Goal: Task Accomplishment & Management: Complete application form

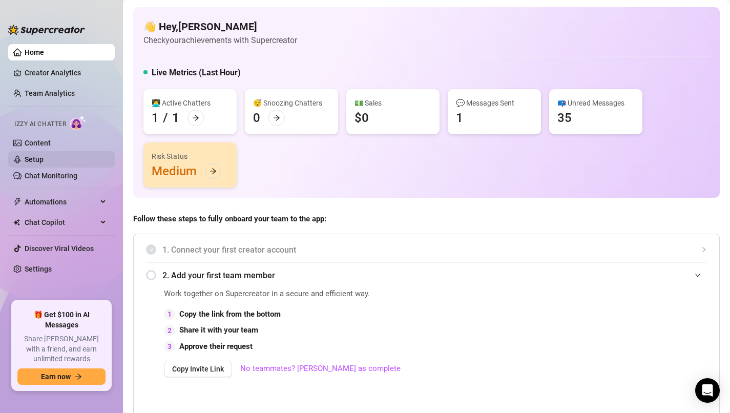
click at [44, 163] on link "Setup" at bounding box center [34, 159] width 19 height 8
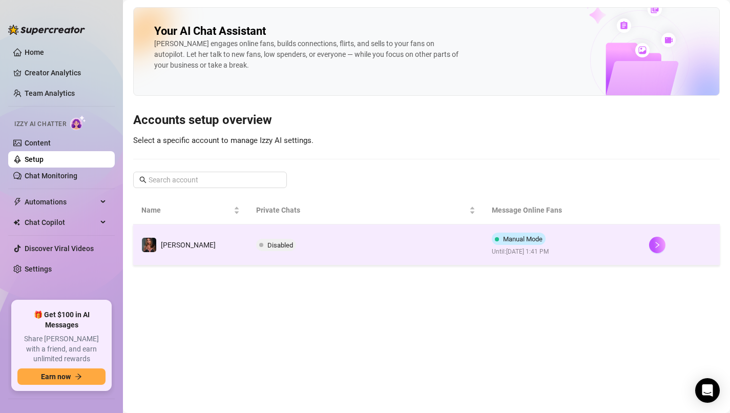
click at [267, 246] on span "Disabled" at bounding box center [280, 245] width 26 height 8
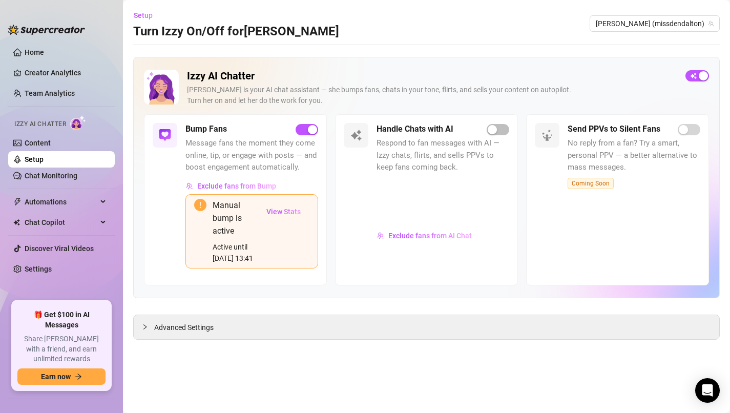
click at [418, 132] on h5 "Handle Chats with AI" at bounding box center [414, 129] width 77 height 12
click at [51, 140] on link "Content" at bounding box center [38, 143] width 26 height 8
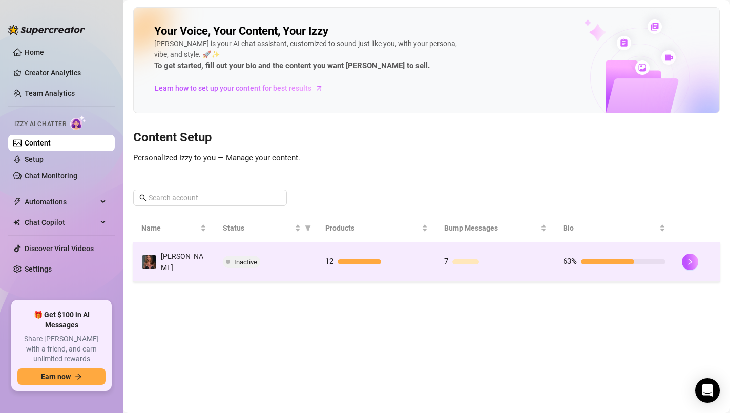
click at [597, 261] on div at bounding box center [607, 261] width 53 height 5
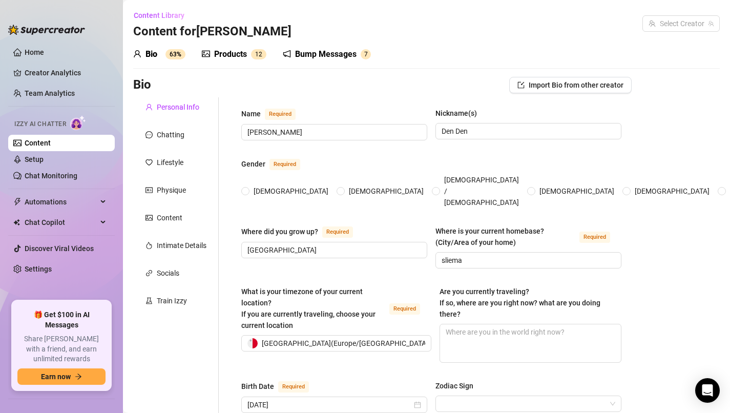
radio input "true"
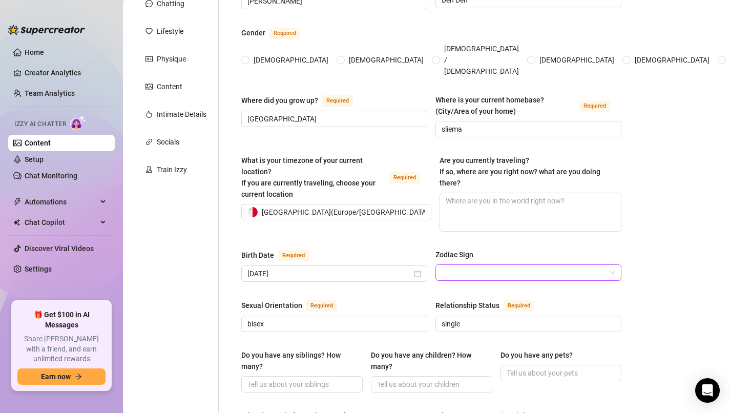
scroll to position [140, 0]
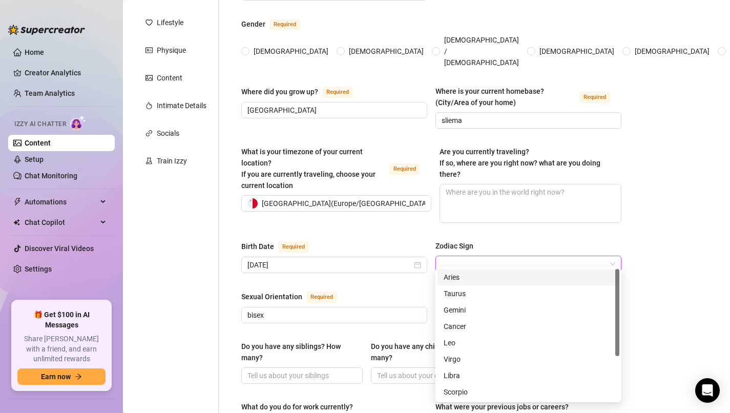
click at [473, 257] on input "Zodiac Sign" at bounding box center [524, 263] width 164 height 15
click at [458, 346] on div "Leo" at bounding box center [529, 342] width 170 height 11
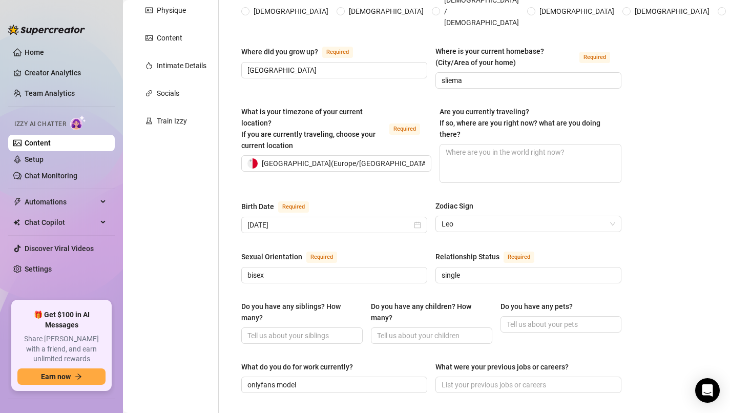
scroll to position [191, 0]
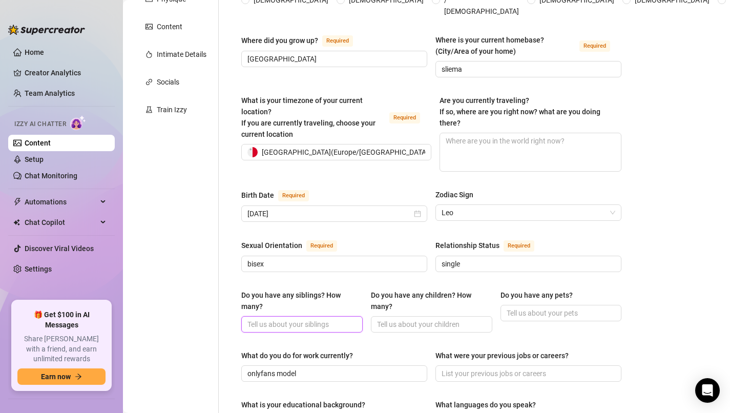
click at [281, 319] on input "Do you have any siblings? How many?" at bounding box center [300, 324] width 107 height 11
type input "m"
type input "i rather not discuss this"
click at [422, 319] on input "Do you have any children? How many?" at bounding box center [430, 324] width 107 height 11
type input "no"
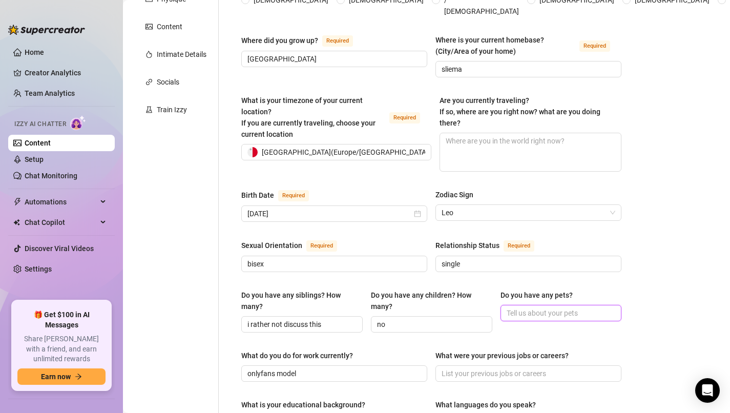
click at [515, 307] on input "Do you have any pets?" at bounding box center [560, 312] width 107 height 11
type input "no but i wish to have"
click at [673, 279] on div "Bio Import Bio from other creator Personal Info Chatting Lifestyle Physique Con…" at bounding box center [426, 373] width 586 height 975
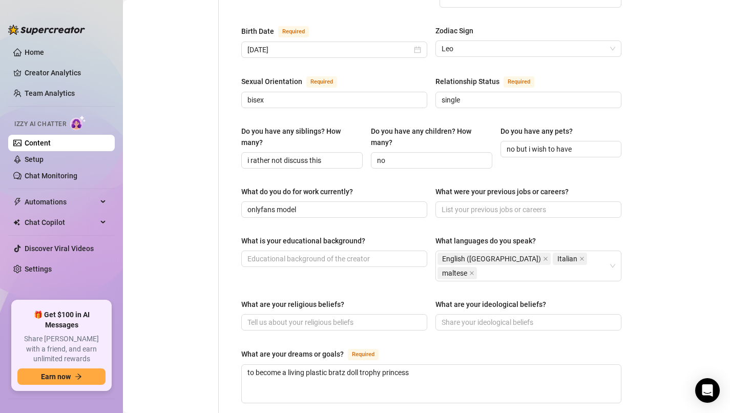
scroll to position [375, 0]
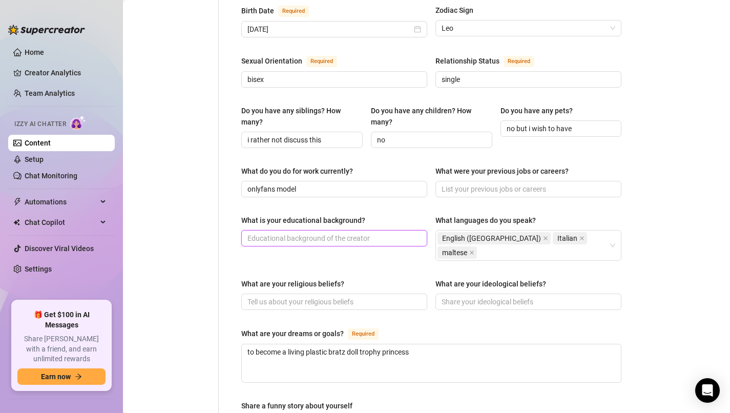
click at [357, 233] on input "What is your educational background?" at bounding box center [333, 238] width 172 height 11
type input "drop out"
click at [339, 289] on div "What are your religious beliefs? What are your ideological beliefs?" at bounding box center [431, 298] width 380 height 41
click at [343, 296] on input "What are your religious beliefs?" at bounding box center [333, 301] width 172 height 11
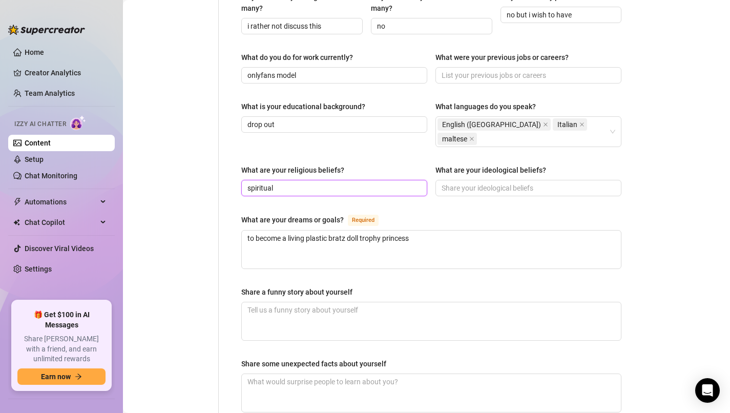
scroll to position [494, 0]
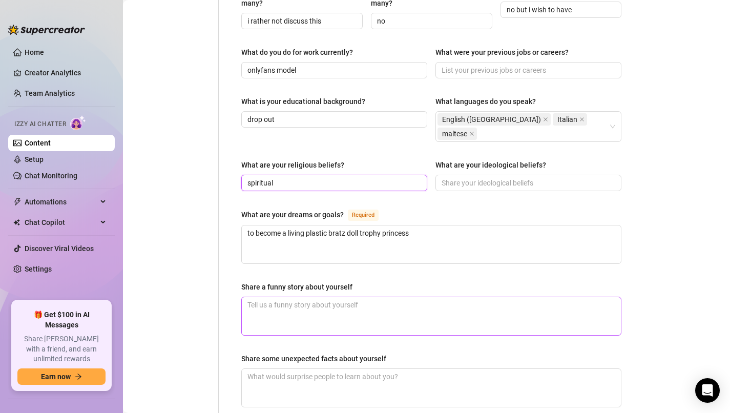
type input "spiritual"
click at [392, 297] on textarea "Share a funny story about yourself" at bounding box center [431, 316] width 379 height 38
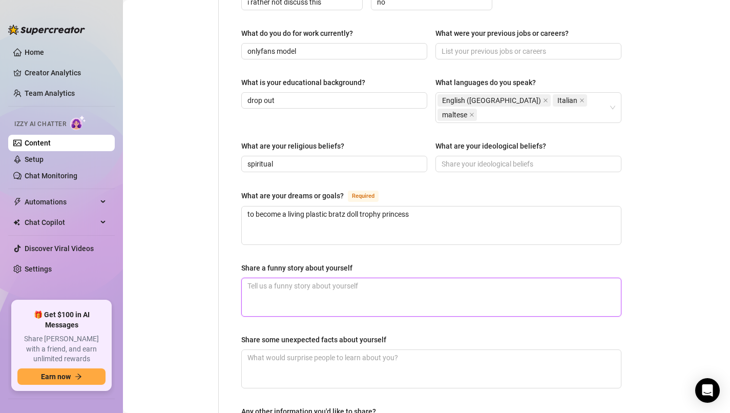
scroll to position [513, 0]
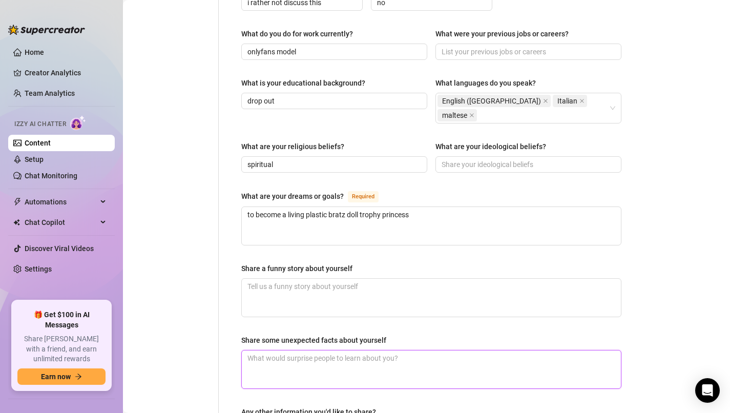
click at [376, 350] on textarea "Share some unexpected facts about yourself" at bounding box center [431, 369] width 379 height 38
type textarea "t"
type textarea "th"
type textarea "tha"
type textarea "that"
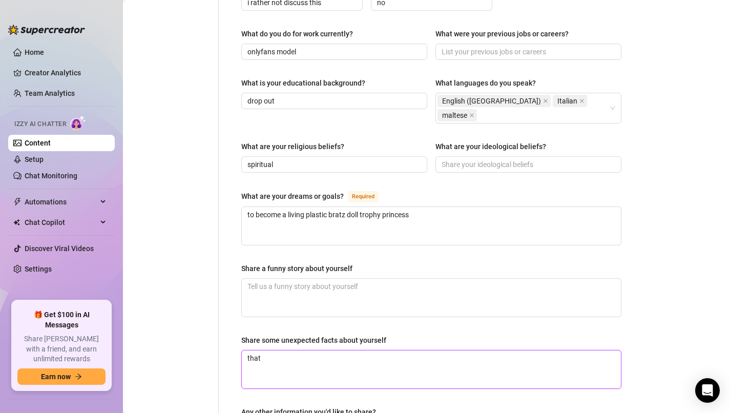
type textarea "that"
type textarea "that o"
type textarea "that"
type textarea "that i"
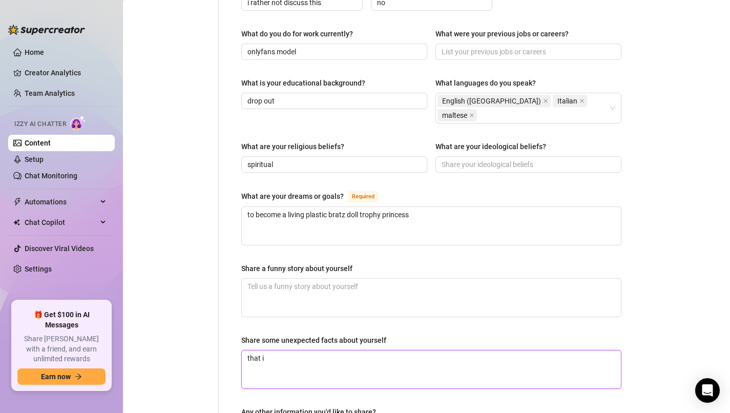
type textarea "that i c"
type textarea "that i ca"
type textarea "that i can"
type textarea "that i can b"
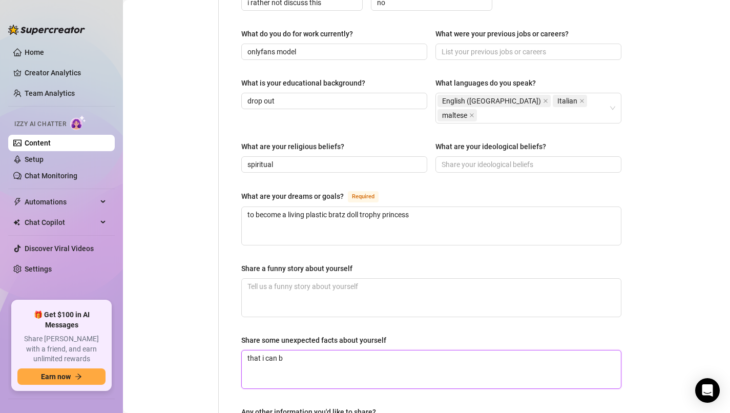
type textarea "that i can be"
type textarea "that i can be s"
type textarea "that i can be sh"
type textarea "that i can be shy"
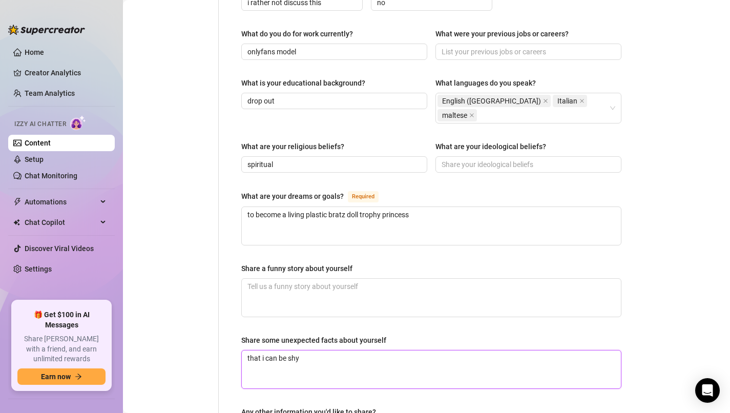
type textarea "that i can be shy"
type textarea "that i can be shy a"
type textarea "that i can be shy an"
type textarea "that i can be shy and"
type textarea "that i can be shy andn"
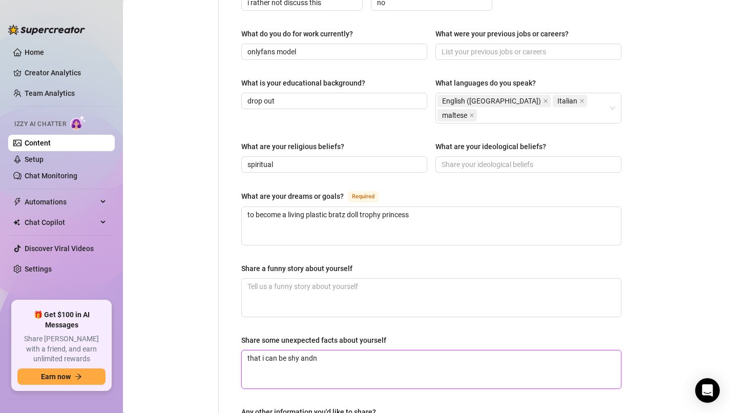
type textarea "that i can be shy and"
type textarea "that i can be shy an"
type textarea "that i can be shy a"
type textarea "that i can be shy"
type textarea "that i can be shy a"
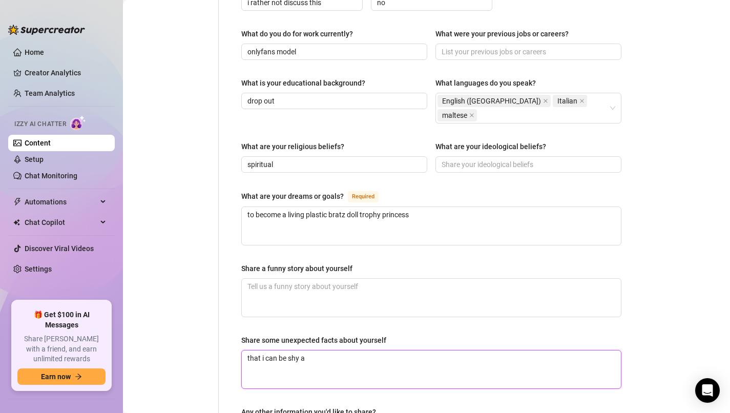
type textarea "that i can be shy an"
type textarea "that i can be shy and"
type textarea "that i can be shy andn"
type textarea "that i can be shy and"
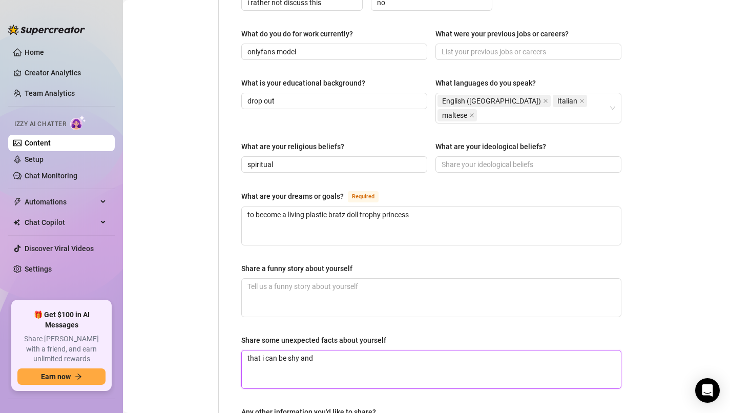
type textarea "that i can be shy and a"
type textarea "that i can be shy and a l"
type textarea "that i can be shy and a li"
type textarea "that i can be shy and a lit"
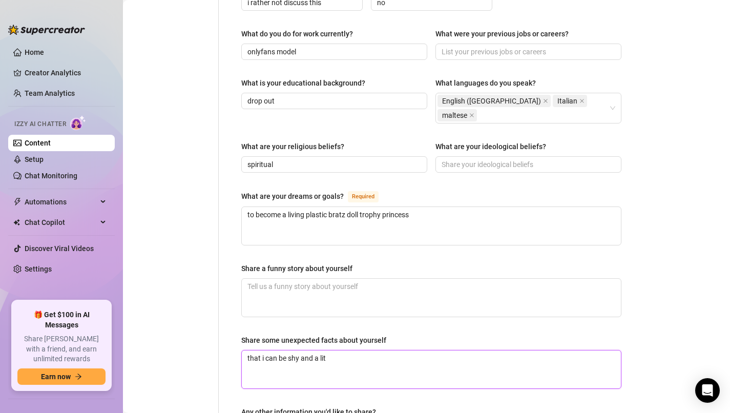
type textarea "that i can be shy and a litt"
type textarea "that i can be shy and a littl"
type textarea "that i can be shy and a little"
type textarea "that i can be shy and a little b"
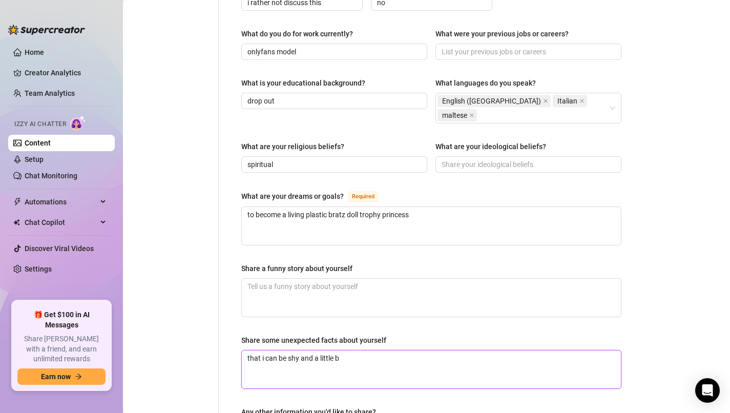
type textarea "that i can be shy and a little be"
type textarea "that i can be shy and a little b"
type textarea "that i can be shy and a little bi"
type textarea "that i can be shy and a little bit"
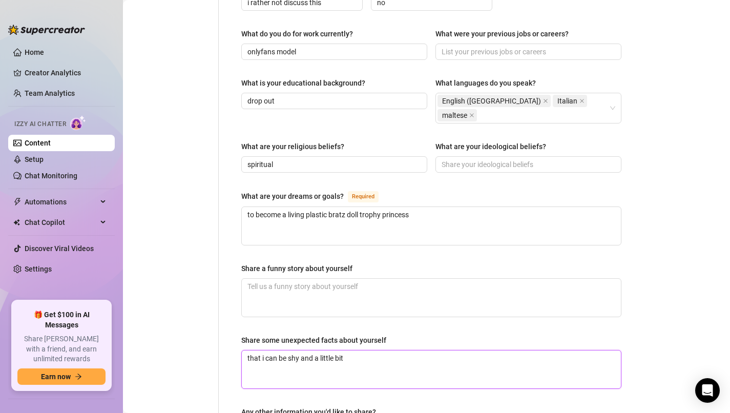
type textarea "that i can be shy and a little bit b"
type textarea "that i can be shy and a little bit bo"
type textarea "that i can be shy and a little bit bor"
type textarea "that i can be shy and a little bit bori"
type textarea "that i can be shy and a little bit borin"
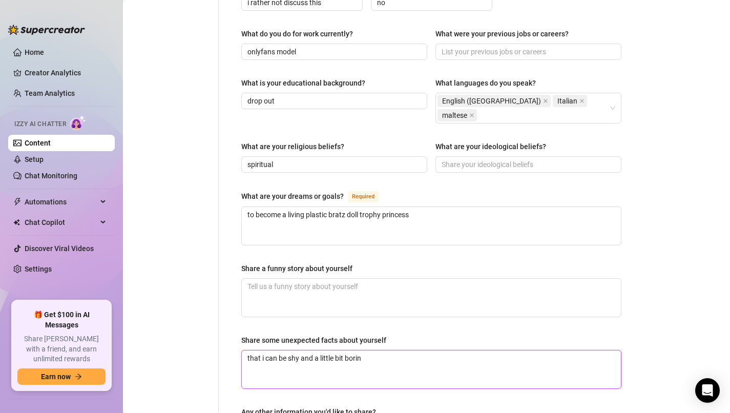
type textarea "that i can be shy and a little bit boring"
type textarea "that i can be shy and a little bit boring a"
type textarea "that i can be shy and a little bit boring at"
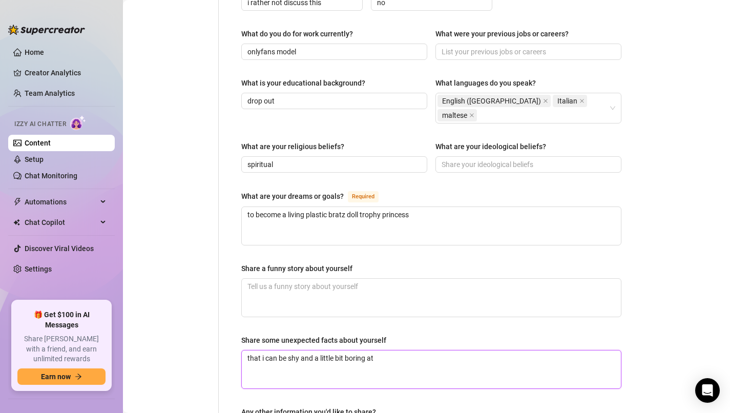
type textarea "that i can be shy and a little bit boring at t"
type textarea "that i can be shy and a little bit boring at ti"
type textarea "that i can be shy and a little bit boring at [PERSON_NAME]"
type textarea "that i can be shy and a little bit boring at time"
type textarea "that i can be shy and a little bit boring at times"
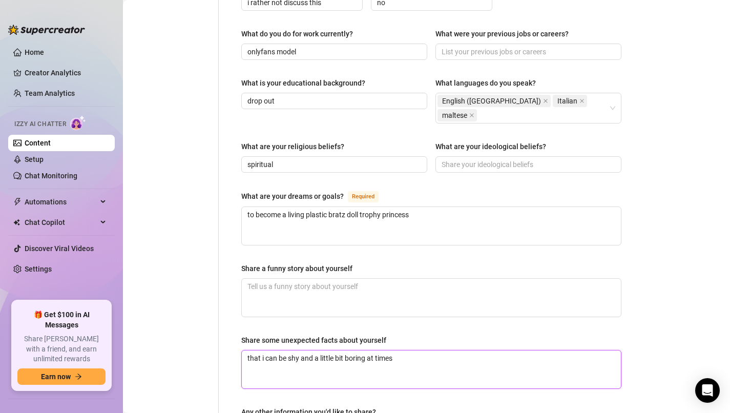
type textarea "that i can be shy and a little bit boring at times"
type textarea "that i can be shy and a little bit boring at times w"
type textarea "that i can be shy and a little bit boring at times wh"
type textarea "that i can be shy and a little bit boring at times whe"
type textarea "that i can be shy and a little bit boring at times when"
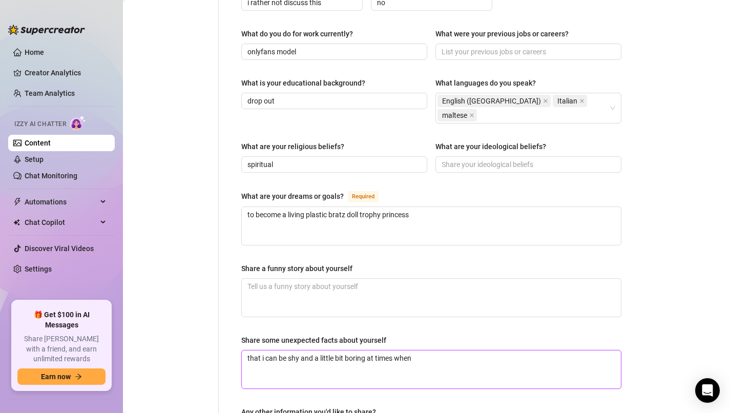
type textarea "that i can be shy and a little bit boring at times when"
type textarea "that i can be shy and a little bit boring at times when i"
type textarea "that i can be shy and a little bit boring at times when it"
type textarea "that i can be shy and a little bit boring at times when it c"
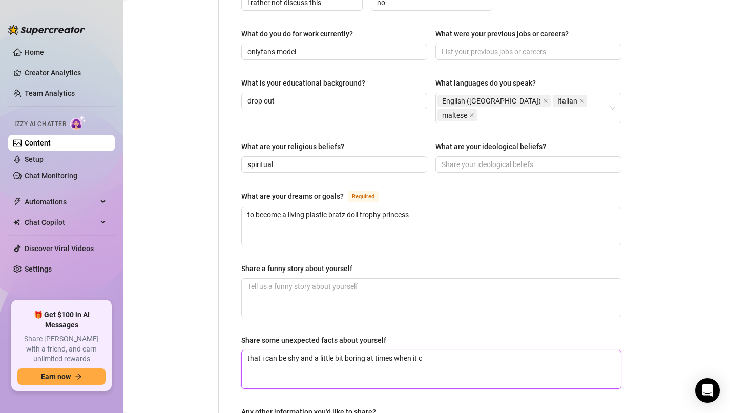
type textarea "that i can be shy and a little bit boring at times when it co"
type textarea "that i can be shy and a little bit boring at times when it com"
type textarea "that i can be shy and a little bit boring at times when it come"
type textarea "that i can be shy and a little bit boring at times when it comes"
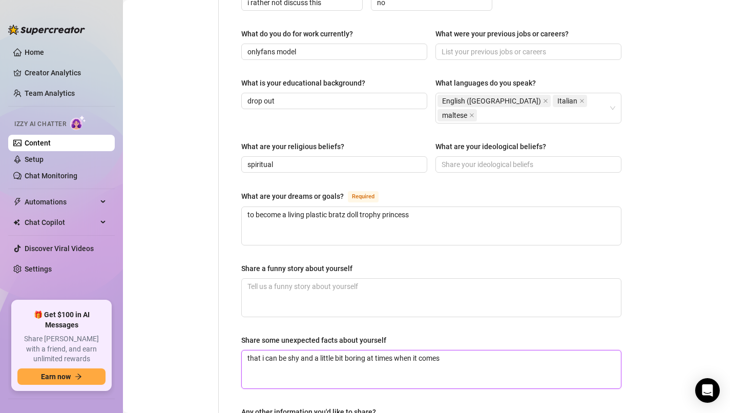
type textarea "that i can be shy and a little bit boring at times when it comes t"
type textarea "that i can be shy and a little bit boring at times when it comes to"
type textarea "that i can be shy and a little bit boring at times when it comes to c"
type textarea "that i can be shy and a little bit boring at times when it comes to"
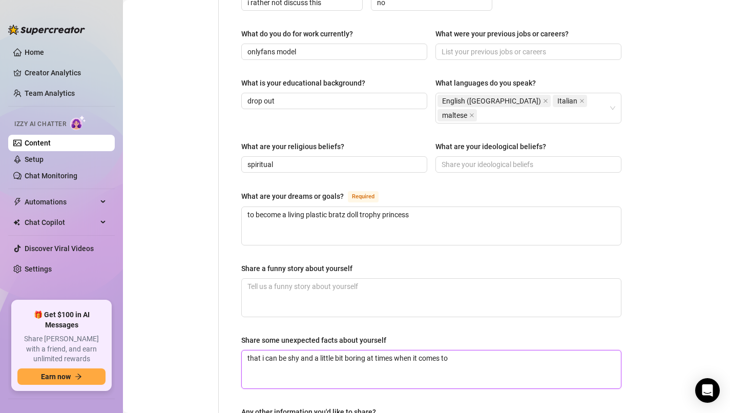
type textarea "that i can be shy and a little bit boring at times when it comes to s"
type textarea "that i can be shy and a little bit boring at times when it comes to si"
type textarea "that i can be shy and a little bit boring at times when it comes to sic"
type textarea "that i can be shy and a little bit boring at times when it comes to sicu"
type textarea "that i can be shy and a little bit boring at times when it comes to [GEOGRAPHIC…"
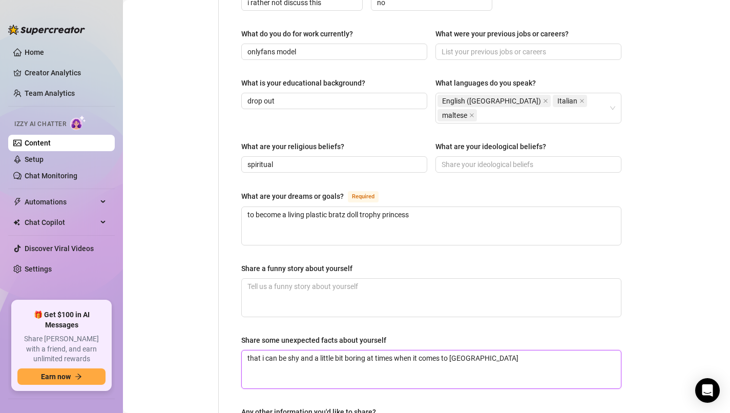
type textarea "that i can be shy and a little bit boring at times when it comes to sicual"
type textarea "that i can be shy and a little bit boring at times when it comes to sicuall"
type textarea "that i can be shy and a little bit boring at times when it comes to sicual"
type textarea "that i can be shy and a little bit boring at times when it comes to [GEOGRAPHIC…"
type textarea "that i can be shy and a little bit boring at times when it comes to sicu"
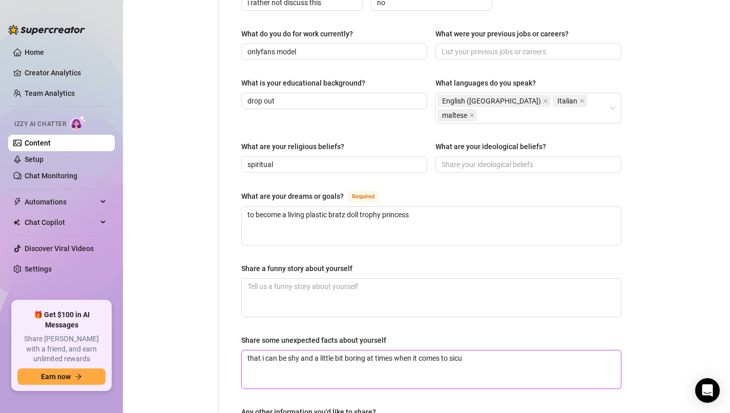
type textarea "that i can be shy and a little bit boring at times when it comes to sic"
type textarea "that i can be shy and a little bit boring at times when it comes to si"
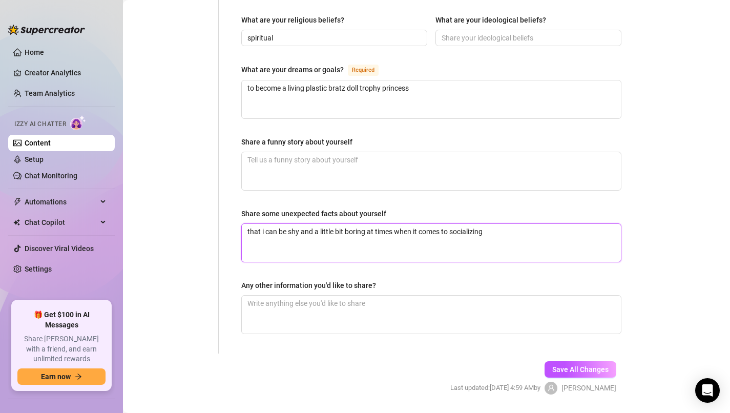
scroll to position [642, 0]
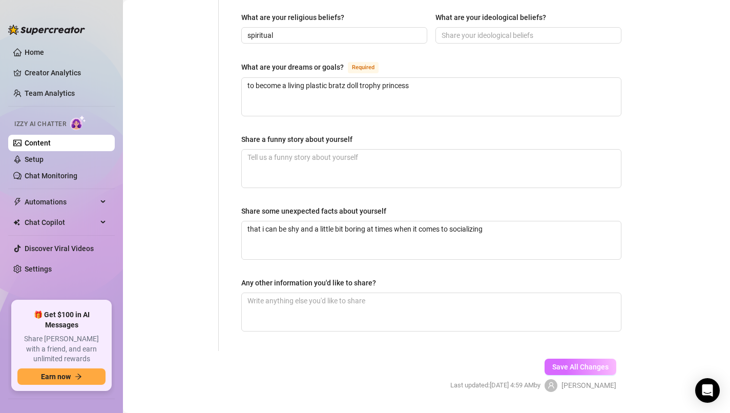
click at [575, 363] on span "Save All Changes" at bounding box center [580, 367] width 56 height 8
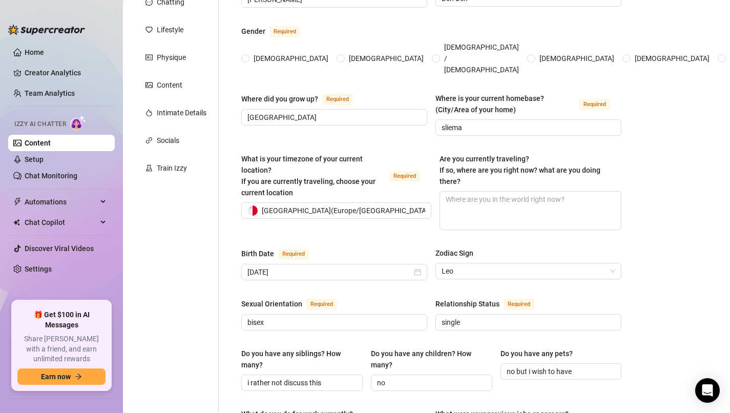
scroll to position [0, 0]
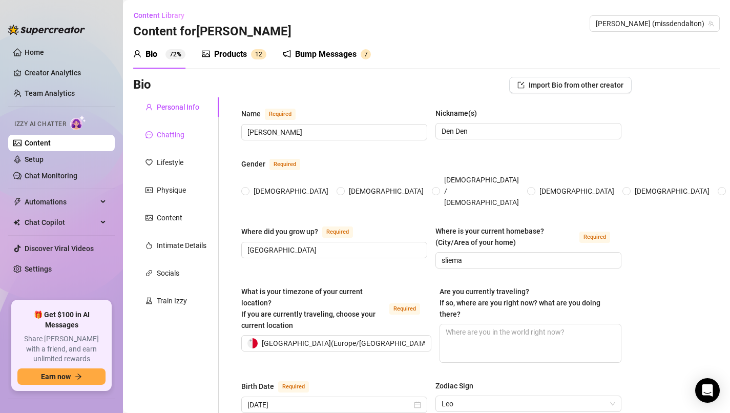
click at [175, 136] on div "Chatting" at bounding box center [171, 134] width 28 height 11
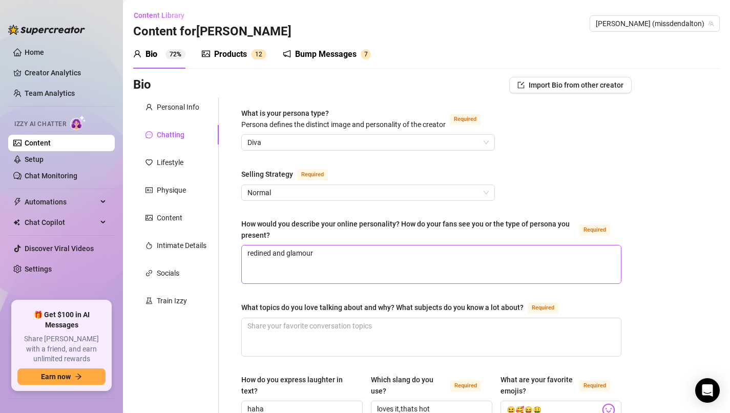
scroll to position [2, 0]
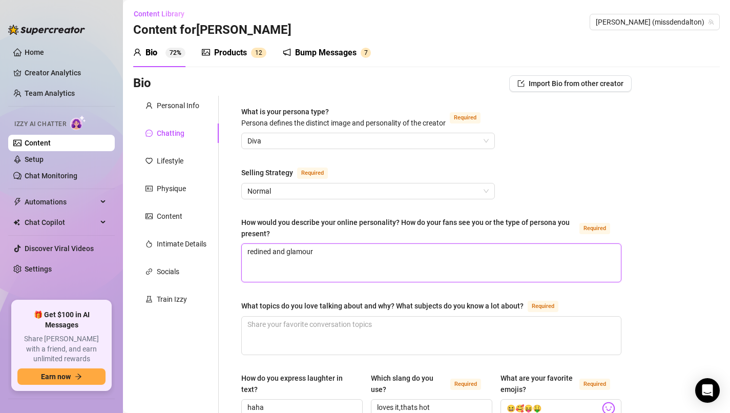
drag, startPoint x: 270, startPoint y: 254, endPoint x: 237, endPoint y: 264, distance: 34.7
click at [357, 239] on div "How would you describe your online personality? How do your fans see you or the…" at bounding box center [431, 230] width 380 height 27
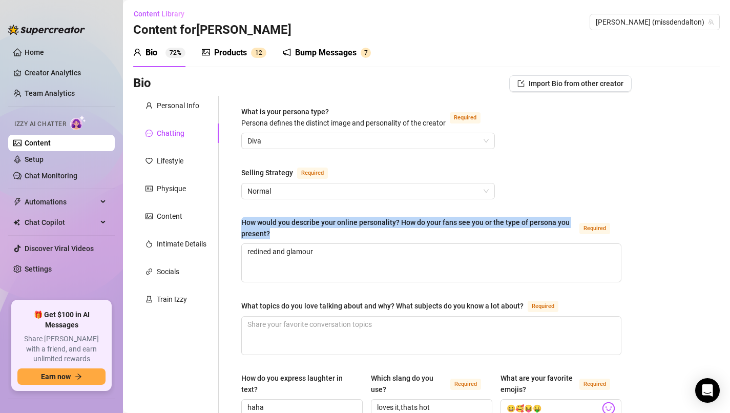
drag, startPoint x: 268, startPoint y: 234, endPoint x: 234, endPoint y: 219, distance: 37.1
copy div "How would you describe your online personality? How do your fans see you or the…"
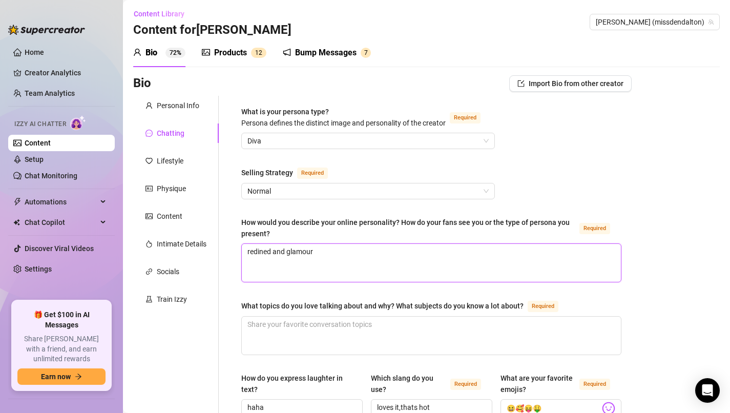
drag, startPoint x: 362, startPoint y: 259, endPoint x: 226, endPoint y: 255, distance: 135.8
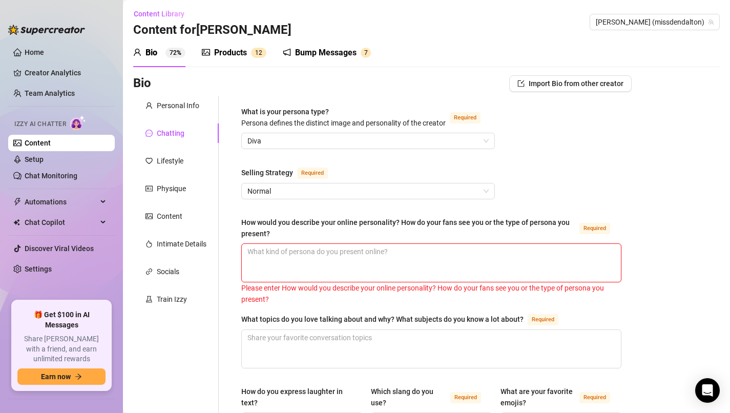
paste textarea "How would you describe your online personality? How do your fans see you or the…"
click at [312, 268] on textarea "How would you describe your online personality? How do your fans see you or the…" at bounding box center [431, 263] width 379 height 38
paste textarea "My online personality is confident, playful, and unapologetically feminine. I a…"
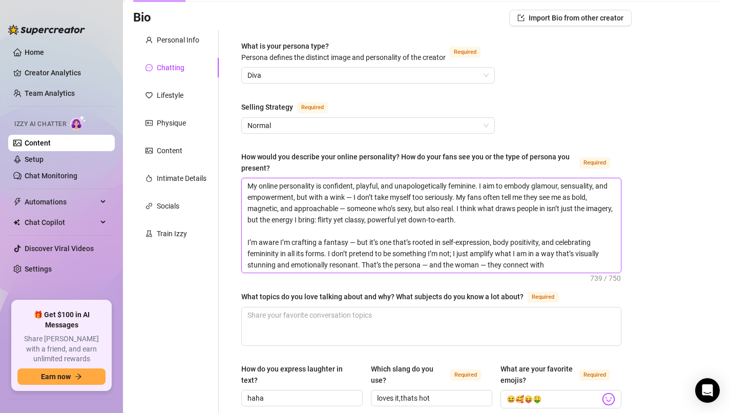
scroll to position [73, 0]
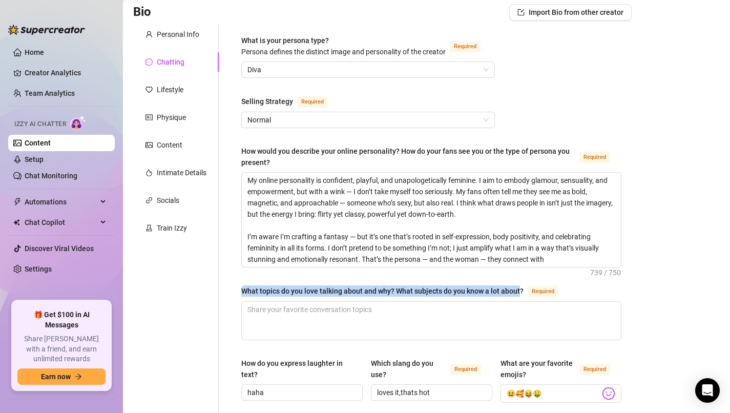
drag, startPoint x: 242, startPoint y: 289, endPoint x: 518, endPoint y: 295, distance: 275.6
click at [518, 295] on div "What topics do you love talking about and why? What subjects do you know a lot …" at bounding box center [382, 290] width 282 height 11
copy div "What topics do you love talking about and why? What subjects do you know a lot …"
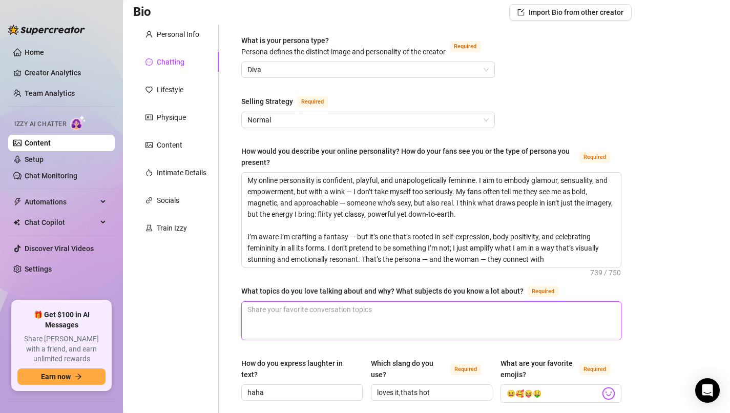
click at [390, 317] on textarea "What topics do you love talking about and why? What subjects do you know a lot …" at bounding box center [431, 321] width 379 height 38
paste textarea "love talking about confidence, body image, and the art of self-presentation — n…"
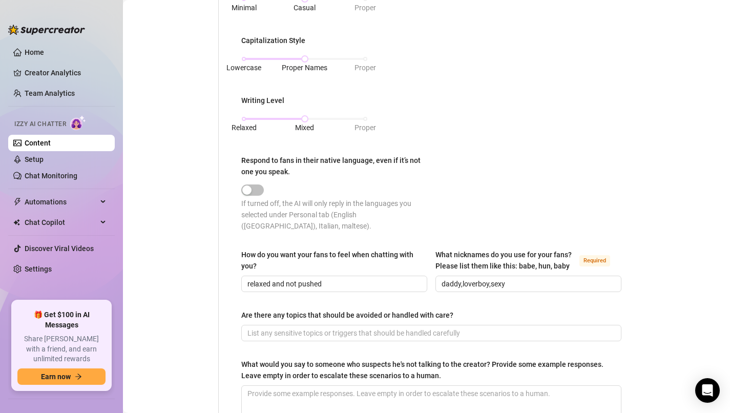
scroll to position [576, 0]
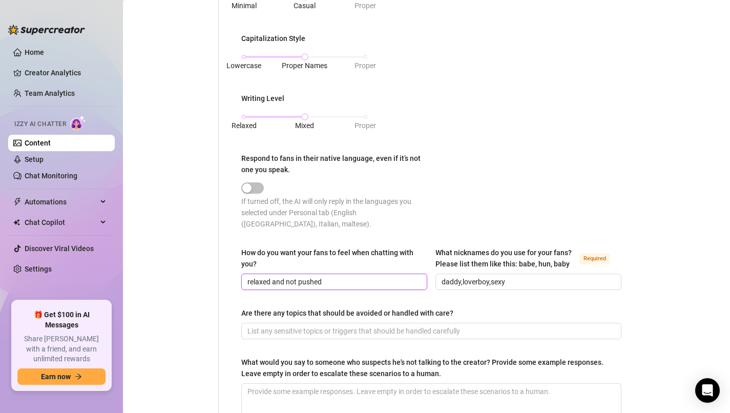
click at [347, 276] on input "relaxed and not pushed" at bounding box center [333, 281] width 172 height 11
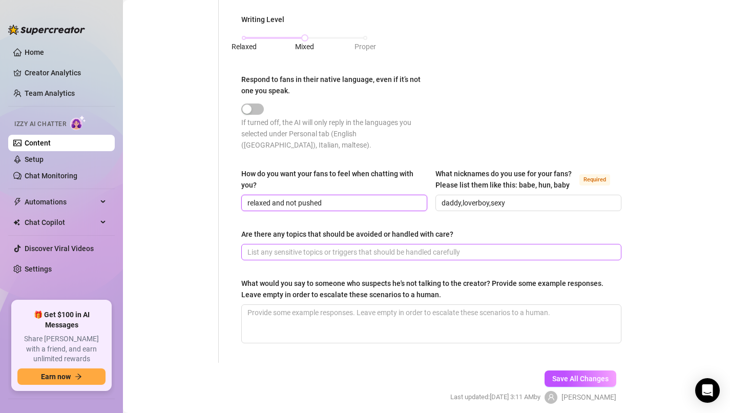
scroll to position [659, 0]
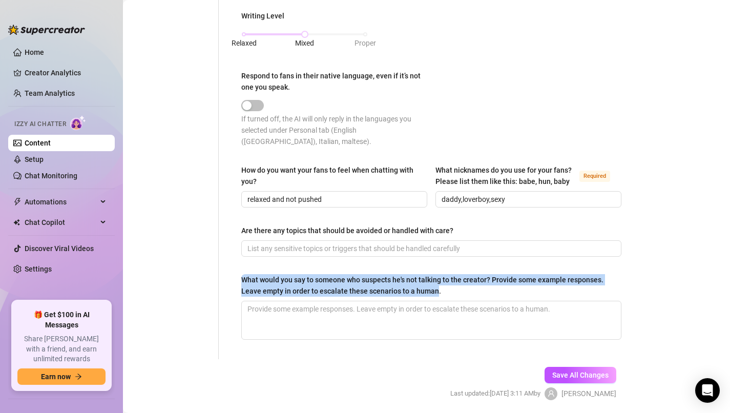
drag, startPoint x: 435, startPoint y: 277, endPoint x: 259, endPoint y: 258, distance: 177.2
copy div "What would you say to someone who suspects he's not talking to the creator? Pro…"
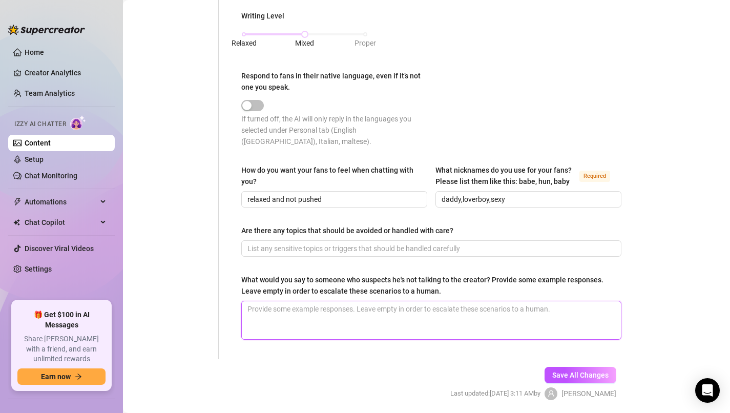
click at [324, 305] on textarea "What would you say to someone who suspects he's not talking to the creator? Pro…" at bounding box center [431, 320] width 379 height 38
paste textarea "Aw, are you testing me? 👀 You’re cute. Trust me, I’m very real — and very hands…"
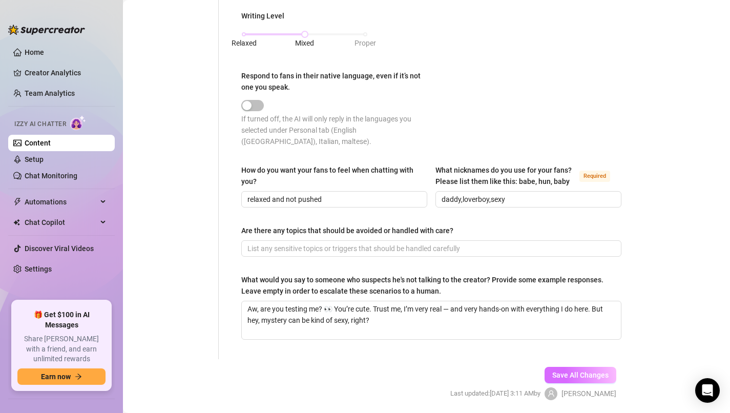
click at [572, 371] on span "Save All Changes" at bounding box center [580, 375] width 56 height 8
drag, startPoint x: 399, startPoint y: 320, endPoint x: 243, endPoint y: 281, distance: 160.4
click at [243, 281] on div "What would you say to someone who suspects he's not talking to the creator? Pro…" at bounding box center [431, 307] width 380 height 66
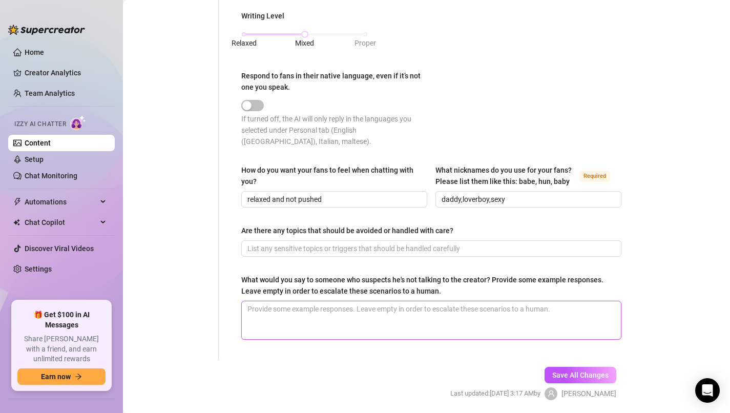
paste textarea "Hey love — I totally get where you’re coming from. I do get a little help with …"
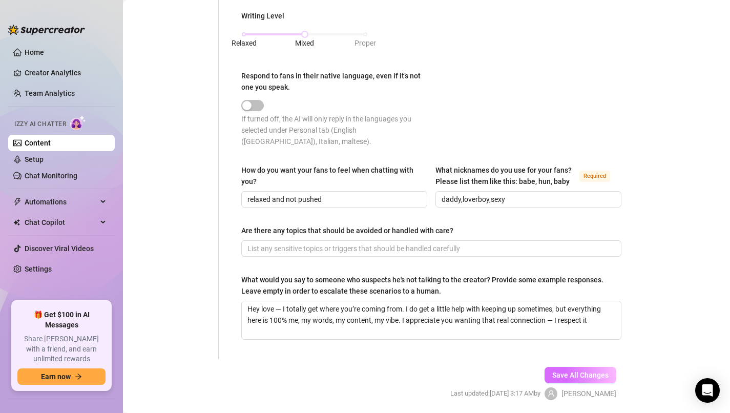
click at [580, 371] on span "Save All Changes" at bounding box center [580, 375] width 56 height 8
click at [602, 371] on span "Save All Changes" at bounding box center [580, 375] width 56 height 8
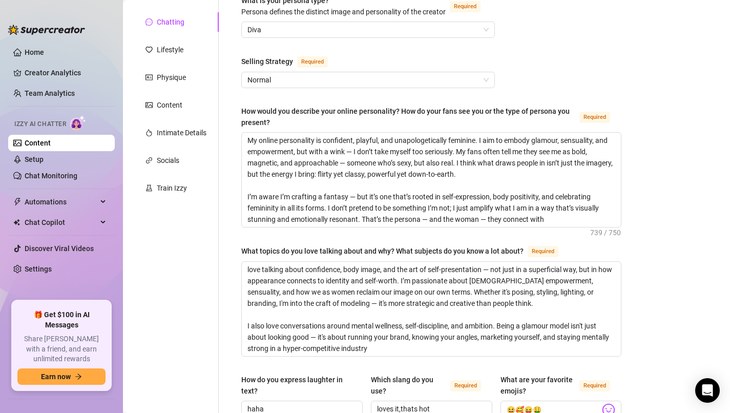
scroll to position [0, 0]
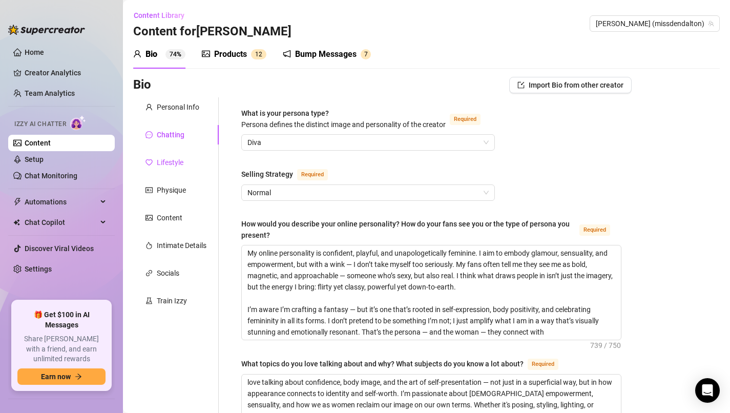
click at [179, 164] on div "Lifestyle" at bounding box center [170, 162] width 27 height 11
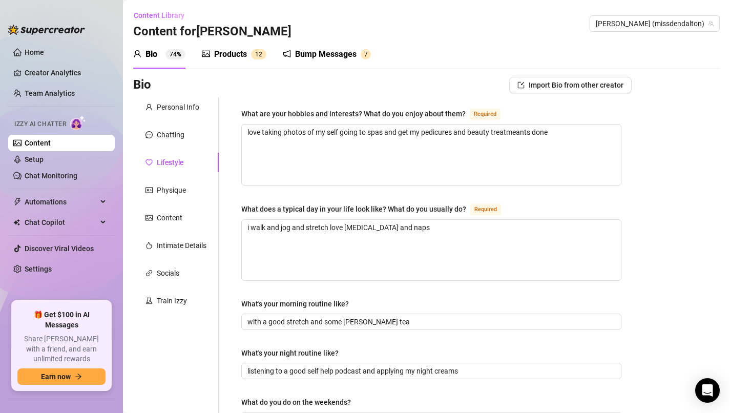
click at [173, 162] on div "Lifestyle" at bounding box center [170, 162] width 27 height 11
drag, startPoint x: 241, startPoint y: 110, endPoint x: 462, endPoint y: 116, distance: 220.9
copy div "What are your hobbies and interests? What do you enjoy about them?"
drag, startPoint x: 557, startPoint y: 134, endPoint x: 255, endPoint y: 134, distance: 301.7
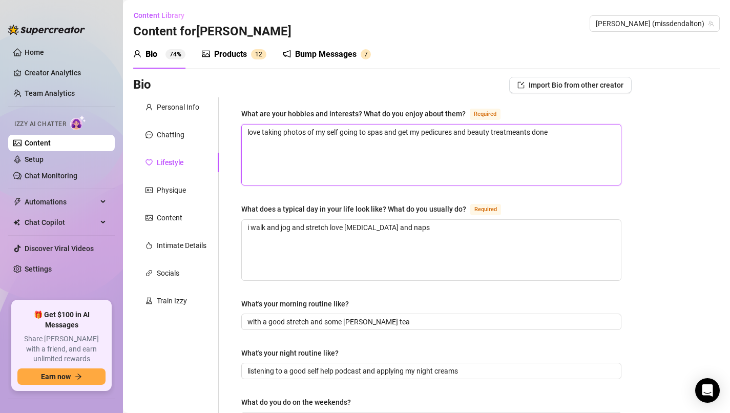
click at [255, 134] on textarea "love taking photos of my self going to spas and get my pedicures and beauty tre…" at bounding box center [431, 154] width 379 height 60
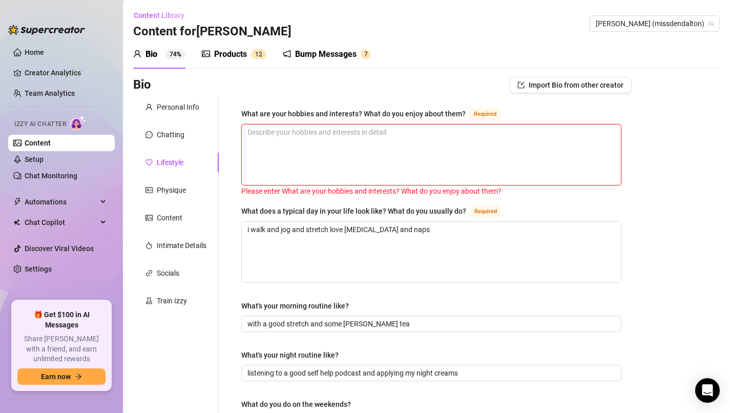
click at [309, 132] on textarea "What are your hobbies and interests? What do you enjoy about them? Required" at bounding box center [431, 154] width 379 height 60
paste textarea "I’m super visual and expressive, so a lot of my hobbies reflect that. I love ph…"
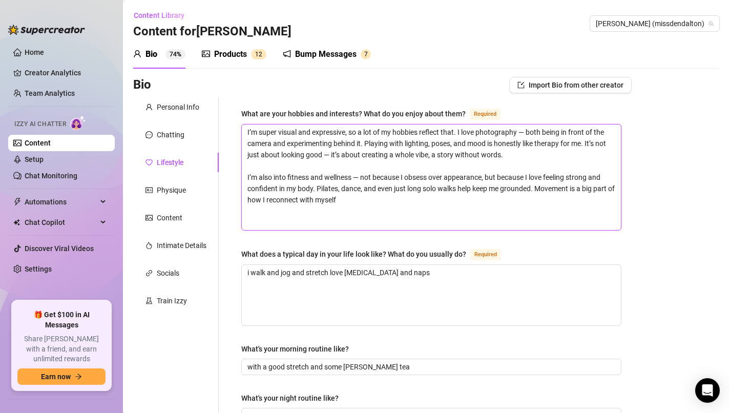
click at [351, 218] on textarea "I’m super visual and expressive, so a lot of my hobbies reflect that. I love ph…" at bounding box center [431, 177] width 379 height 106
paste textarea "Fashion and styling are another big passion. I love mixing high glamour with st…"
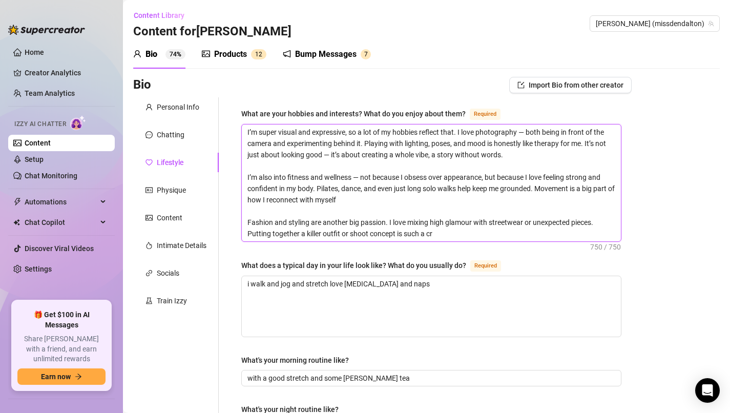
click at [247, 177] on textarea "I’m super visual and expressive, so a lot of my hobbies reflect that. I love ph…" at bounding box center [431, 182] width 379 height 117
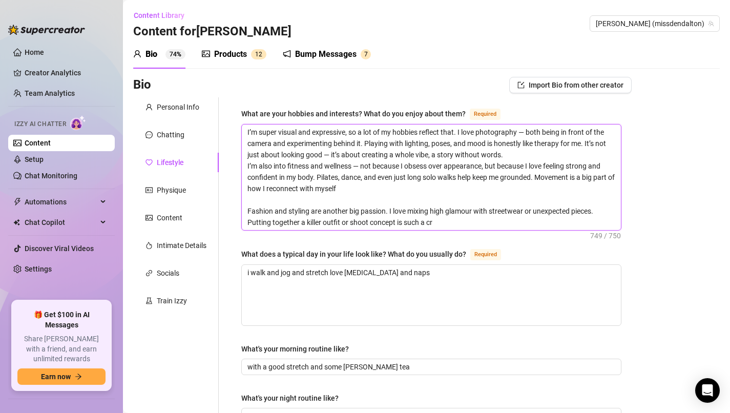
click at [444, 225] on textarea "I’m super visual and expressive, so a lot of my hobbies reflect that. I love ph…" at bounding box center [431, 177] width 379 height 106
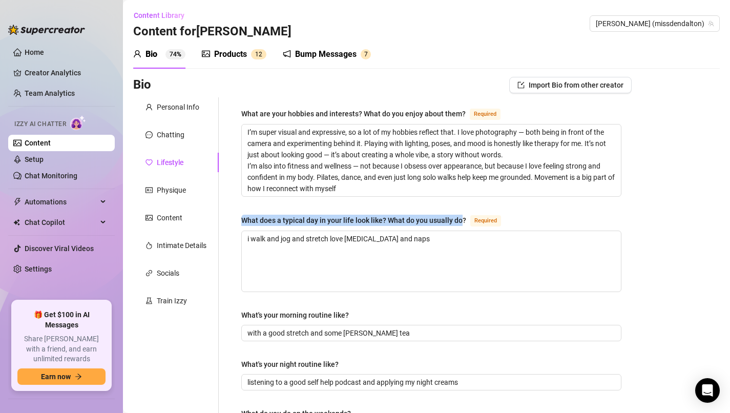
drag, startPoint x: 243, startPoint y: 217, endPoint x: 462, endPoint y: 222, distance: 218.8
click at [462, 222] on div "What does a typical day in your life look like? What do you usually do?" at bounding box center [353, 220] width 225 height 11
drag, startPoint x: 466, startPoint y: 217, endPoint x: 241, endPoint y: 220, distance: 224.4
click at [241, 220] on div "What does a typical day in your life look like? What do you usually do? Required" at bounding box center [373, 220] width 264 height 12
copy div "What does a typical day in your life look like? What do you usually do?"
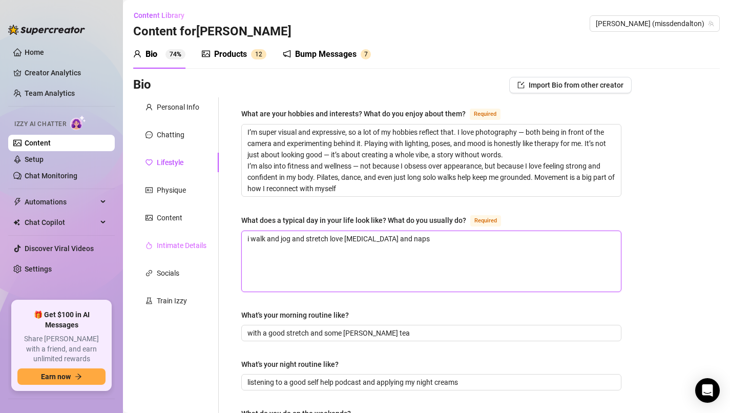
drag, startPoint x: 422, startPoint y: 243, endPoint x: 205, endPoint y: 238, distance: 216.7
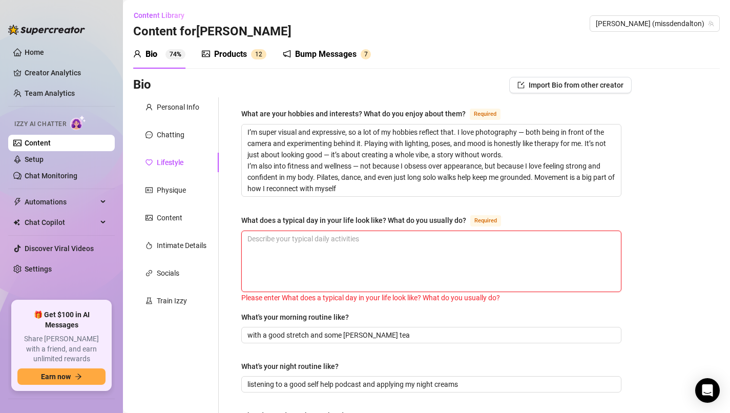
paste textarea "I usually start my day with some kind of morning routine: light movement (yoga,…"
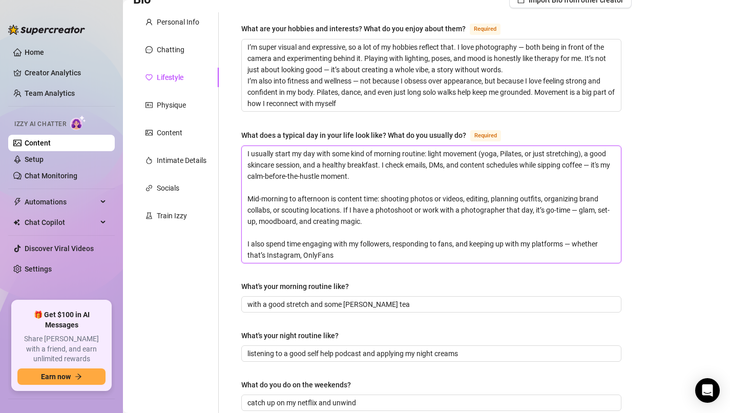
scroll to position [86, 0]
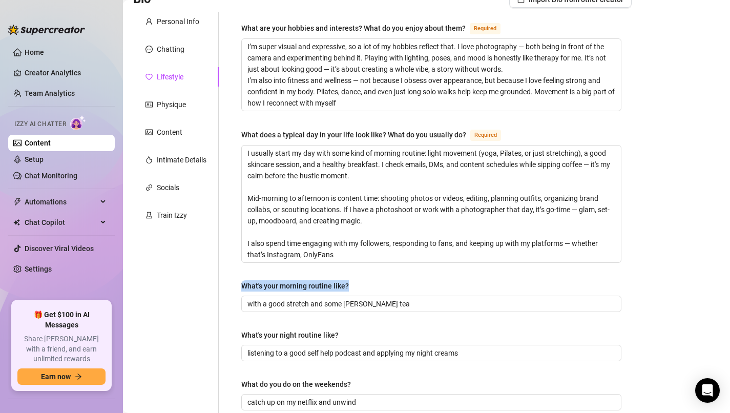
drag, startPoint x: 348, startPoint y: 285, endPoint x: 242, endPoint y: 286, distance: 106.0
click at [242, 286] on label "What's your morning routine like?" at bounding box center [298, 285] width 115 height 11
copy div "What's your morning routine like?"
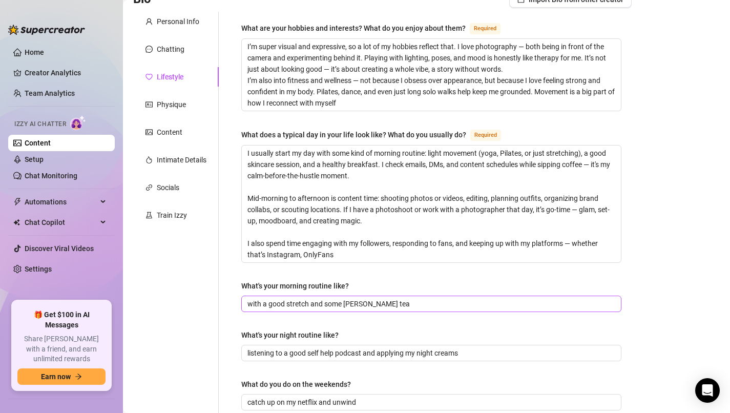
click at [420, 306] on span "with a good stretch and some [PERSON_NAME] tea" at bounding box center [431, 304] width 380 height 16
drag, startPoint x: 420, startPoint y: 306, endPoint x: 153, endPoint y: 299, distance: 266.5
click at [153, 299] on div "Personal Info Chatting Lifestyle Physique Content Intimate Details Socials Trai…" at bounding box center [382, 391] width 498 height 758
click at [299, 300] on input "What's your morning routine like?" at bounding box center [430, 303] width 366 height 11
paste input "My morning routine is honestly one of my favorite parts of the day — it sets th…"
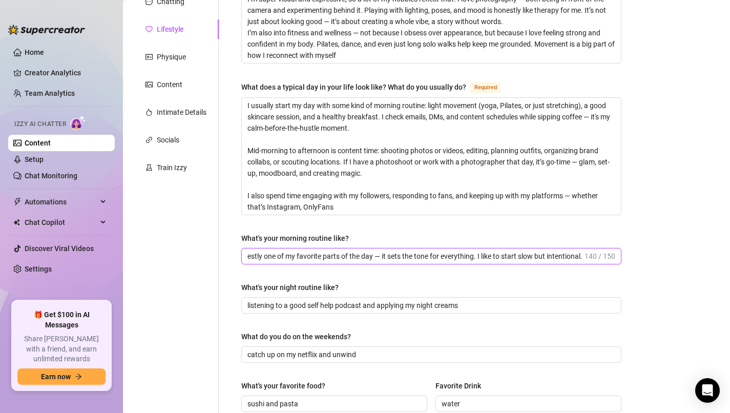
scroll to position [136, 0]
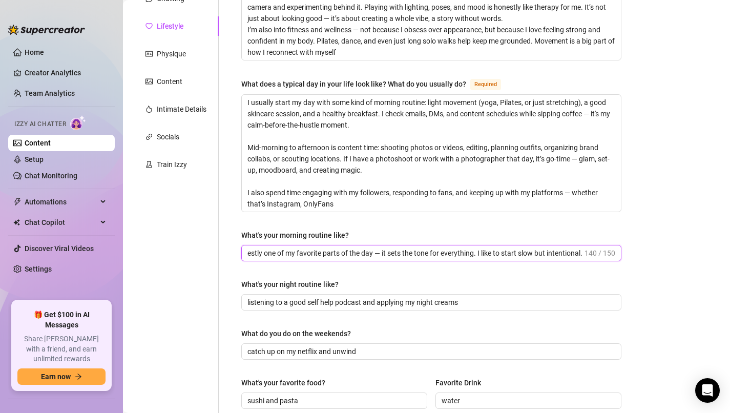
click at [249, 254] on input "My morning routine is honestly one of my favorite parts of the day — it sets th…" at bounding box center [414, 252] width 335 height 11
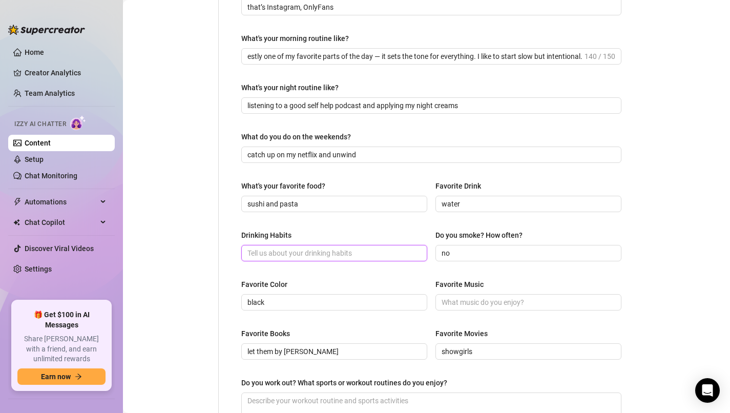
scroll to position [0, 0]
click at [370, 256] on input "Drinking Habits" at bounding box center [333, 252] width 172 height 11
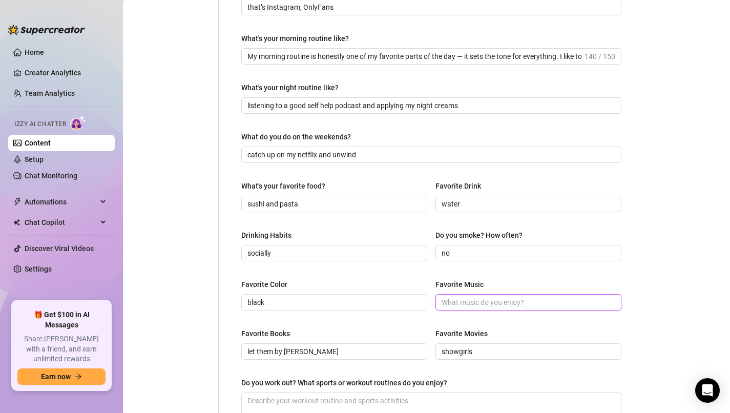
click at [520, 300] on input "Favorite Music" at bounding box center [528, 302] width 172 height 11
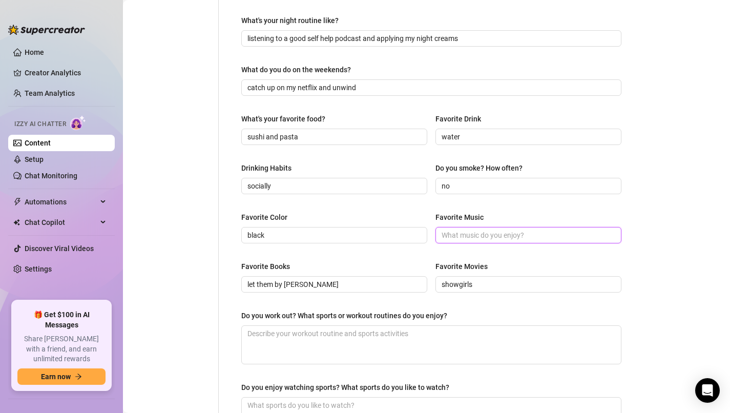
scroll to position [413, 0]
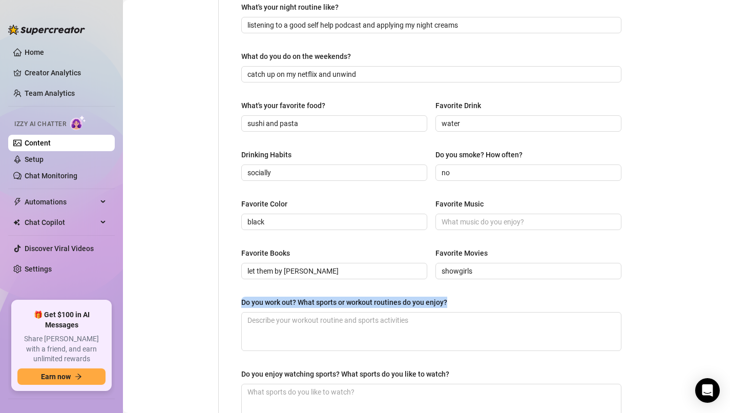
drag, startPoint x: 243, startPoint y: 300, endPoint x: 448, endPoint y: 305, distance: 205.5
click at [448, 305] on label "Do you work out? What sports or workout routines do you enjoy?" at bounding box center [347, 302] width 213 height 11
copy div "Do you work out? What sports or workout routines do you enjoy?"
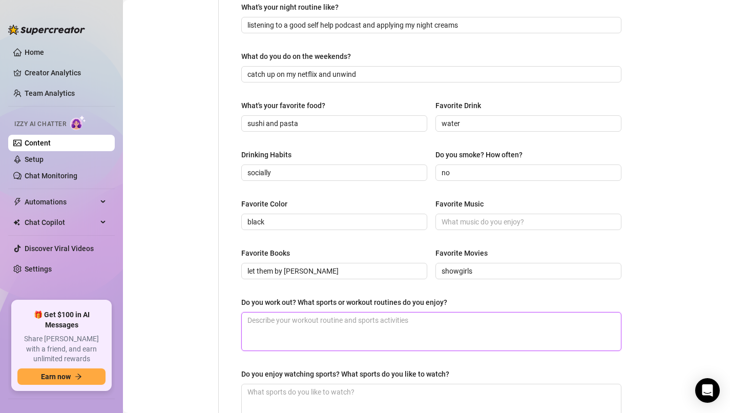
click at [380, 318] on textarea "Do you work out? What sports or workout routines do you enjoy?" at bounding box center [431, 331] width 379 height 38
paste textarea "I’m more into low-impact, sculpting workouts that focus on posture, flexibility…"
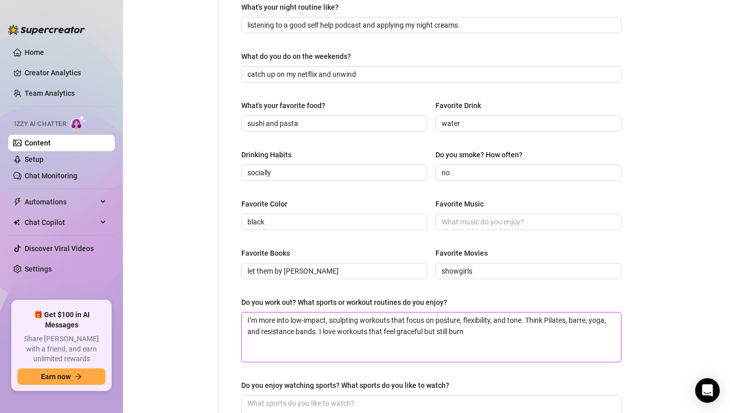
scroll to position [0, 0]
click at [390, 345] on textarea "I’m more into low-impact, sculpting workouts that focus on posture, flexibility…" at bounding box center [431, 336] width 379 height 49
paste textarea "I also walk a lot — long, solo walks with music or a podcast are kind of my mov…"
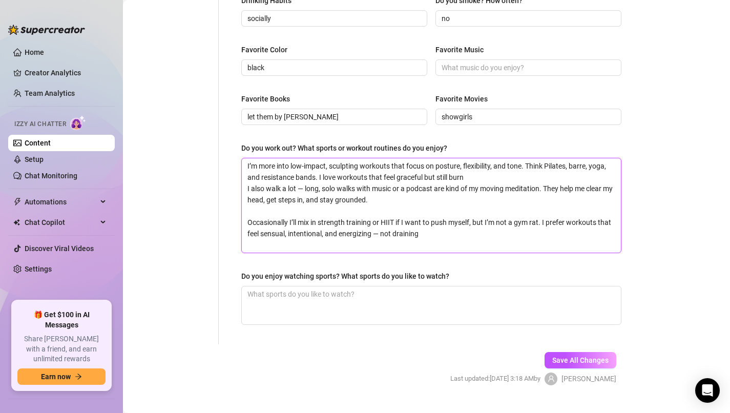
scroll to position [570, 0]
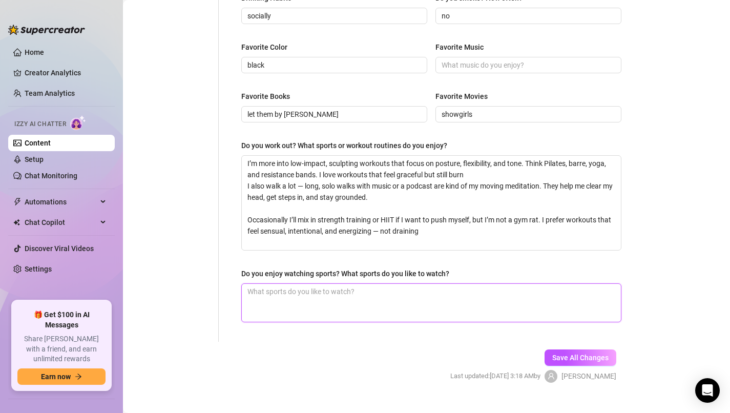
click at [320, 302] on textarea "Do you enjoy watching sports? What sports do you like to watch?" at bounding box center [431, 303] width 379 height 38
click at [582, 359] on span "Save All Changes" at bounding box center [580, 357] width 56 height 8
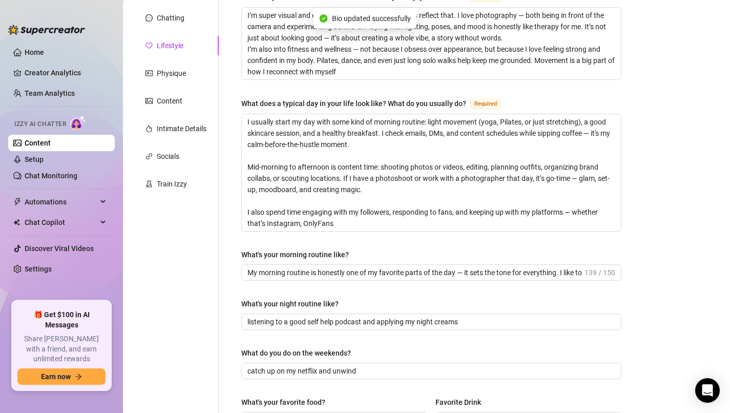
scroll to position [0, 0]
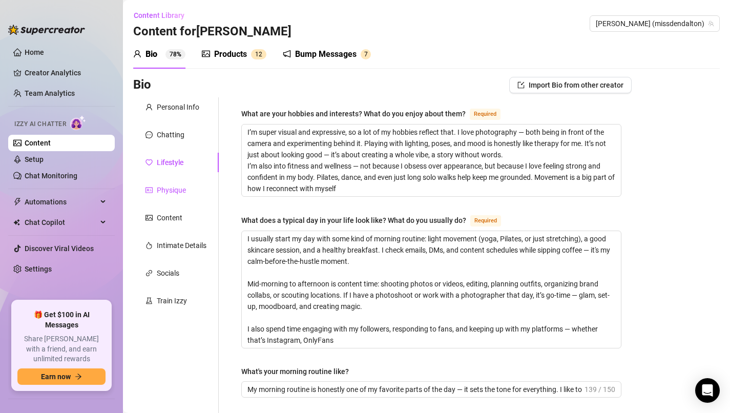
click at [175, 186] on div "Physique" at bounding box center [171, 189] width 29 height 11
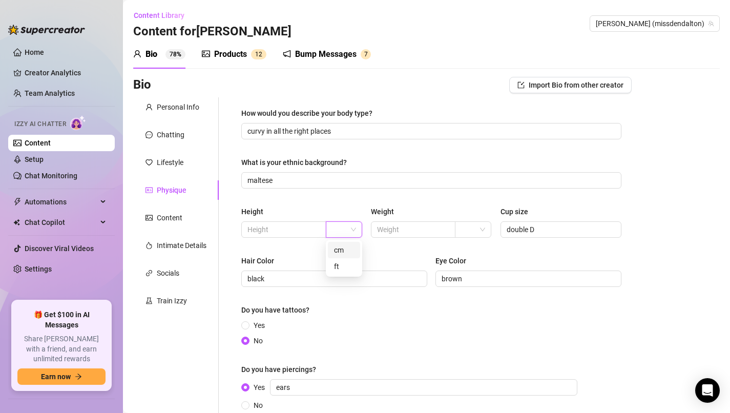
click at [344, 232] on input "search" at bounding box center [339, 229] width 15 height 15
click at [342, 260] on div "ft" at bounding box center [344, 266] width 32 height 16
click at [286, 236] on div "Height ft ft Weight Cup size double D" at bounding box center [431, 226] width 380 height 41
click at [286, 236] on span at bounding box center [283, 229] width 85 height 16
click at [286, 228] on input "text" at bounding box center [282, 229] width 71 height 11
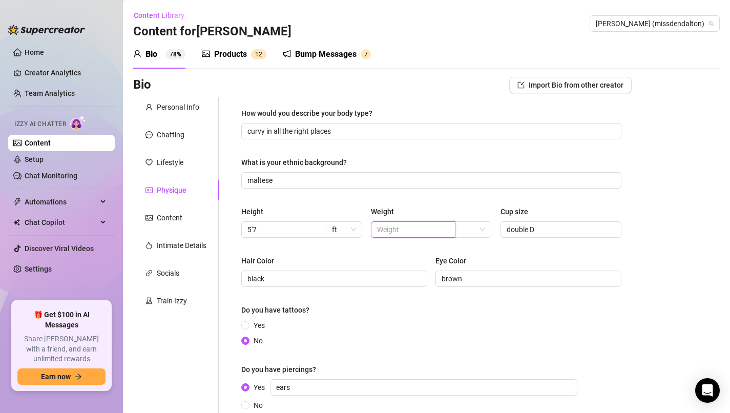
click at [405, 230] on input "text" at bounding box center [412, 229] width 71 height 11
click at [472, 226] on input "search" at bounding box center [468, 229] width 15 height 15
click at [468, 250] on div "kg" at bounding box center [474, 249] width 20 height 11
click at [425, 235] on span at bounding box center [413, 229] width 85 height 16
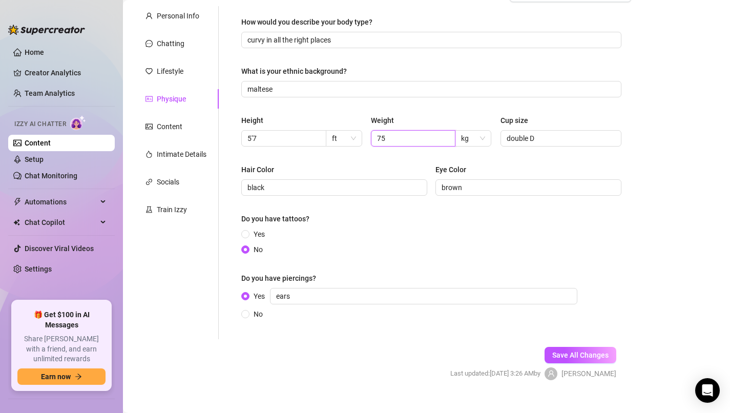
scroll to position [107, 0]
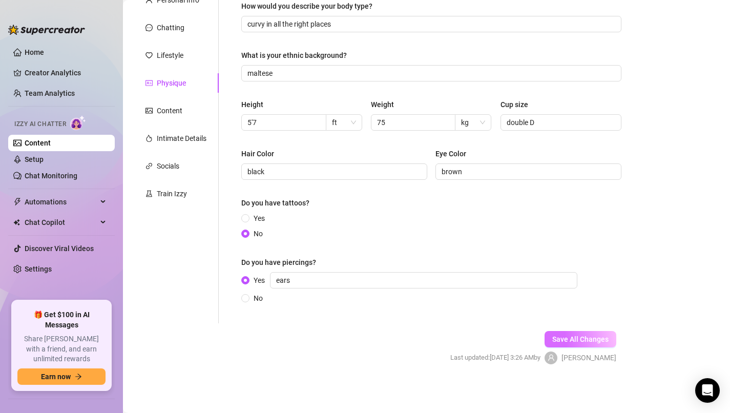
click at [571, 344] on button "Save All Changes" at bounding box center [580, 339] width 72 height 16
click at [175, 113] on div "Content" at bounding box center [170, 110] width 26 height 11
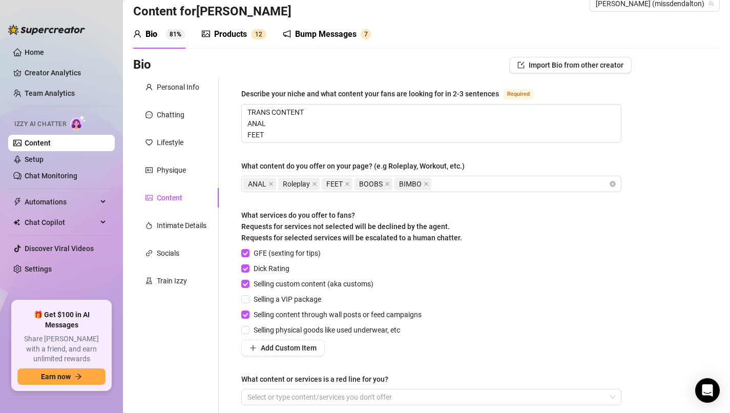
scroll to position [0, 0]
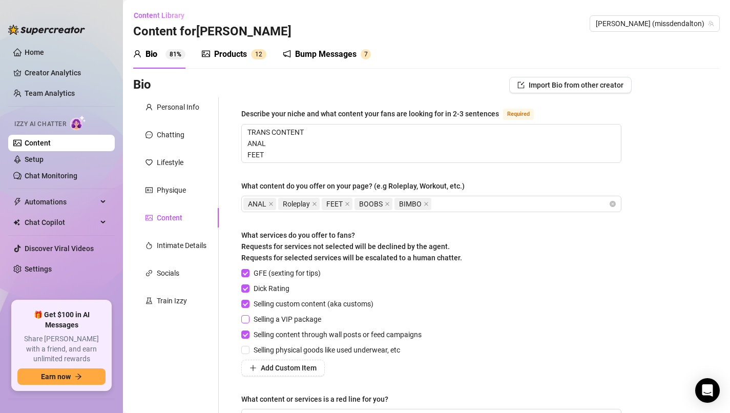
click at [250, 317] on span "Selling a VIP package" at bounding box center [287, 318] width 76 height 11
click at [248, 317] on input "Selling a VIP package" at bounding box center [244, 318] width 7 height 7
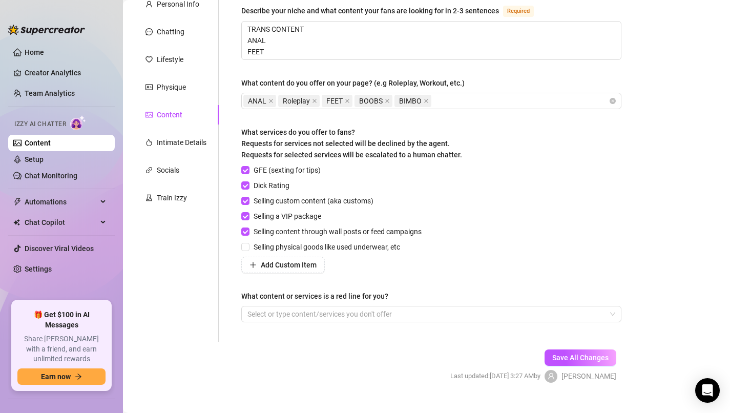
scroll to position [121, 0]
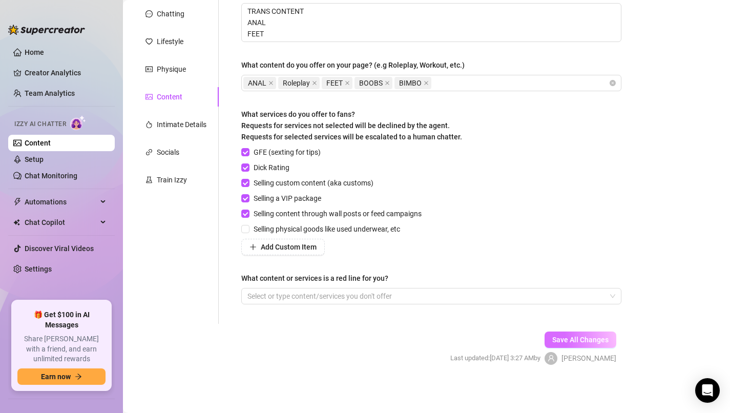
click at [587, 337] on span "Save All Changes" at bounding box center [580, 340] width 56 height 8
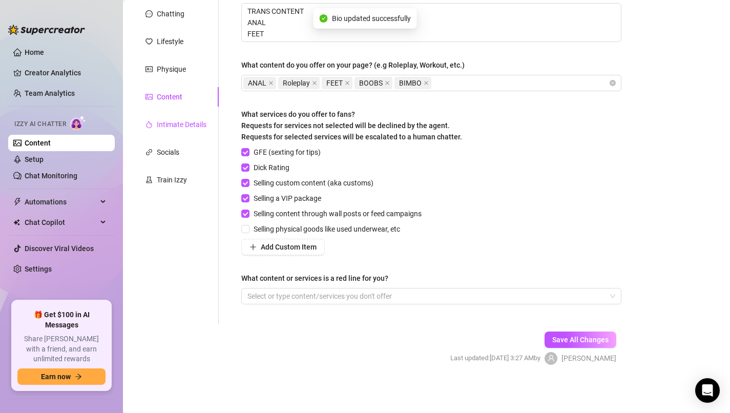
click at [194, 125] on div "Intimate Details" at bounding box center [182, 124] width 50 height 11
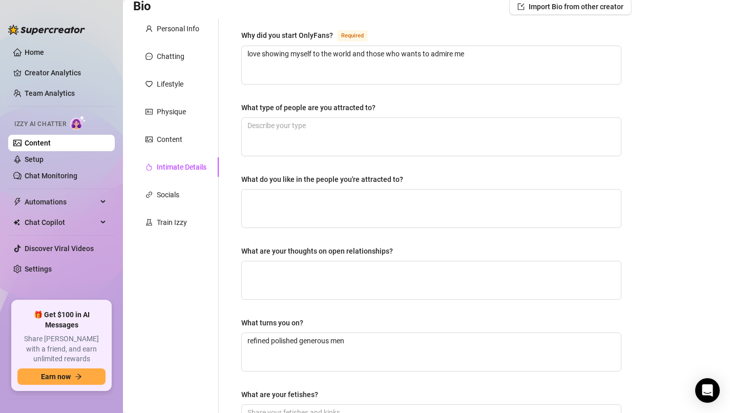
scroll to position [24, 0]
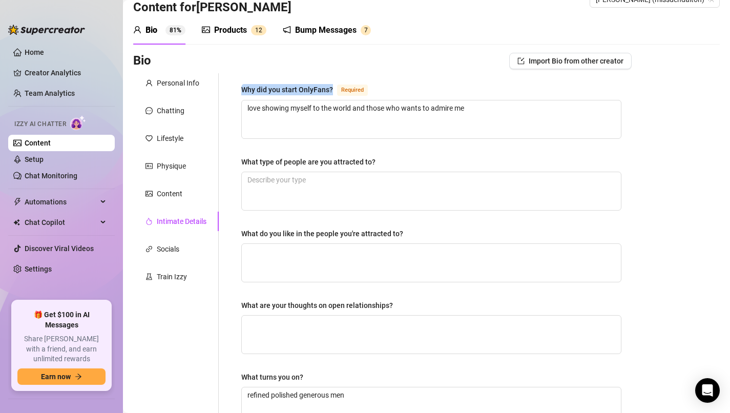
drag, startPoint x: 242, startPoint y: 88, endPoint x: 338, endPoint y: 92, distance: 95.9
click at [338, 92] on div "Why did you start OnlyFans? Required" at bounding box center [306, 89] width 131 height 12
copy div "Why did you start OnlyFans?"
drag, startPoint x: 476, startPoint y: 106, endPoint x: 184, endPoint y: 108, distance: 292.0
click at [184, 108] on div "Personal Info Chatting Lifestyle Physique Content Intimate Details Socials Trai…" at bounding box center [382, 330] width 498 height 515
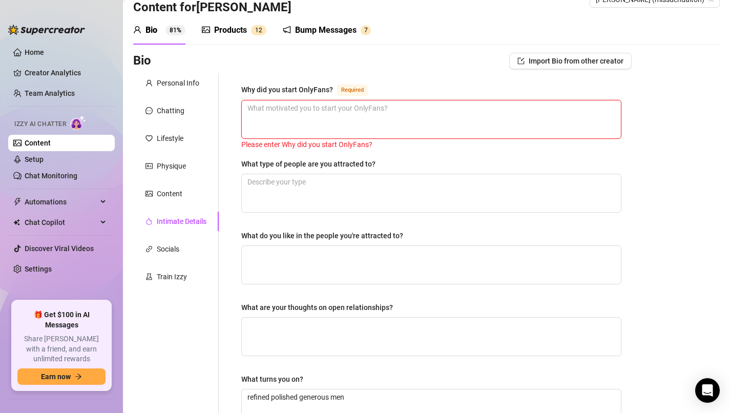
paste textarea "I started OnlyFans because I wanted full creative and financial control over my…"
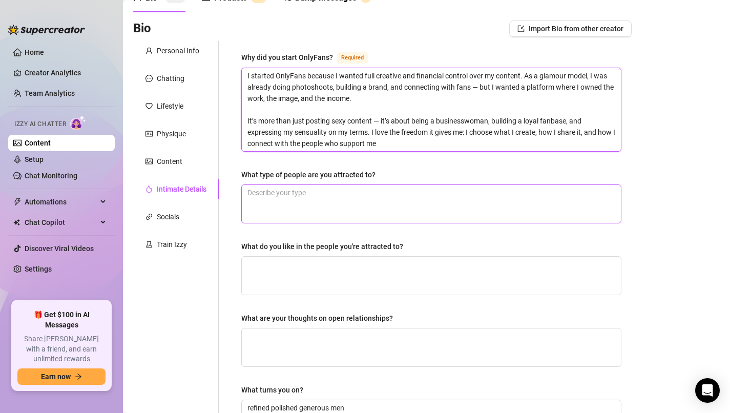
scroll to position [58, 0]
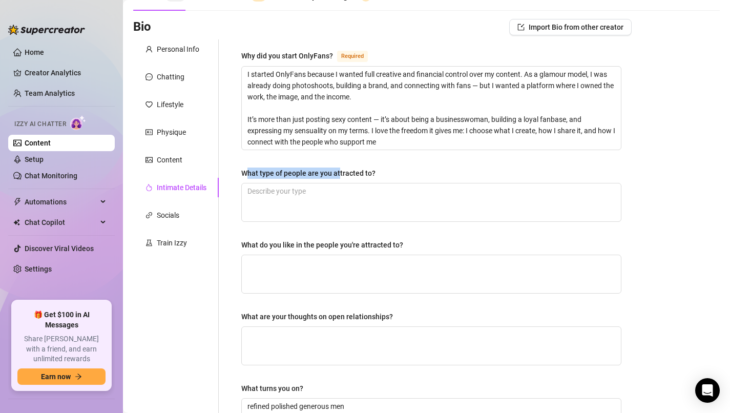
drag, startPoint x: 245, startPoint y: 171, endPoint x: 339, endPoint y: 173, distance: 93.8
click at [339, 173] on div "What type of people are you attracted to?" at bounding box center [308, 172] width 134 height 11
click at [241, 170] on div "What type of people are you attracted to?" at bounding box center [308, 172] width 134 height 11
click at [242, 183] on textarea "What type of people are you attracted to?" at bounding box center [431, 202] width 379 height 38
drag, startPoint x: 241, startPoint y: 170, endPoint x: 366, endPoint y: 179, distance: 125.3
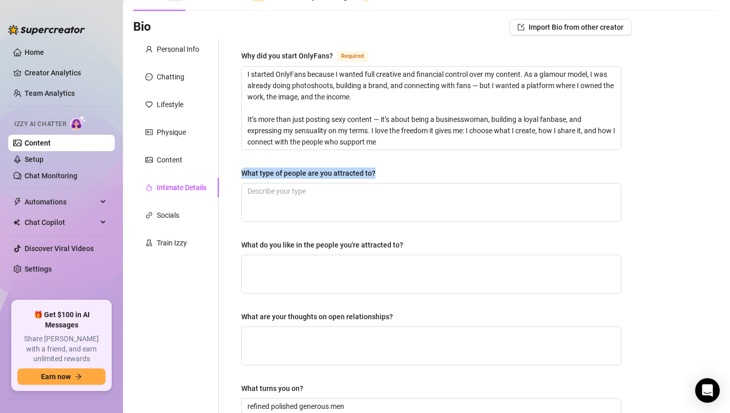
click at [366, 179] on div "What type of people are you attracted to?" at bounding box center [431, 174] width 380 height 15
copy div "What type of people are you attracted to?"
click at [326, 195] on textarea "What type of people are you attracted to?" at bounding box center [431, 202] width 379 height 38
paste textarea "I’m attracted to people who know who they are — that quiet confidence is everyt…"
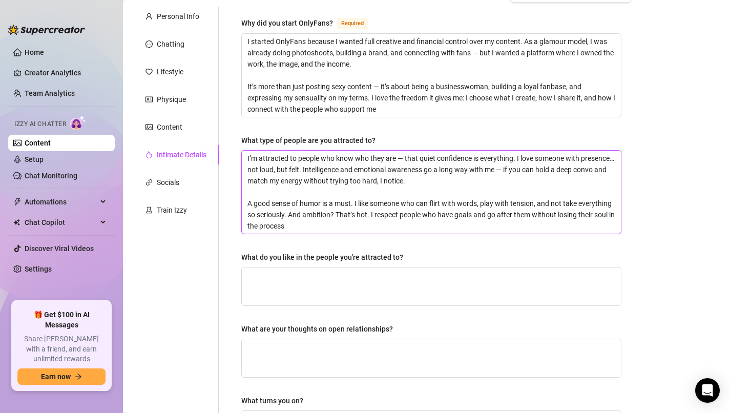
scroll to position [103, 0]
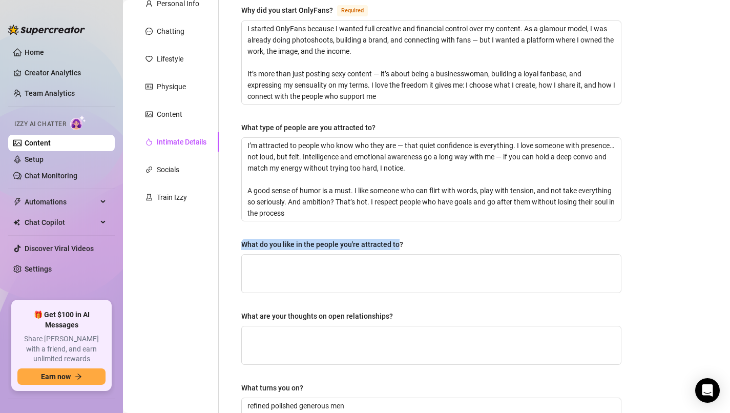
drag, startPoint x: 243, startPoint y: 243, endPoint x: 396, endPoint y: 244, distance: 153.2
click at [396, 244] on div "What do you like in the people you're attracted to?" at bounding box center [322, 244] width 162 height 11
copy div "What do you like in the people you're attracted to"
click at [372, 262] on textarea "What do you like in the people you're attracted to?" at bounding box center [431, 274] width 379 height 38
paste textarea "What really draws me in goes beyond the surface. I’m all about energy and prese…"
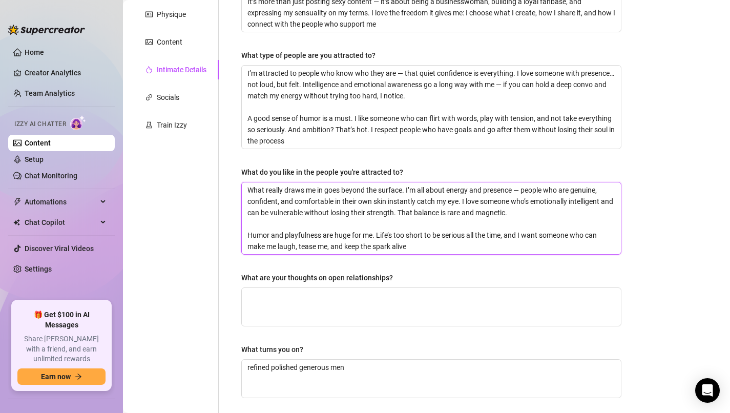
scroll to position [183, 0]
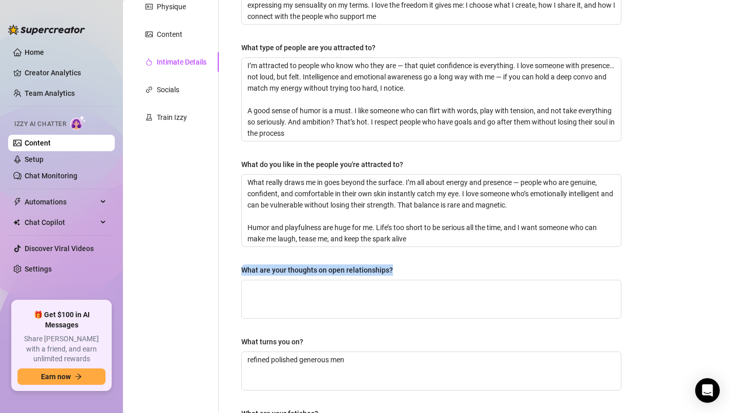
drag, startPoint x: 243, startPoint y: 267, endPoint x: 394, endPoint y: 268, distance: 151.1
click at [394, 268] on label "What are your thoughts on open relationships?" at bounding box center [320, 269] width 159 height 11
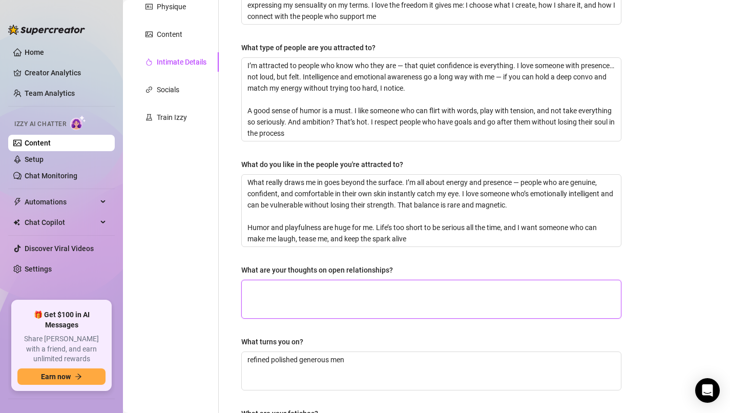
click at [419, 292] on textarea "What are your thoughts on open relationships?" at bounding box center [431, 299] width 379 height 38
paste textarea "think open relationships can work really well for some people — especially if t…"
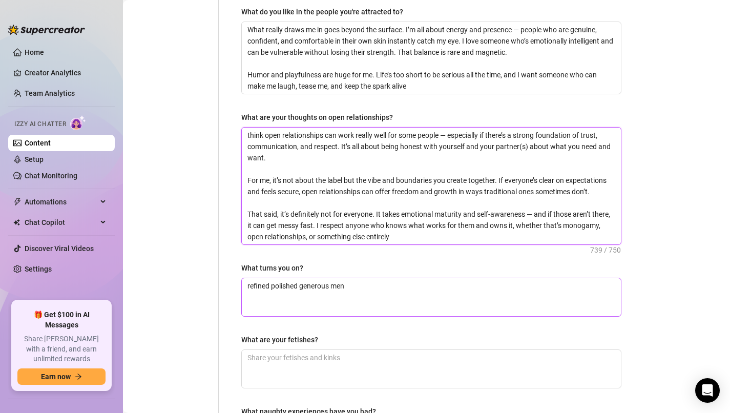
scroll to position [339, 0]
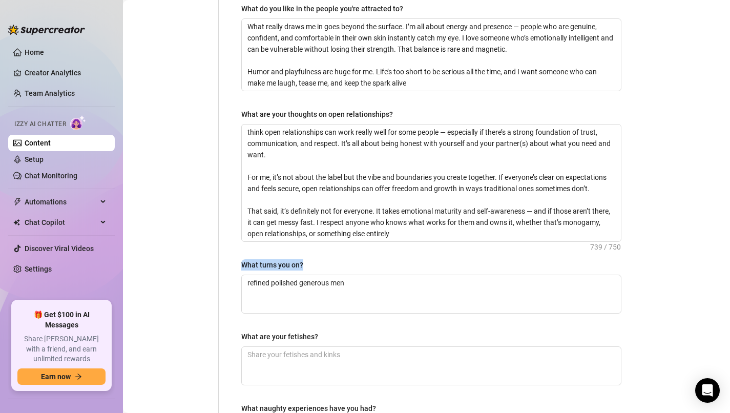
drag, startPoint x: 302, startPoint y: 264, endPoint x: 243, endPoint y: 264, distance: 59.4
click at [243, 264] on div "What turns you on?" at bounding box center [272, 264] width 62 height 11
drag, startPoint x: 368, startPoint y: 285, endPoint x: 179, endPoint y: 271, distance: 190.0
click at [179, 271] on div "Personal Info Chatting Lifestyle Physique Content Intimate Details Socials Trai…" at bounding box center [382, 117] width 498 height 718
click at [322, 281] on textarea "What turns you on?" at bounding box center [431, 294] width 379 height 38
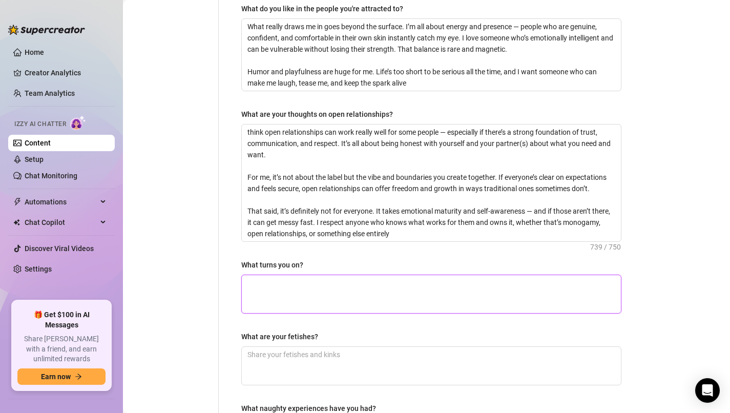
paste textarea "What really turns me on goes beyond just the physical — it’s about energy and c…"
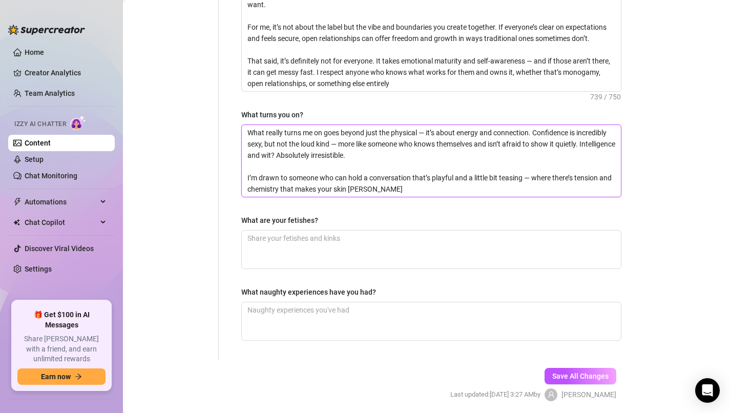
scroll to position [498, 0]
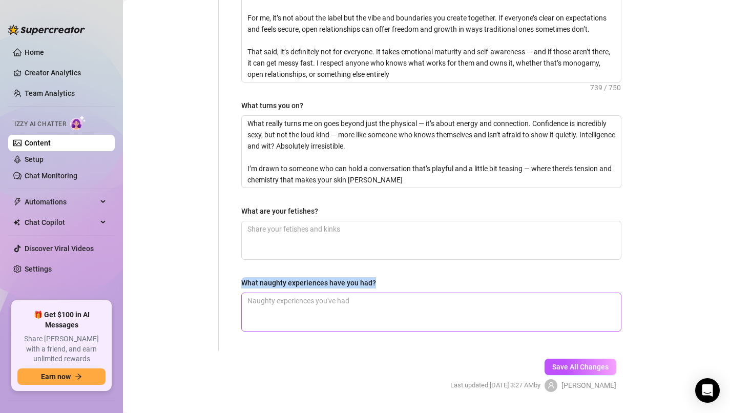
drag, startPoint x: 242, startPoint y: 283, endPoint x: 352, endPoint y: 294, distance: 110.7
click at [352, 294] on div "What naughty experiences have you had?" at bounding box center [431, 304] width 380 height 54
click at [370, 304] on textarea "What naughty experiences have you had?" at bounding box center [431, 312] width 379 height 38
paste textarea "Oh, I like to keep some things a little mysterious — it’s part of the fun, righ…"
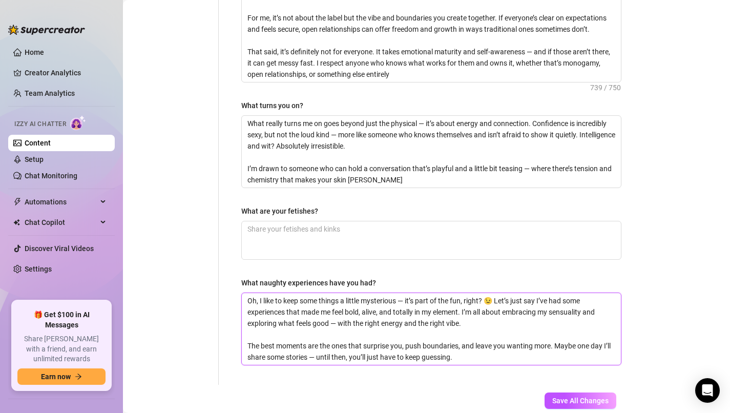
scroll to position [0, 0]
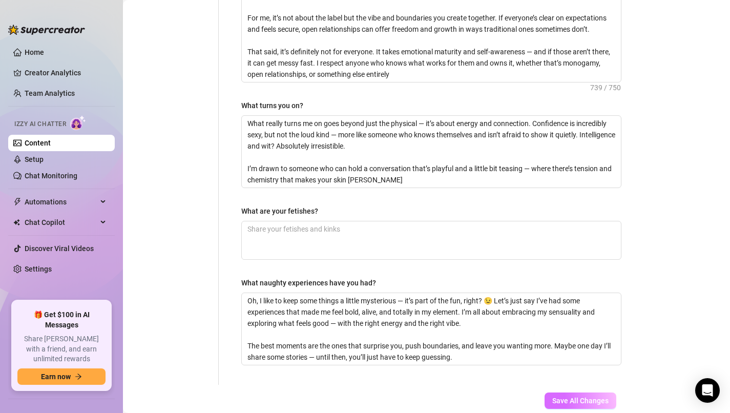
click at [590, 406] on button "Save All Changes" at bounding box center [580, 400] width 72 height 16
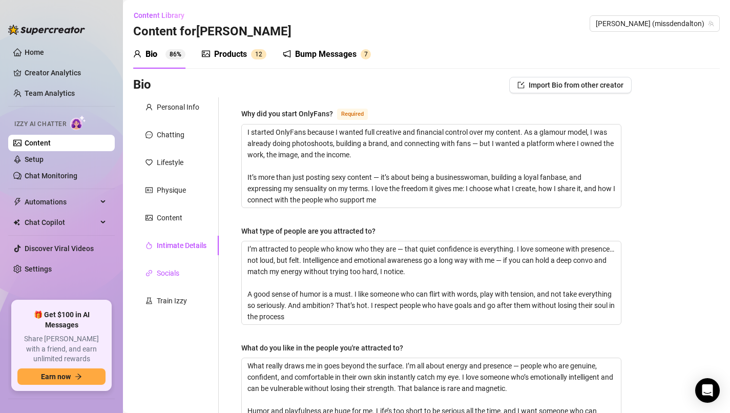
click at [175, 276] on div "Socials" at bounding box center [168, 272] width 23 height 11
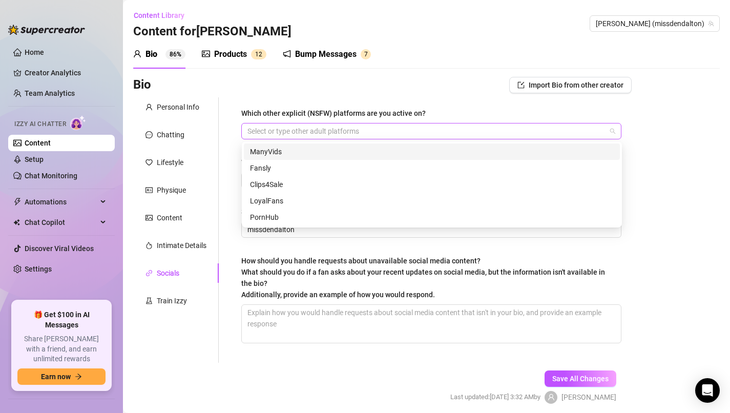
click at [324, 132] on div at bounding box center [425, 131] width 365 height 14
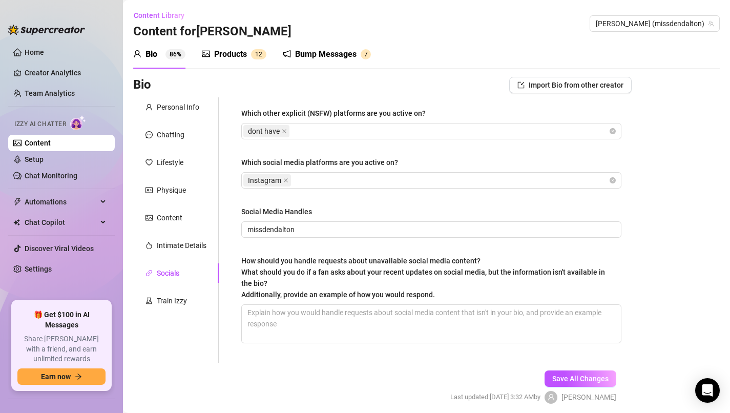
click at [659, 228] on div "Bio Import Bio from other creator Personal Info Chatting Lifestyle Physique Con…" at bounding box center [426, 249] width 586 height 345
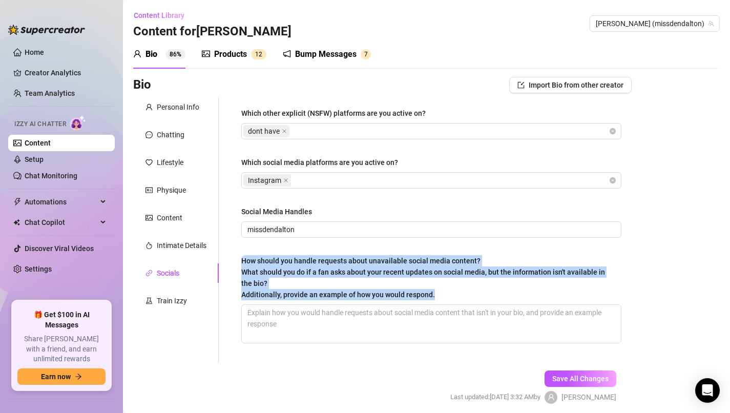
drag, startPoint x: 243, startPoint y: 258, endPoint x: 435, endPoint y: 299, distance: 195.9
click at [435, 299] on div "How should you handle requests about unavailable social media content? What sho…" at bounding box center [427, 277] width 373 height 45
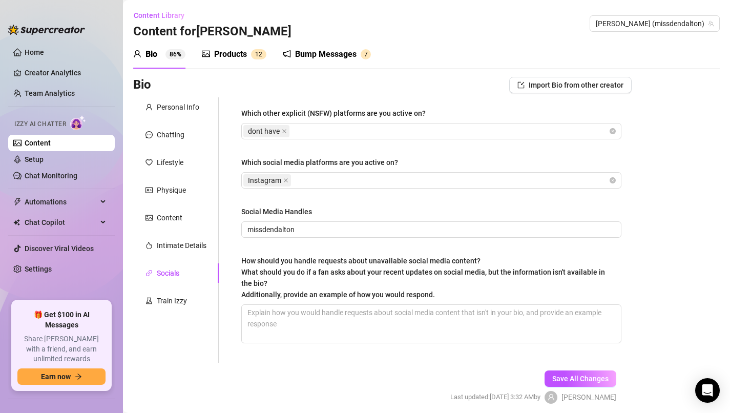
click at [580, 239] on div "Which other explicit (NSFW) platforms are you active on? dont have Which social…" at bounding box center [431, 230] width 380 height 245
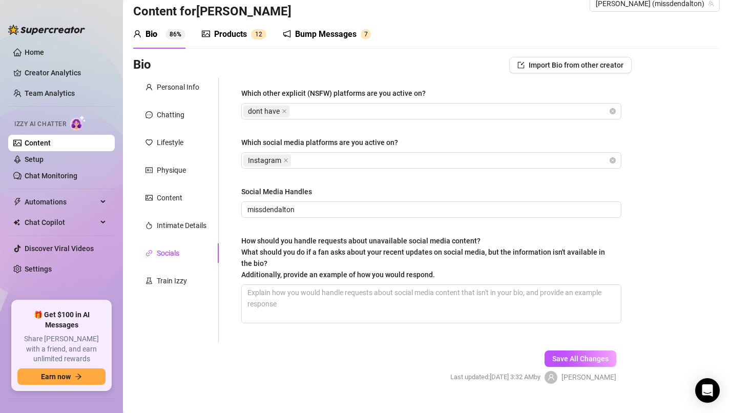
scroll to position [39, 0]
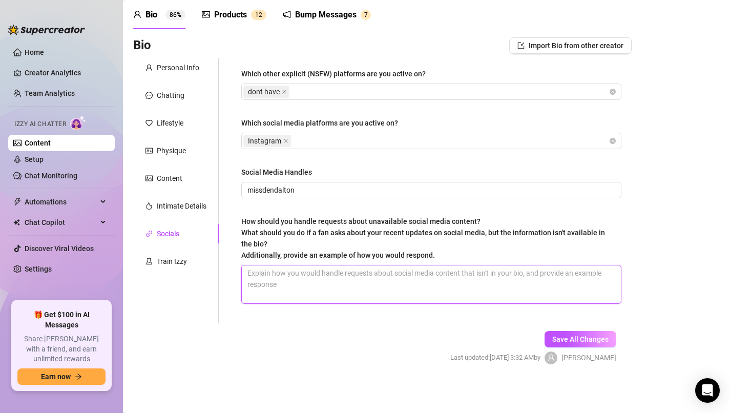
click at [387, 287] on textarea "How should you handle requests about unavailable social media content? What sho…" at bounding box center [431, 284] width 379 height 38
paste textarea "Hey! Thanks so much for following and being interested in my updates — I really…"
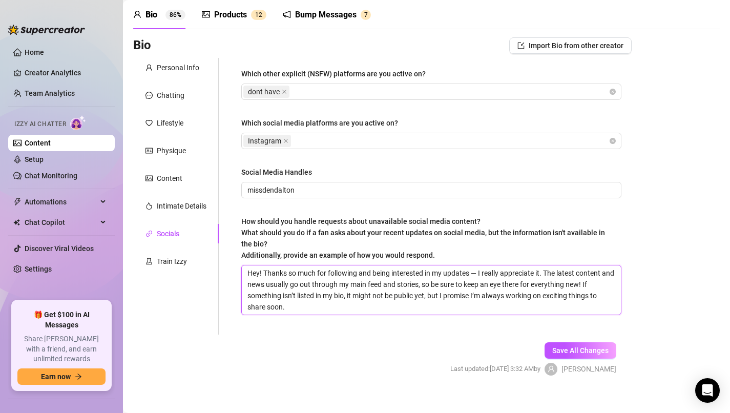
scroll to position [0, 0]
click at [568, 347] on span "Save All Changes" at bounding box center [580, 350] width 56 height 8
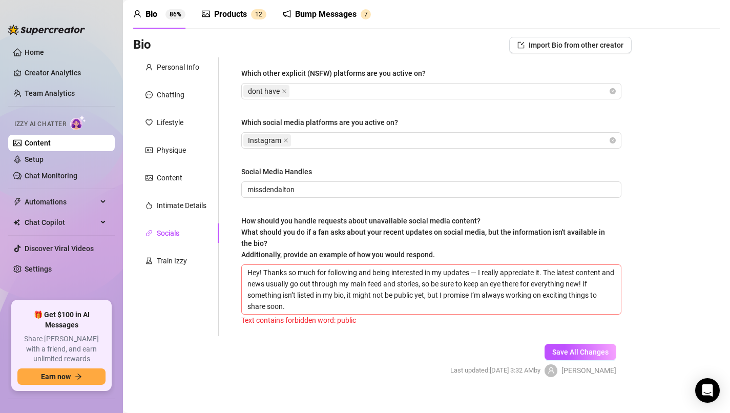
scroll to position [29, 0]
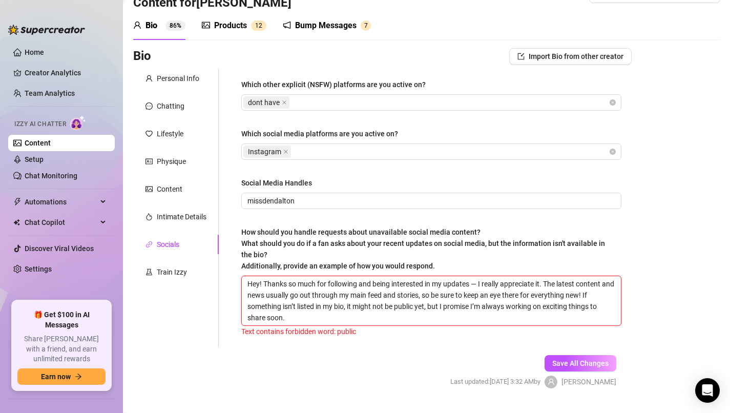
click at [332, 303] on textarea "Hey! Thanks so much for following and being interested in my updates — I really…" at bounding box center [431, 300] width 379 height 49
click at [416, 308] on textarea "Hey! Thanks so much for following and being interested in my updates — I really…" at bounding box center [431, 300] width 379 height 49
click at [581, 360] on span "Save All Changes" at bounding box center [580, 363] width 56 height 8
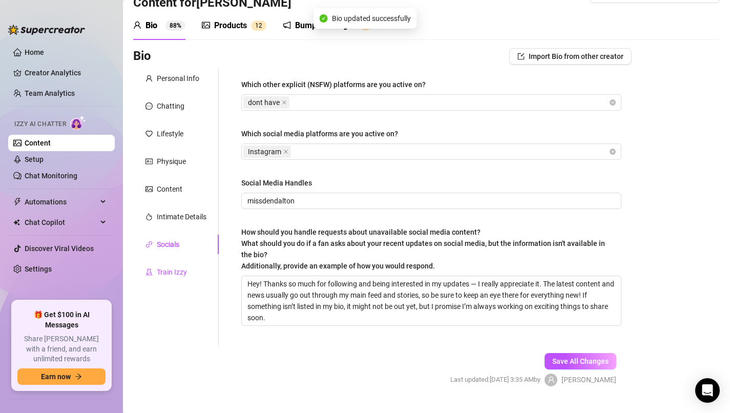
click at [177, 274] on div "Train Izzy" at bounding box center [172, 271] width 30 height 11
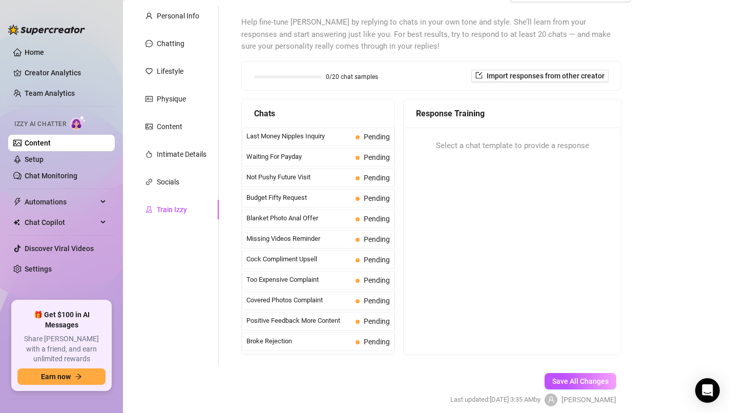
scroll to position [104, 0]
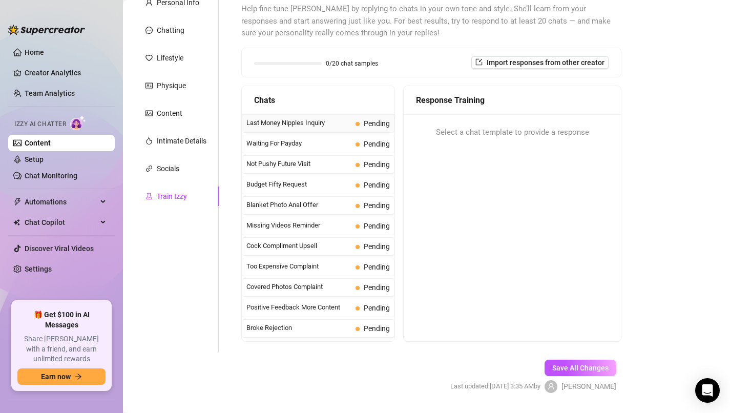
click at [376, 125] on span "Pending" at bounding box center [377, 123] width 26 height 8
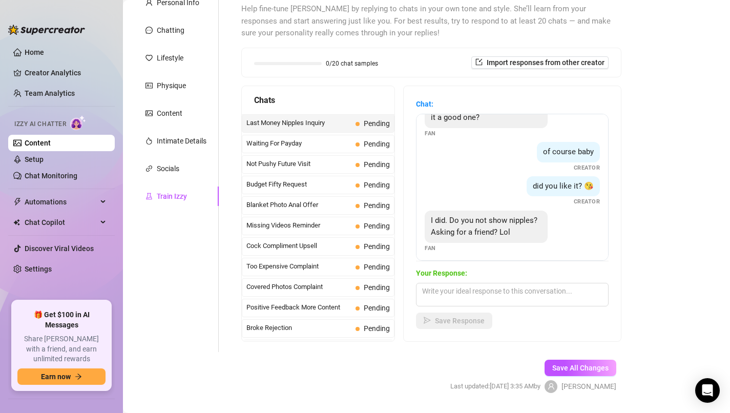
scroll to position [31, 0]
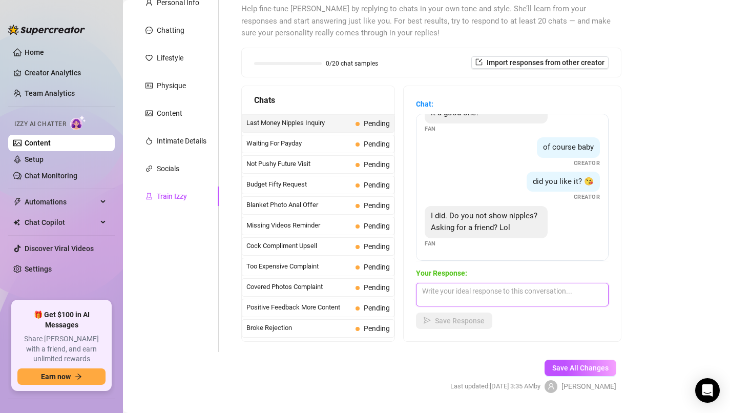
click at [527, 293] on textarea at bounding box center [512, 295] width 193 height 24
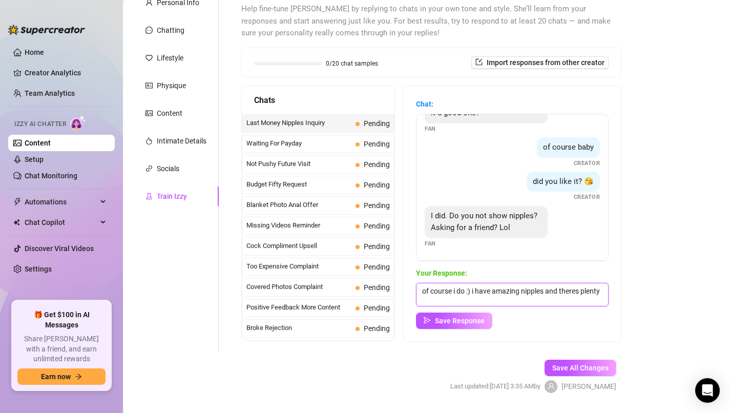
scroll to position [1, 0]
click at [460, 317] on span "Save Response" at bounding box center [460, 321] width 50 height 8
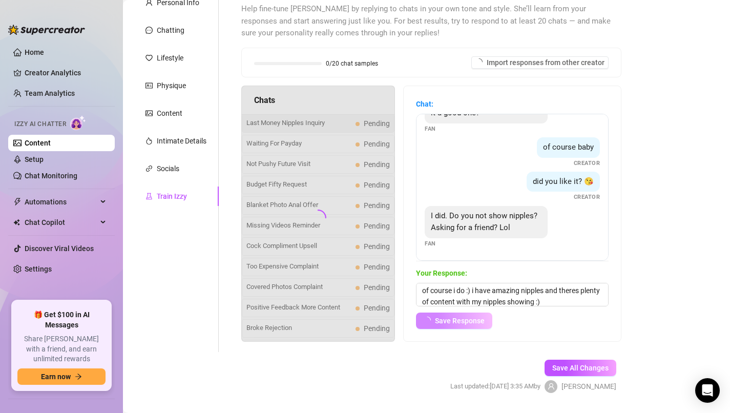
scroll to position [30, 0]
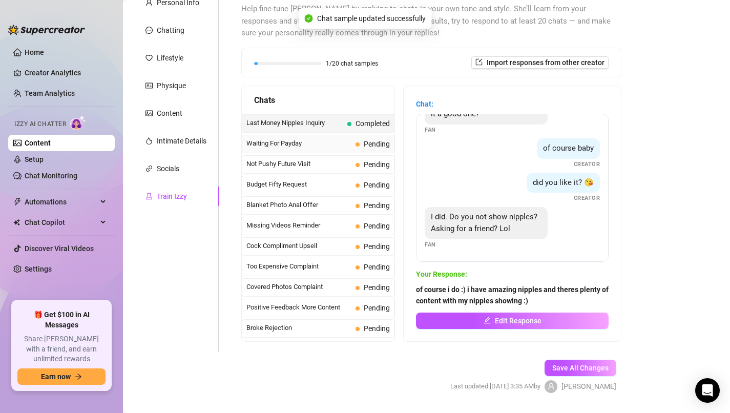
click at [381, 143] on span "Pending" at bounding box center [377, 144] width 26 height 8
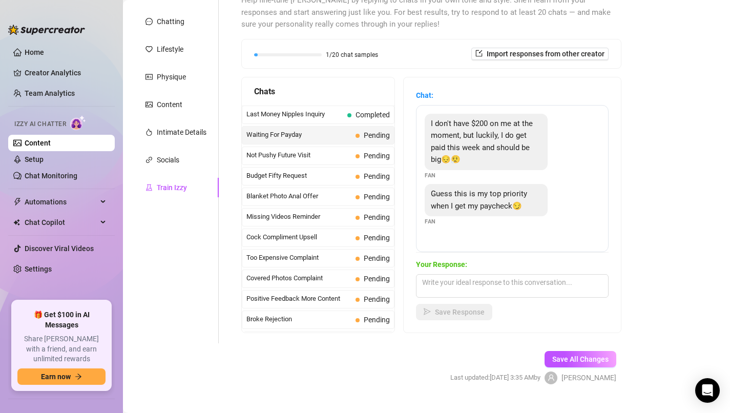
scroll to position [116, 0]
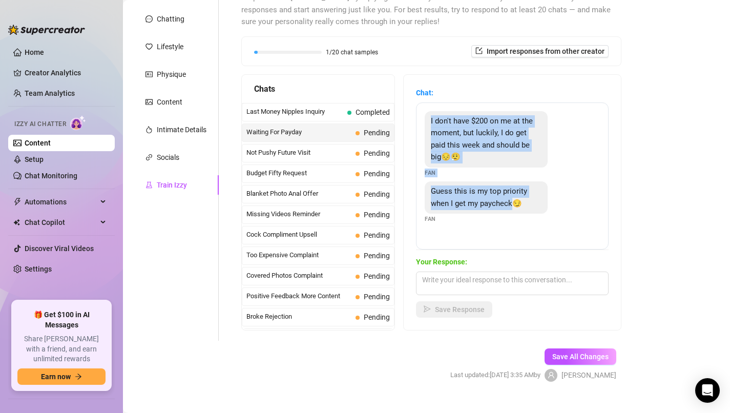
drag, startPoint x: 512, startPoint y: 204, endPoint x: 426, endPoint y: 118, distance: 121.7
click at [426, 118] on div "I don't have $200 on me at the moment, but luckily, I do get paid this week and…" at bounding box center [512, 175] width 193 height 147
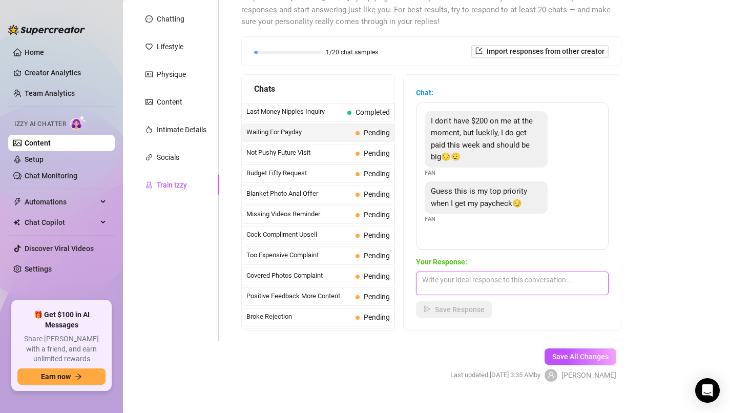
click at [485, 285] on textarea at bounding box center [512, 283] width 193 height 24
paste textarea "love your honesty 😘 I’ll be here patiently waiting to make it worth the wait wh…"
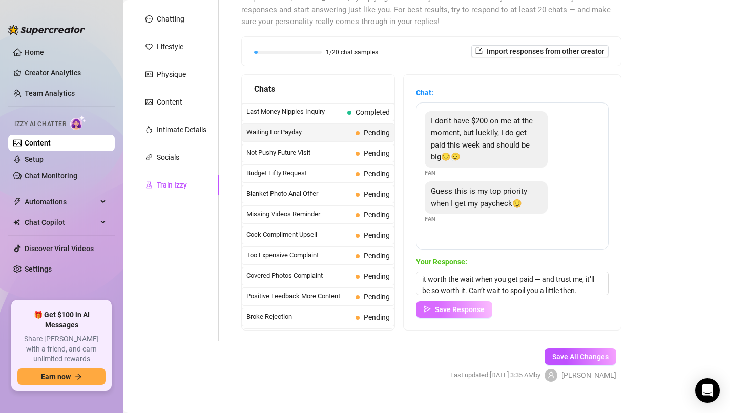
click at [483, 305] on span "Save Response" at bounding box center [460, 309] width 50 height 8
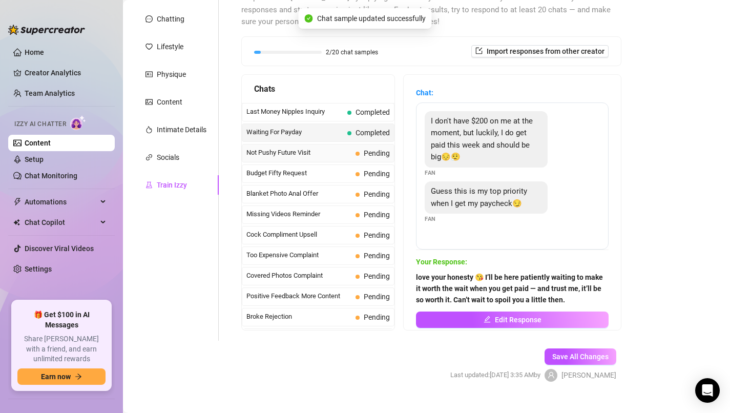
click at [370, 152] on span "Pending" at bounding box center [377, 153] width 26 height 8
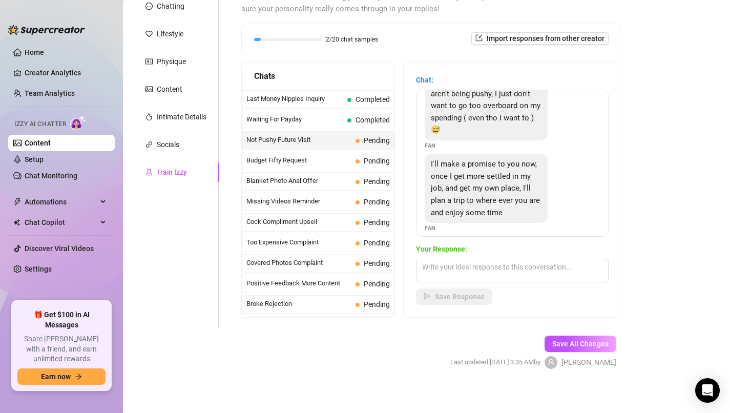
scroll to position [106, 0]
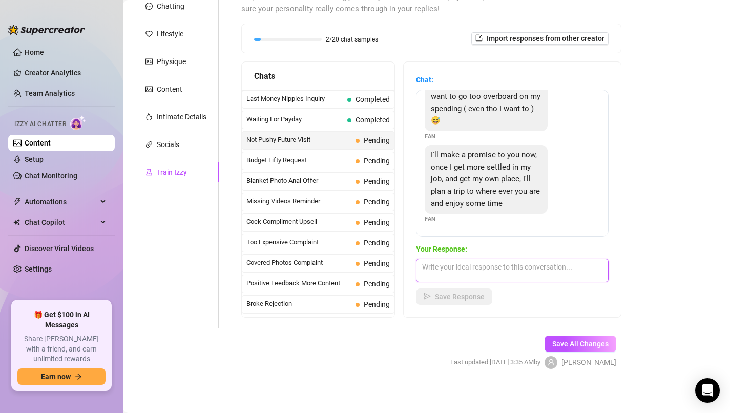
click at [485, 269] on textarea at bounding box center [512, 271] width 193 height 24
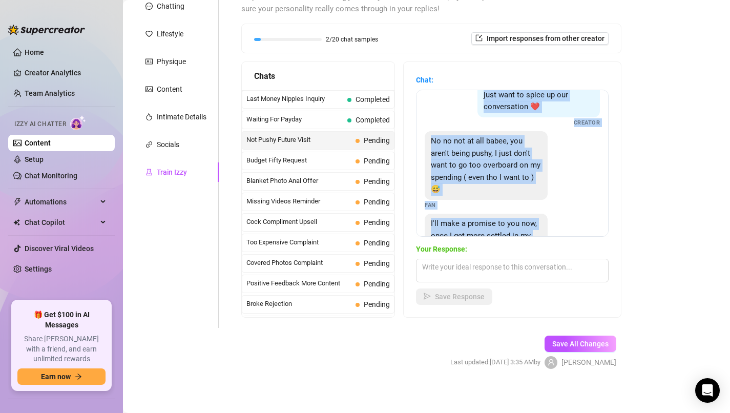
scroll to position [0, 0]
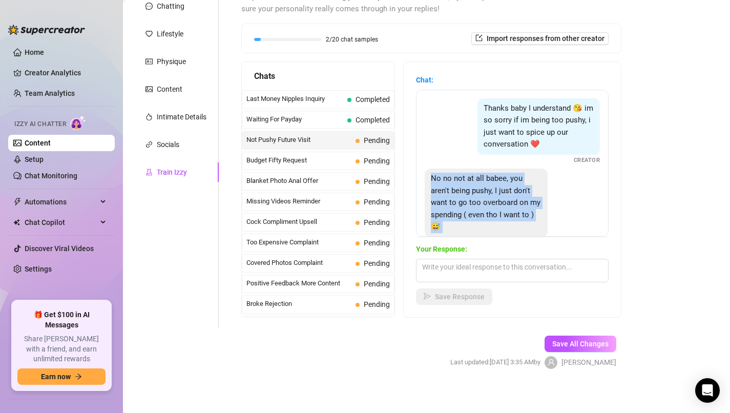
drag, startPoint x: 525, startPoint y: 207, endPoint x: 433, endPoint y: 178, distance: 96.6
click at [433, 178] on div "Thanks baby I understand 😘 im so sorry if im being too pushy, i just want to sp…" at bounding box center [512, 163] width 193 height 147
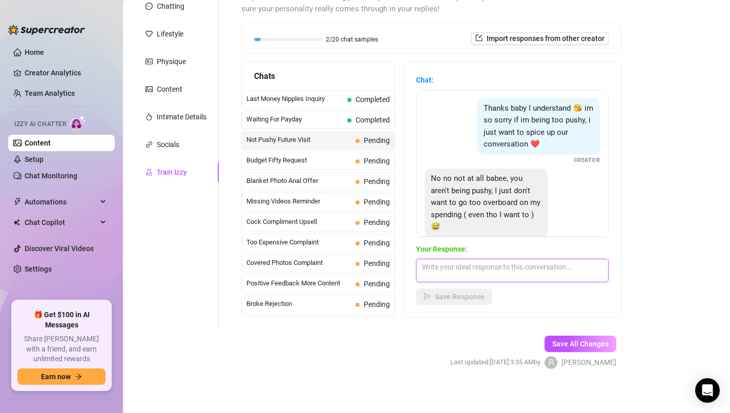
click at [531, 271] on textarea at bounding box center [512, 271] width 193 height 24
paste textarea "[PERSON_NAME], I love that you’re being responsible… but also a little naughty …"
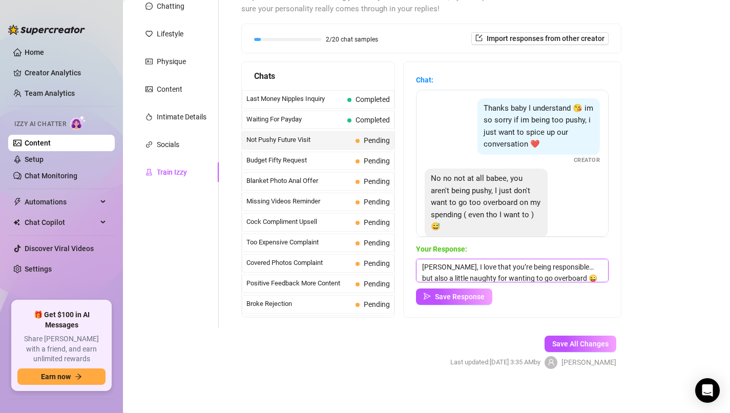
scroll to position [1, 0]
click at [469, 301] on button "Save Response" at bounding box center [454, 296] width 76 height 16
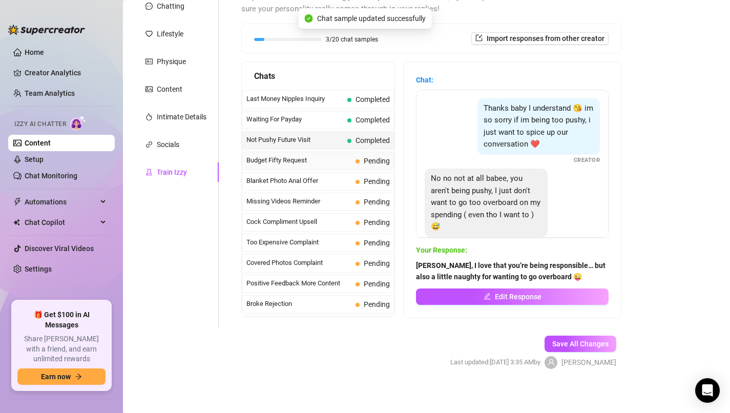
click at [374, 157] on span "Pending" at bounding box center [377, 161] width 26 height 8
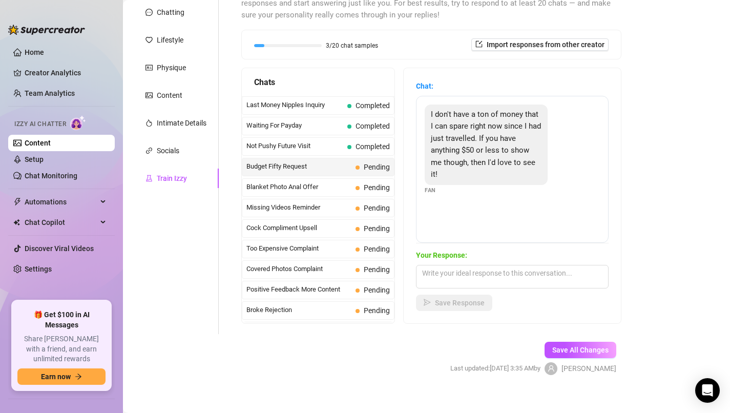
scroll to position [129, 0]
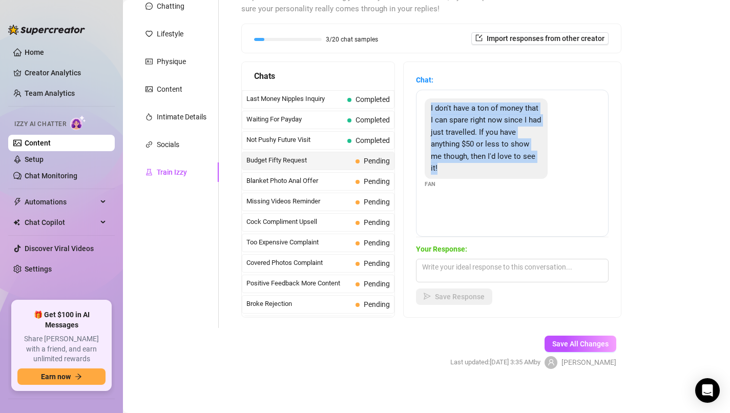
drag, startPoint x: 438, startPoint y: 169, endPoint x: 423, endPoint y: 108, distance: 63.4
click at [423, 108] on div "I don't have a ton of money that I can spare right now since I had just travell…" at bounding box center [512, 163] width 193 height 147
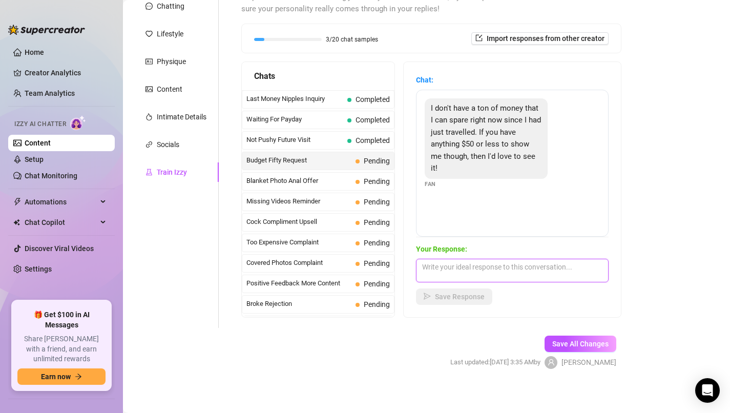
click at [507, 270] on textarea at bounding box center [512, 271] width 193 height 24
paste textarea "I totally get it — travel can definitely take a toll on the budget! 😉 I’ve got …"
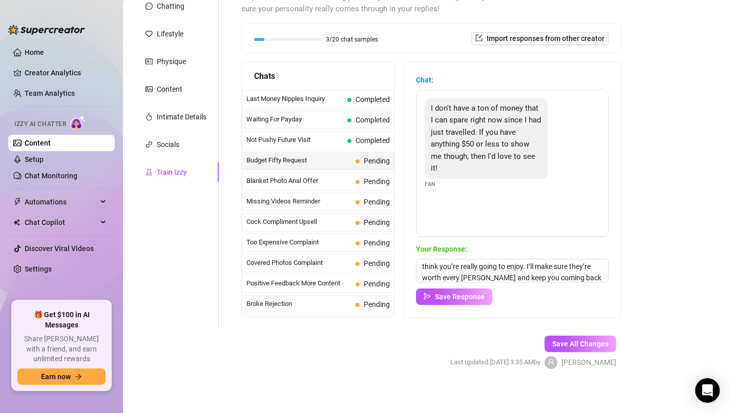
click at [482, 287] on div "Your Response: I totally get it — travel can definitely take a toll on the budg…" at bounding box center [512, 273] width 193 height 61
click at [478, 293] on span "Save Response" at bounding box center [460, 296] width 50 height 8
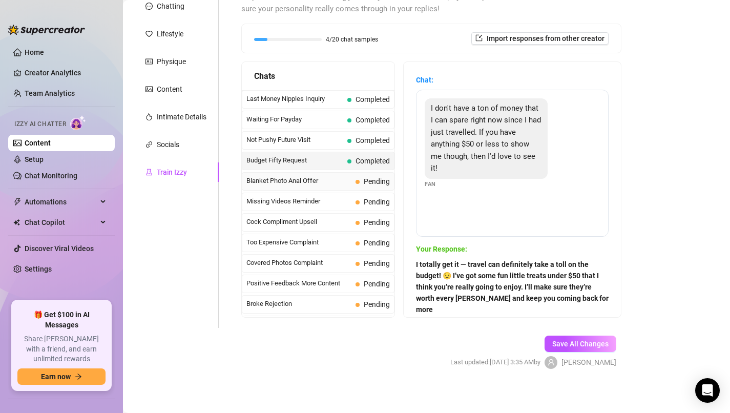
click at [367, 182] on span "Pending" at bounding box center [377, 181] width 26 height 8
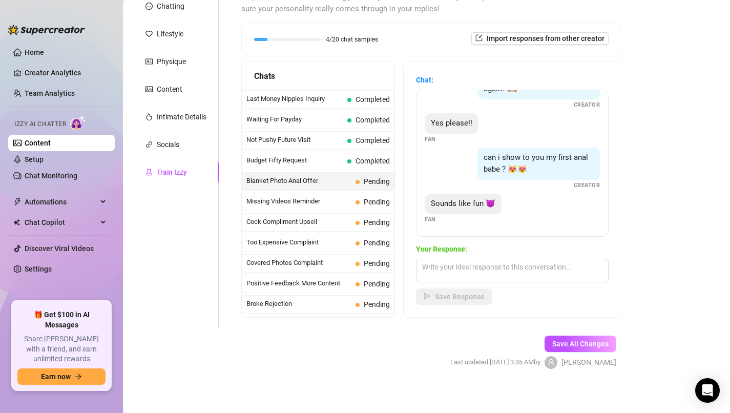
scroll to position [180, 0]
click at [472, 271] on textarea at bounding box center [512, 271] width 193 height 24
click at [449, 294] on span "Save Response" at bounding box center [460, 296] width 50 height 8
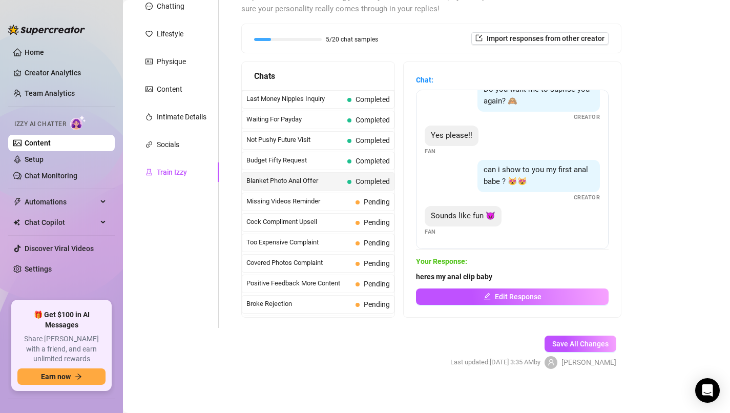
scroll to position [168, 0]
click at [379, 207] on div "Missing Videos Reminder Pending" at bounding box center [318, 202] width 153 height 18
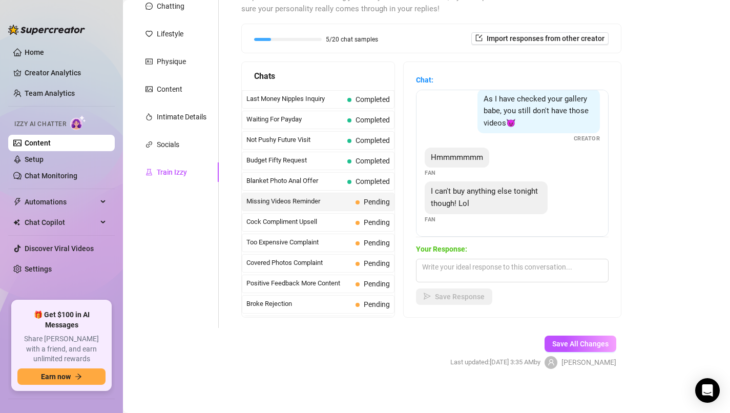
scroll to position [0, 0]
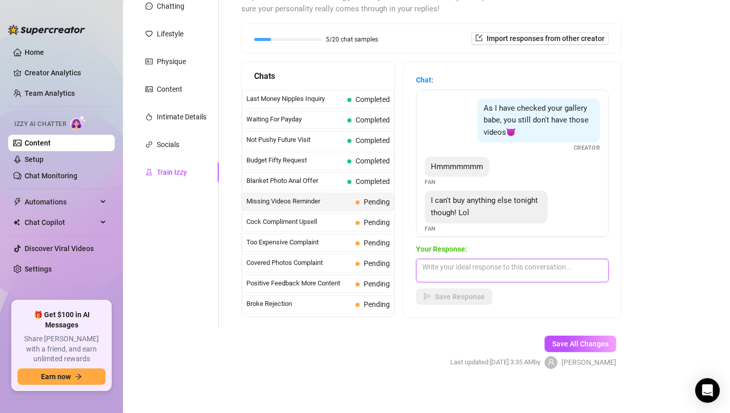
click at [486, 263] on textarea at bounding box center [512, 271] width 193 height 24
click at [467, 301] on button "Save Response" at bounding box center [454, 296] width 76 height 16
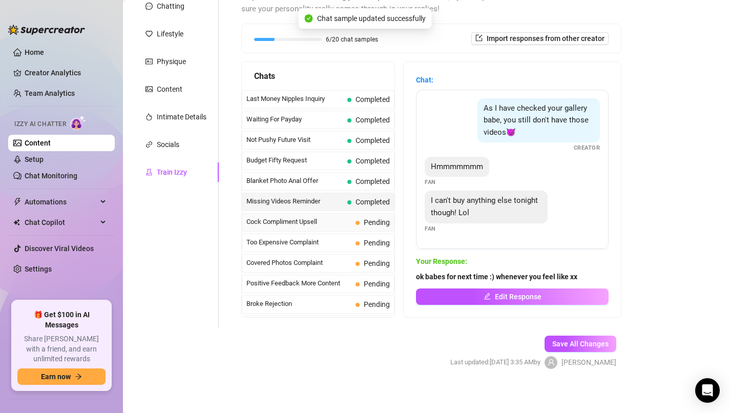
click at [358, 222] on span at bounding box center [357, 223] width 4 height 4
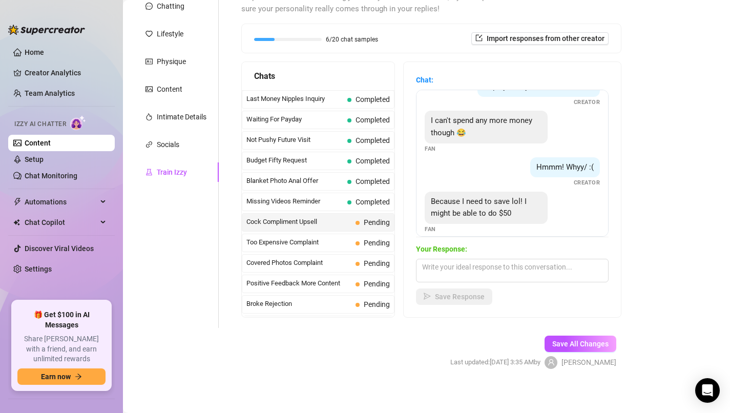
scroll to position [297, 0]
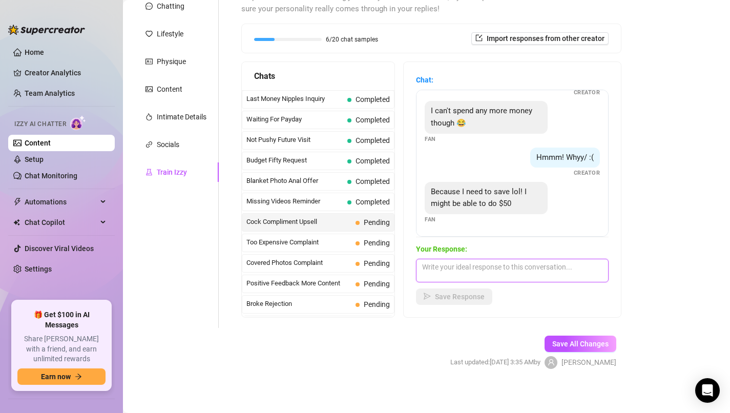
click at [488, 274] on textarea at bounding box center [512, 271] width 193 height 24
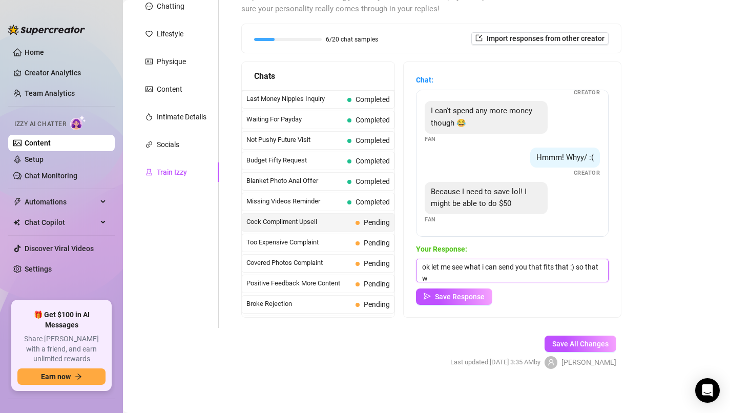
scroll to position [1, 0]
click at [472, 293] on span "Save Response" at bounding box center [460, 296] width 50 height 8
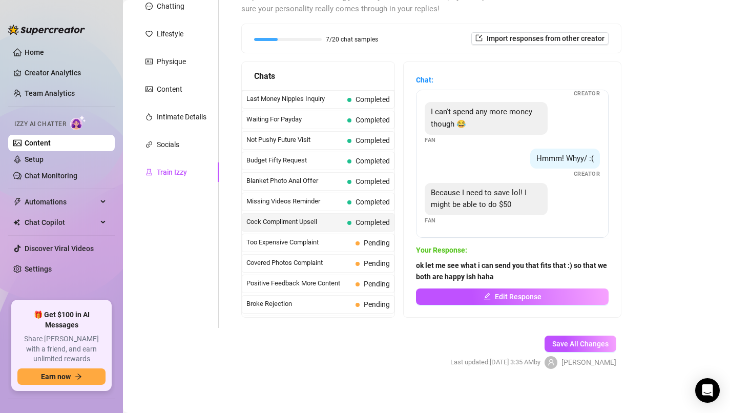
scroll to position [296, 0]
click at [368, 244] on span "Pending" at bounding box center [377, 243] width 26 height 8
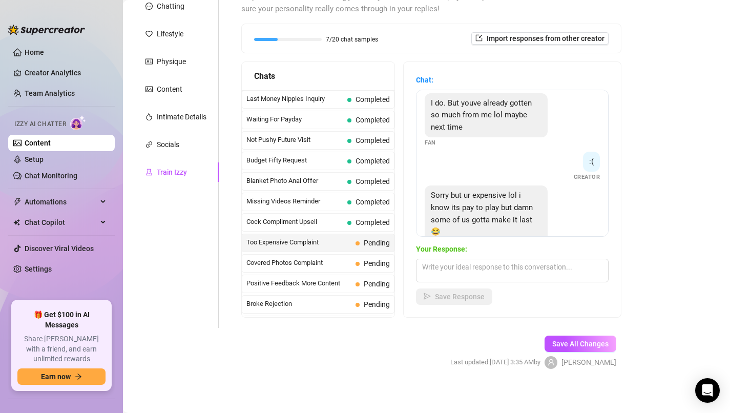
scroll to position [229, 0]
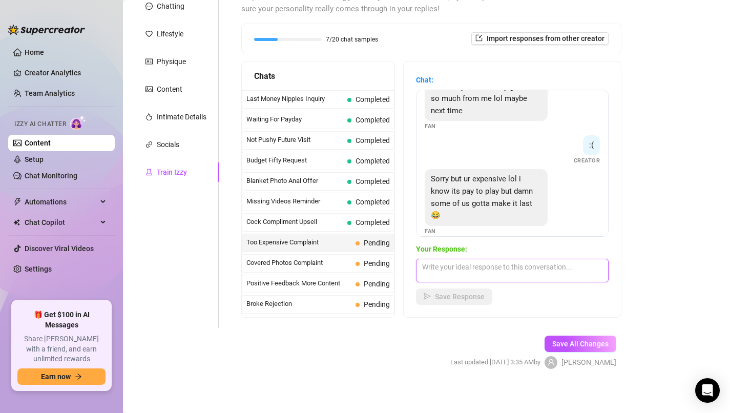
click at [500, 272] on textarea at bounding box center [512, 271] width 193 height 24
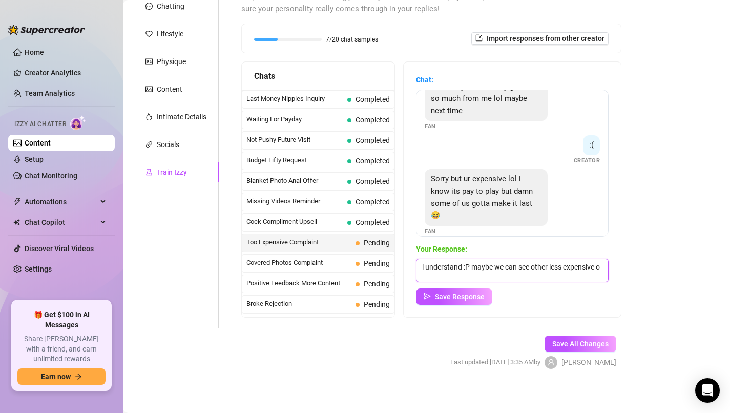
scroll to position [1, 0]
click at [471, 305] on div "Chat: Oh no lol too expensive Fan its worth it 😘 Creator That may be true but t…" at bounding box center [512, 189] width 217 height 255
click at [471, 295] on span "Save Response" at bounding box center [460, 296] width 50 height 8
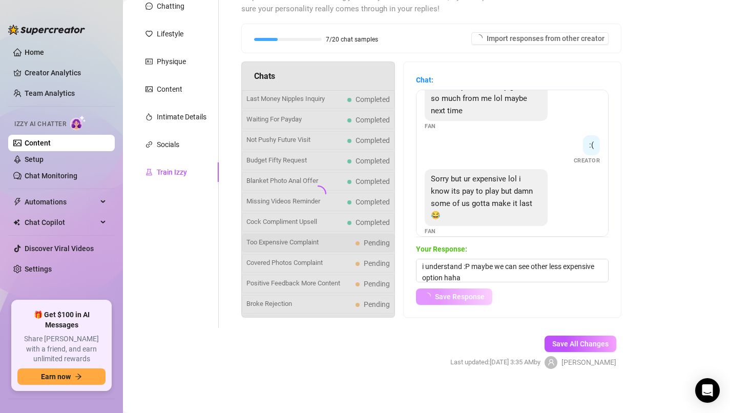
scroll to position [228, 0]
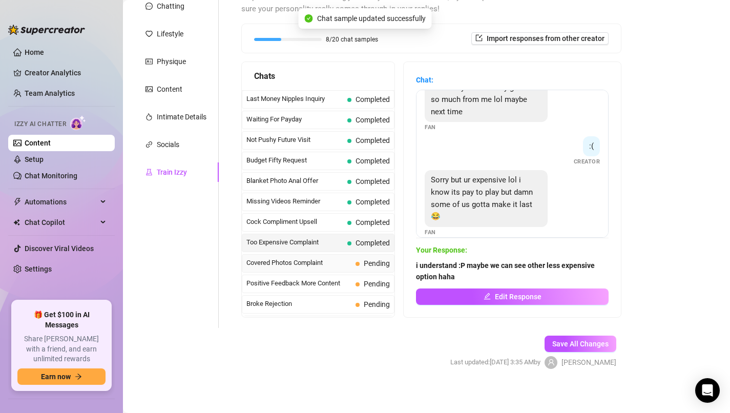
click at [370, 263] on span "Pending" at bounding box center [377, 263] width 26 height 8
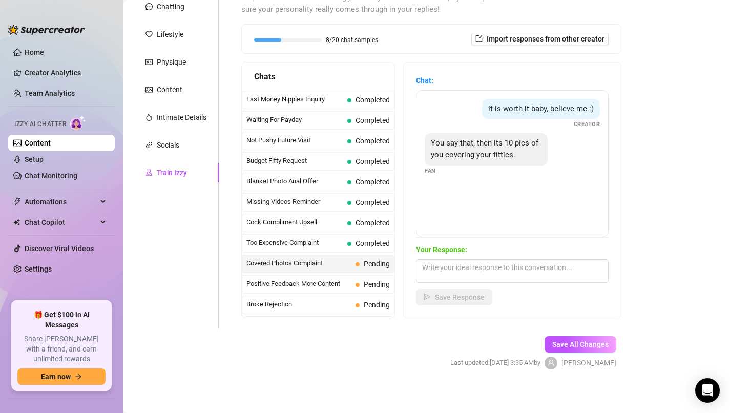
scroll to position [133, 0]
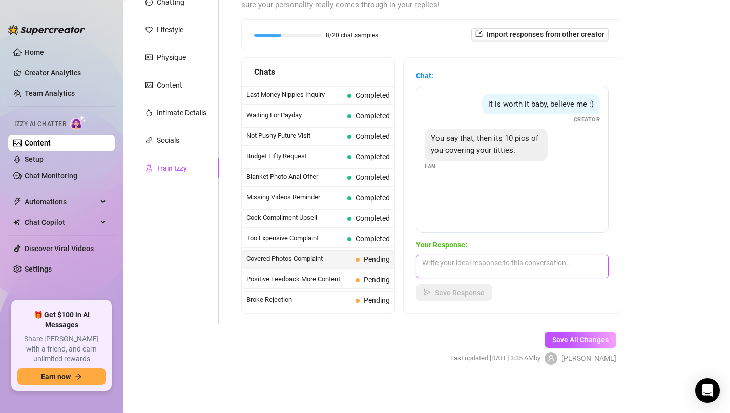
click at [519, 271] on textarea at bounding box center [512, 267] width 193 height 24
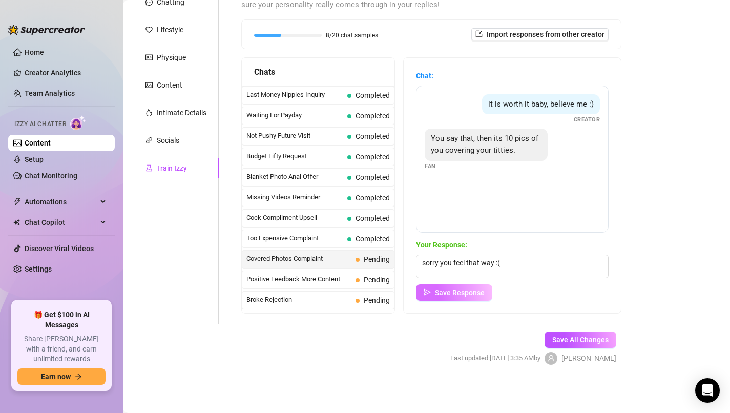
click at [465, 297] on button "Save Response" at bounding box center [454, 292] width 76 height 16
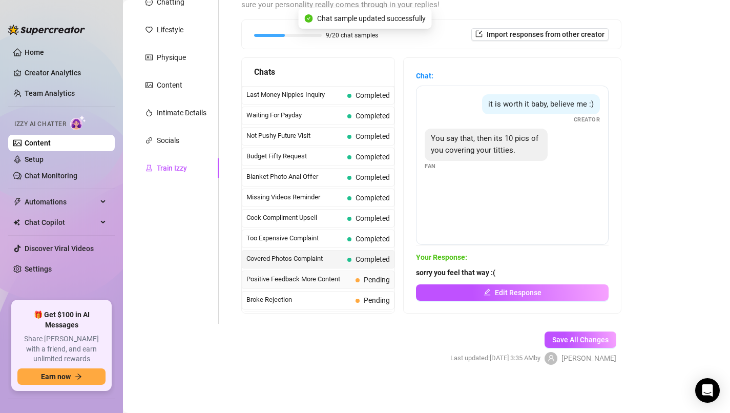
click at [366, 282] on span "Pending" at bounding box center [377, 280] width 26 height 8
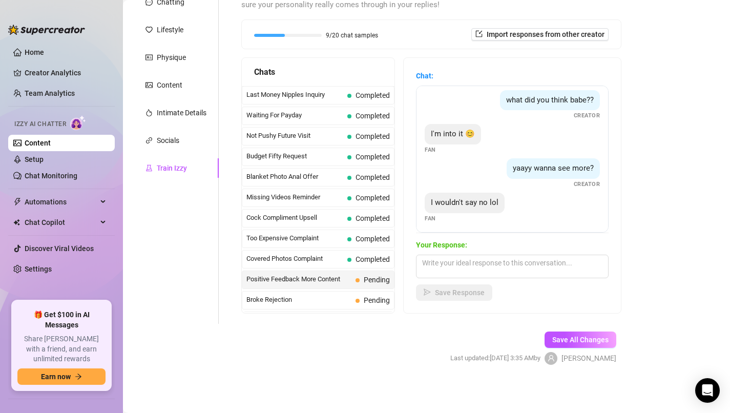
scroll to position [41, 0]
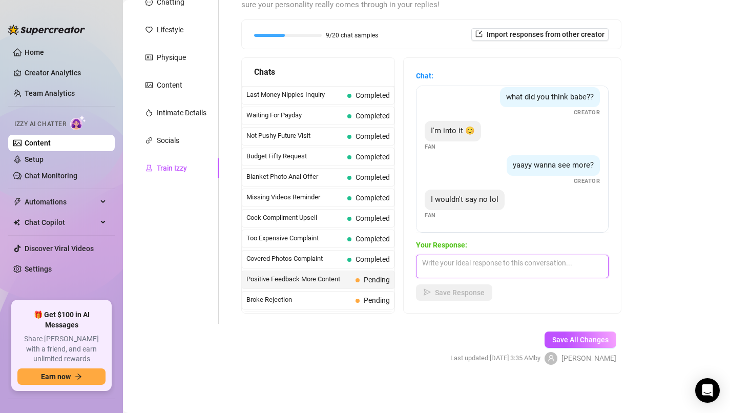
click at [525, 264] on textarea at bounding box center [512, 267] width 193 height 24
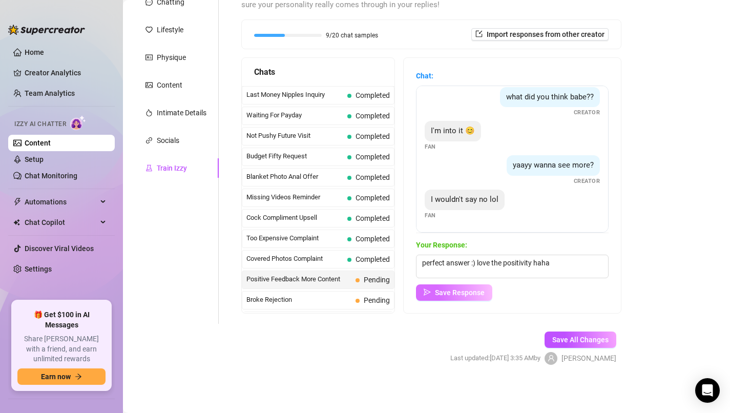
click at [455, 290] on span "Save Response" at bounding box center [460, 292] width 50 height 8
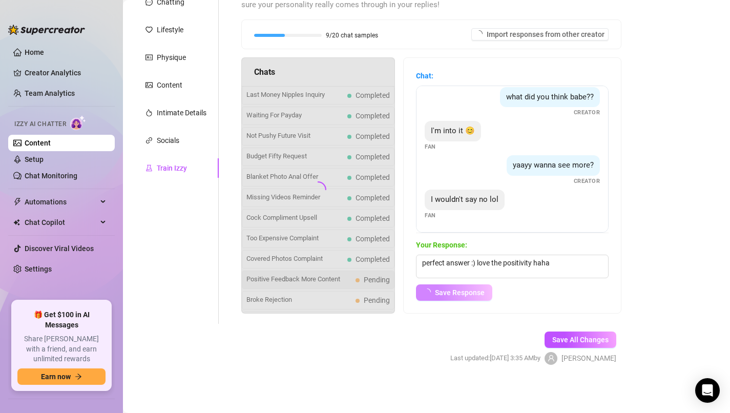
scroll to position [29, 0]
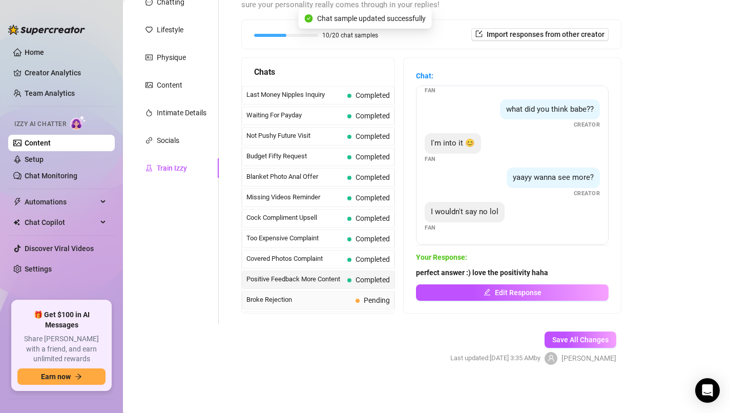
click at [376, 298] on span "Pending" at bounding box center [377, 300] width 26 height 8
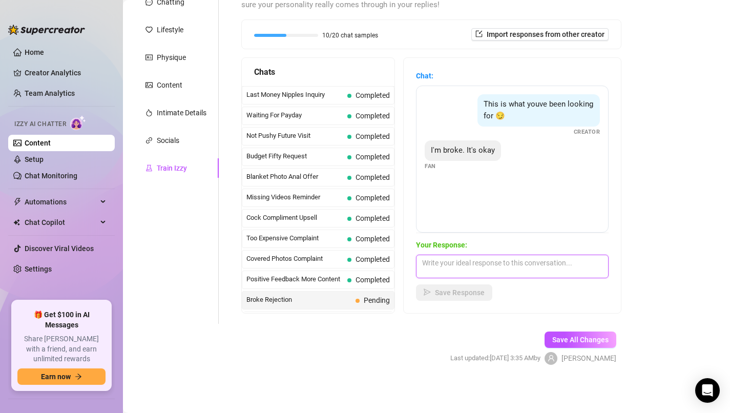
click at [496, 267] on textarea at bounding box center [512, 267] width 193 height 24
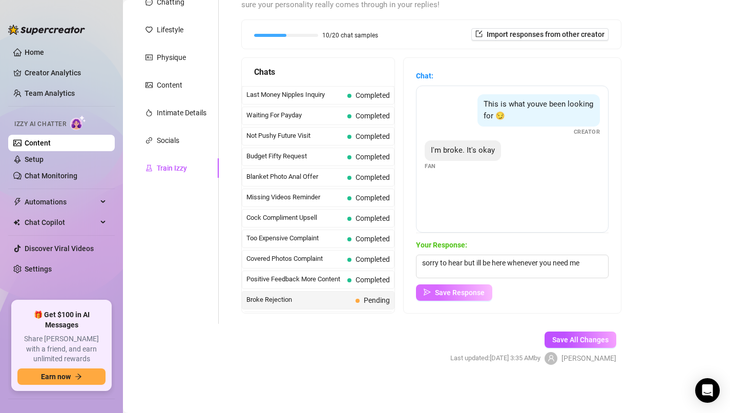
click at [486, 284] on button "Save Response" at bounding box center [454, 292] width 76 height 16
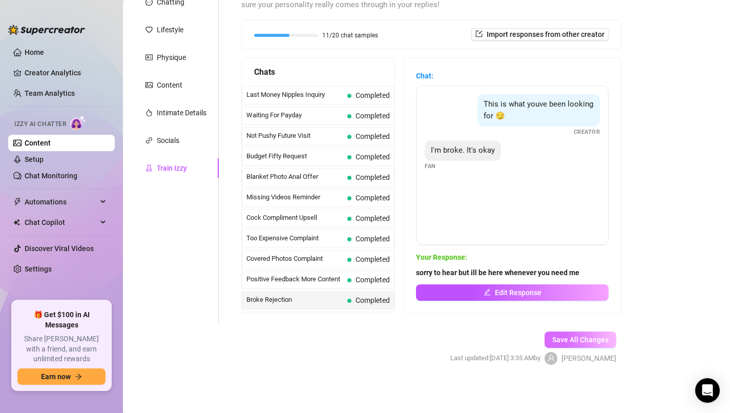
click at [585, 332] on button "Save All Changes" at bounding box center [580, 339] width 72 height 16
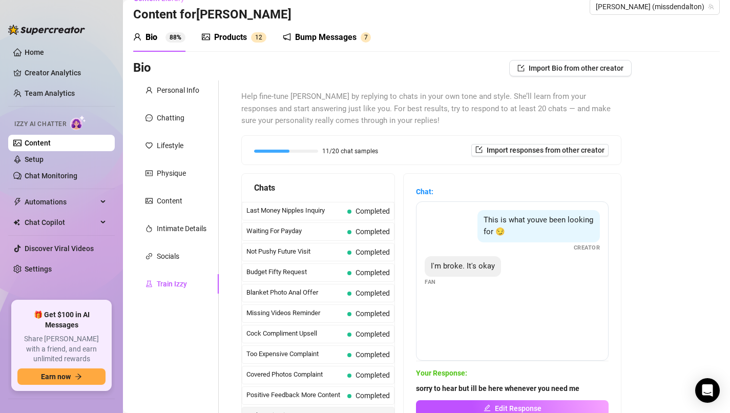
scroll to position [0, 0]
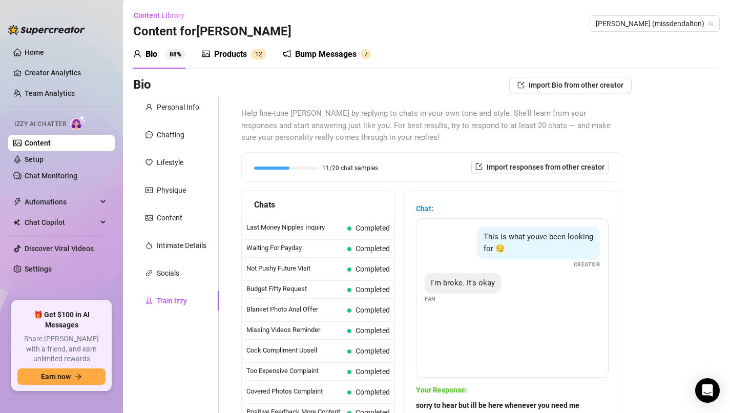
click at [240, 53] on div "Products" at bounding box center [230, 54] width 33 height 12
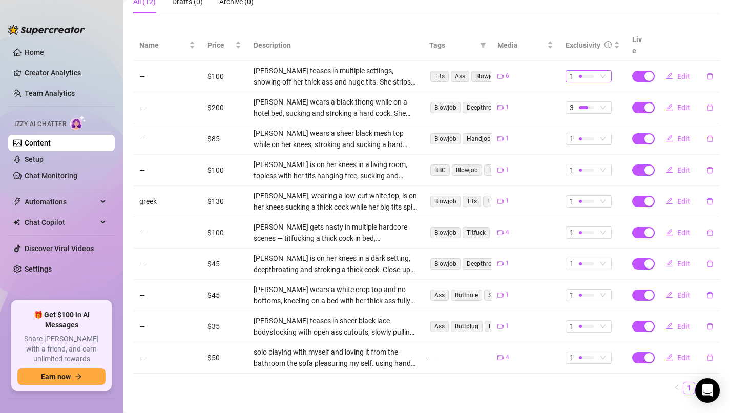
scroll to position [190, 0]
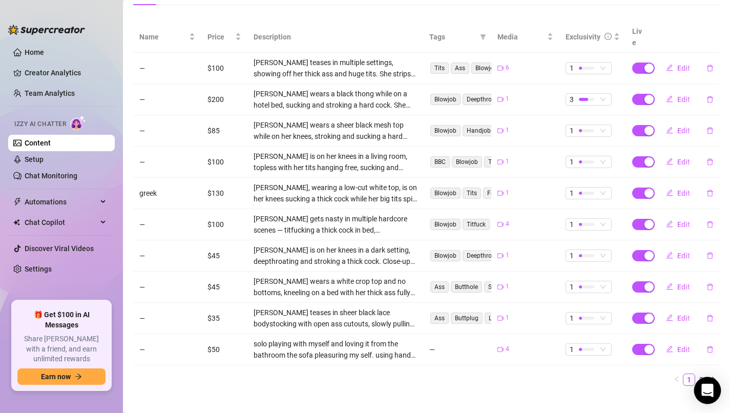
click at [707, 389] on icon "Open Intercom Messenger" at bounding box center [707, 390] width 12 height 13
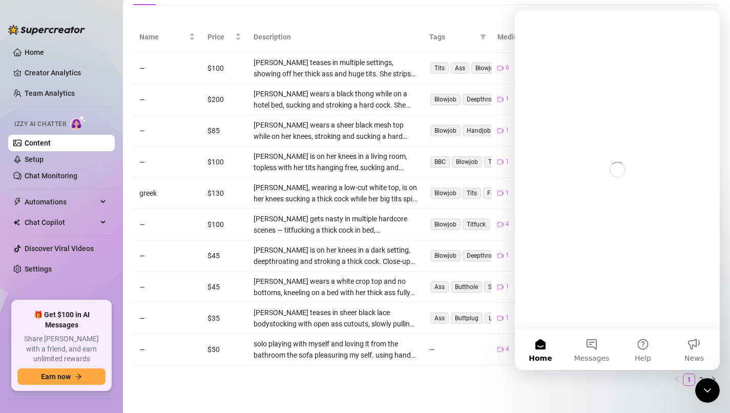
scroll to position [0, 0]
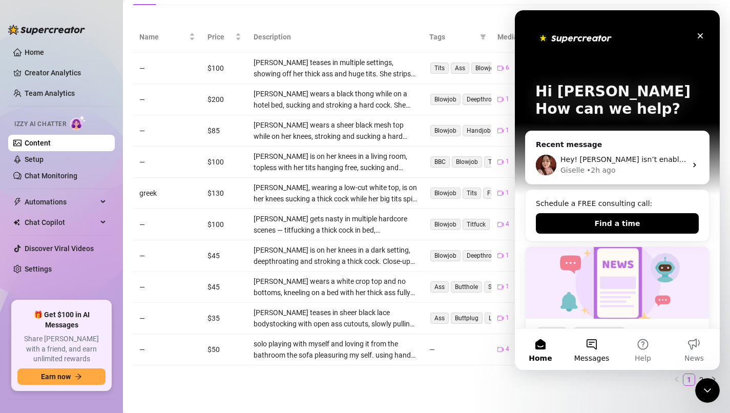
click at [597, 345] on button "Messages" at bounding box center [591, 349] width 51 height 41
click at [617, 146] on div "Hey! [PERSON_NAME] isn’t enabled on your account yet — but you’re almost there!…" at bounding box center [617, 165] width 183 height 38
click at [622, 164] on div "Hey! [PERSON_NAME] isn’t enabled on your account yet — but you’re almost there!…" at bounding box center [623, 159] width 126 height 11
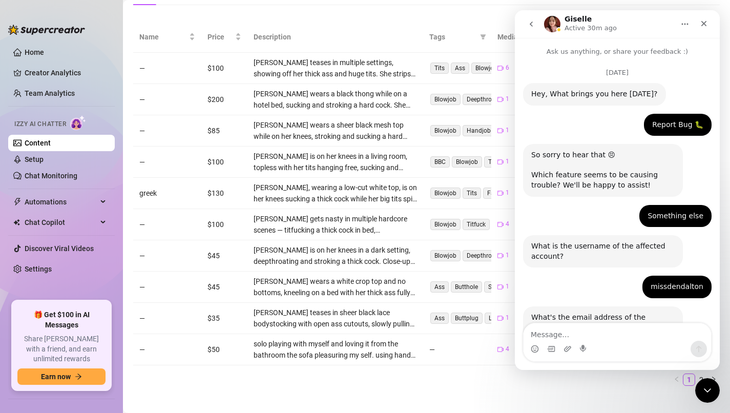
click at [362, 392] on main "Content Library Content for [PERSON_NAME] [PERSON_NAME] (missdendalton) Bio 88%…" at bounding box center [426, 117] width 607 height 614
click at [342, 385] on main "Content Library Content for [PERSON_NAME] [PERSON_NAME] (missdendalton) Bio 88%…" at bounding box center [426, 117] width 607 height 614
click at [44, 158] on link "Setup" at bounding box center [34, 159] width 19 height 8
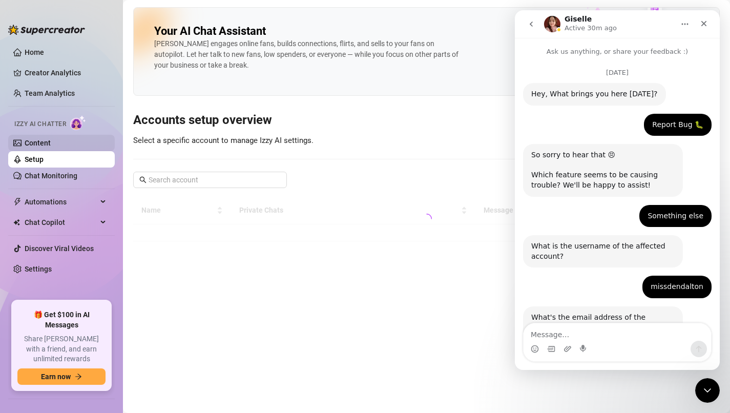
click at [51, 147] on link "Content" at bounding box center [38, 143] width 26 height 8
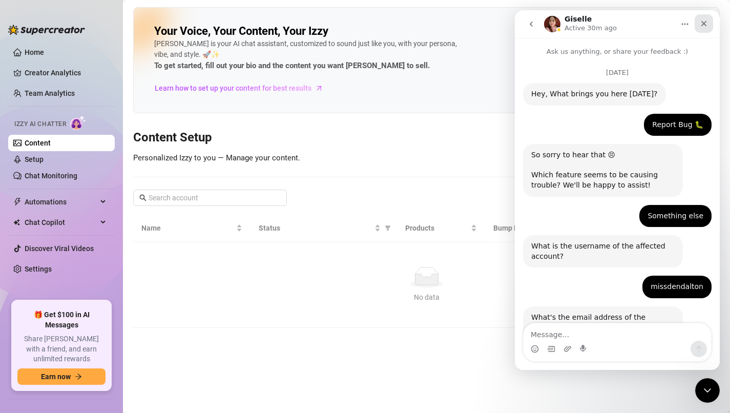
click at [705, 31] on div "Close" at bounding box center [704, 23] width 18 height 18
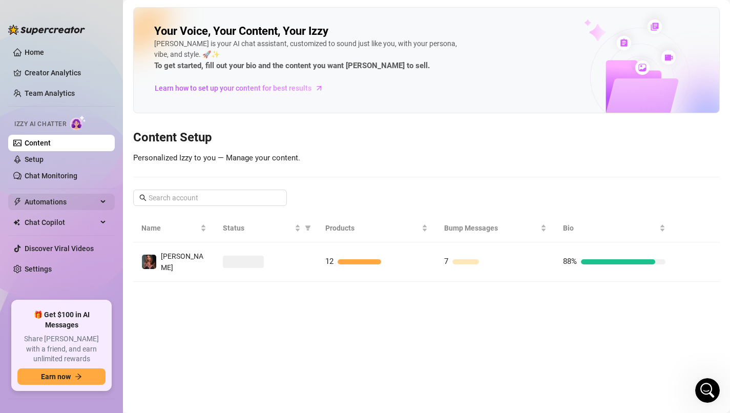
scroll to position [708, 0]
click at [51, 140] on link "Content" at bounding box center [38, 143] width 26 height 8
click at [33, 163] on link "Setup" at bounding box center [34, 159] width 19 height 8
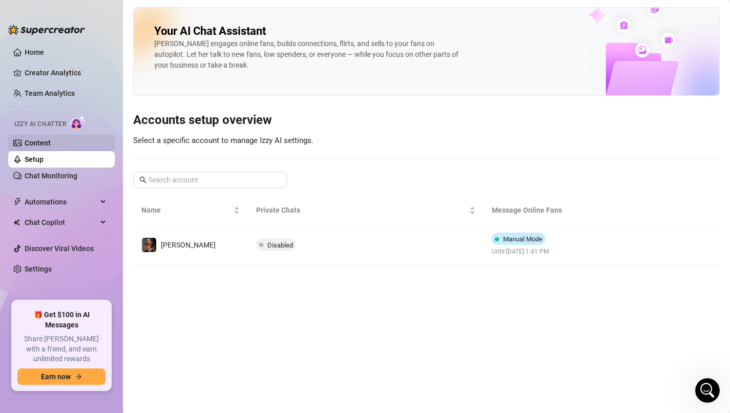
click at [51, 144] on link "Content" at bounding box center [38, 143] width 26 height 8
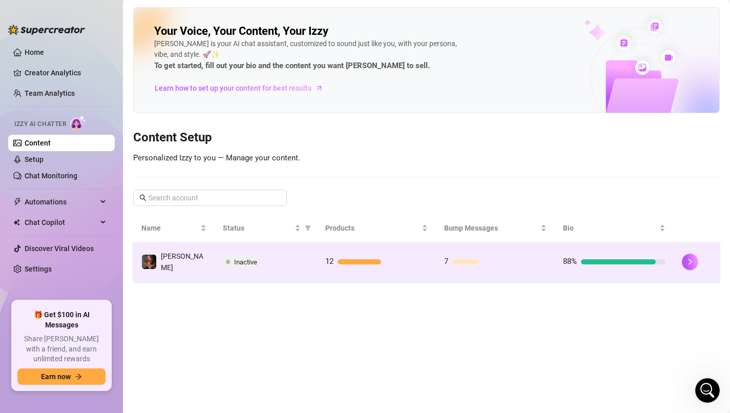
click at [365, 256] on div "12" at bounding box center [376, 262] width 102 height 12
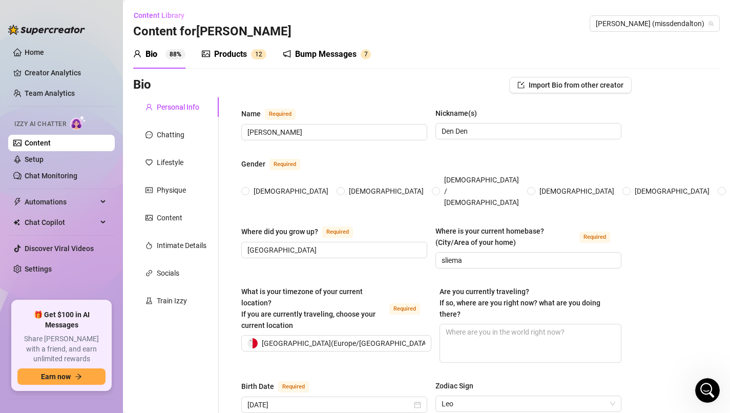
click at [235, 51] on div "Products" at bounding box center [230, 54] width 33 height 12
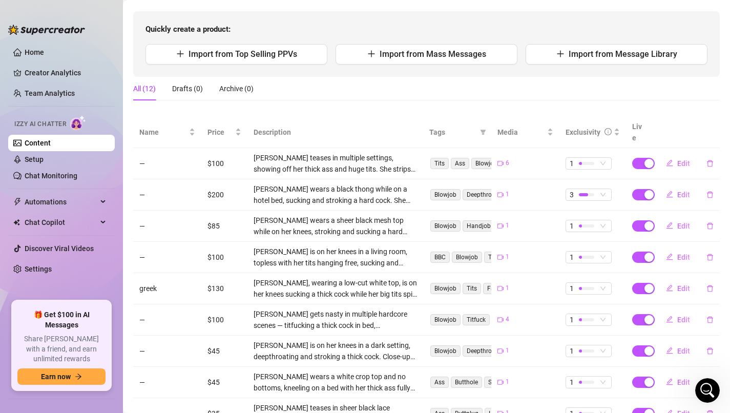
scroll to position [95, 0]
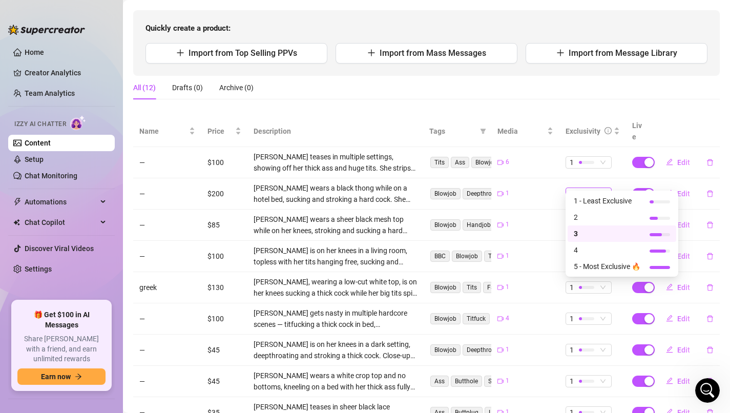
click at [604, 188] on span "3" at bounding box center [589, 193] width 38 height 11
click at [591, 263] on span "5 - Most Exclusive 🔥" at bounding box center [607, 266] width 67 height 11
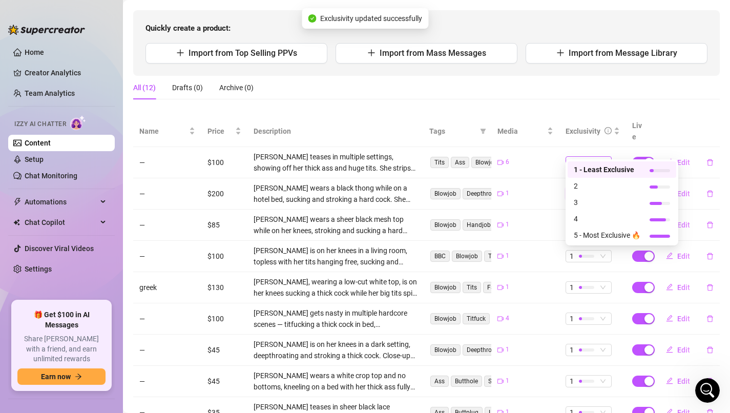
click at [602, 157] on span "1" at bounding box center [589, 162] width 38 height 11
click at [586, 189] on span "2" at bounding box center [607, 185] width 67 height 11
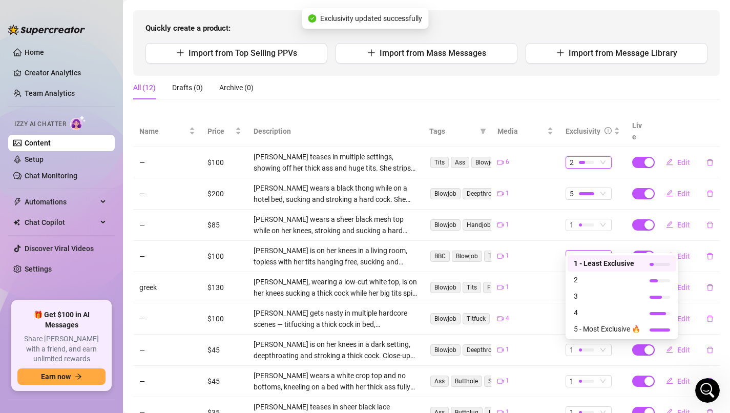
click at [597, 250] on span "1" at bounding box center [589, 255] width 38 height 11
click at [583, 281] on span "2" at bounding box center [607, 279] width 67 height 11
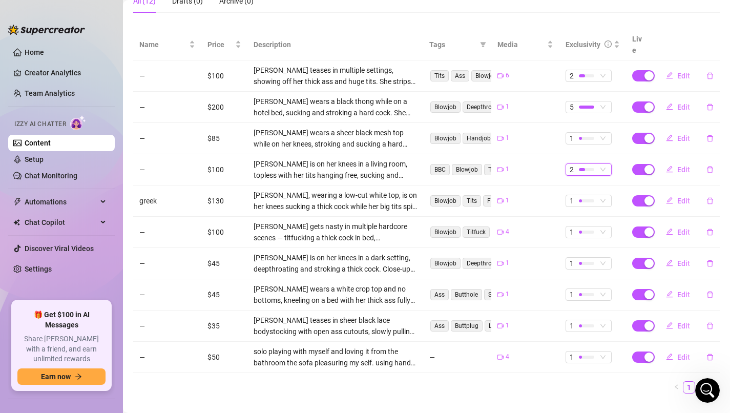
scroll to position [190, 0]
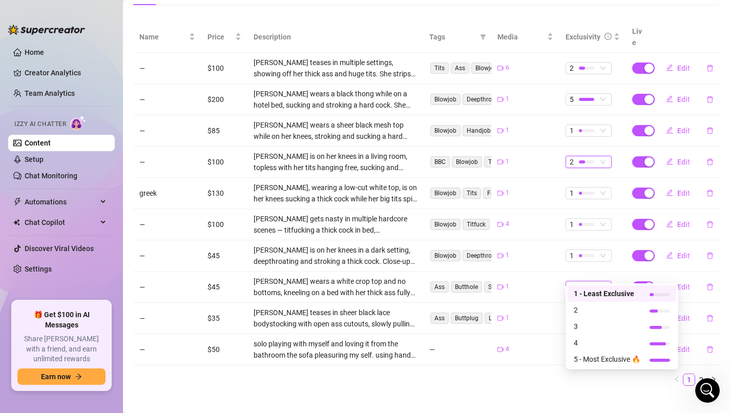
click at [602, 281] on span "1" at bounding box center [589, 286] width 38 height 11
click at [584, 328] on span "3" at bounding box center [607, 326] width 67 height 11
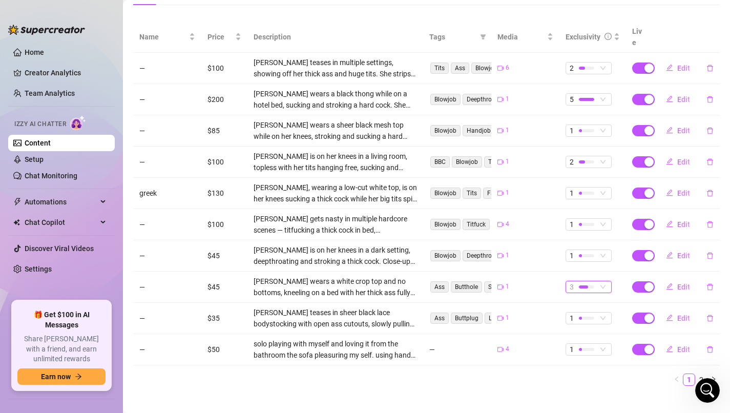
click at [603, 281] on span "3" at bounding box center [589, 286] width 38 height 11
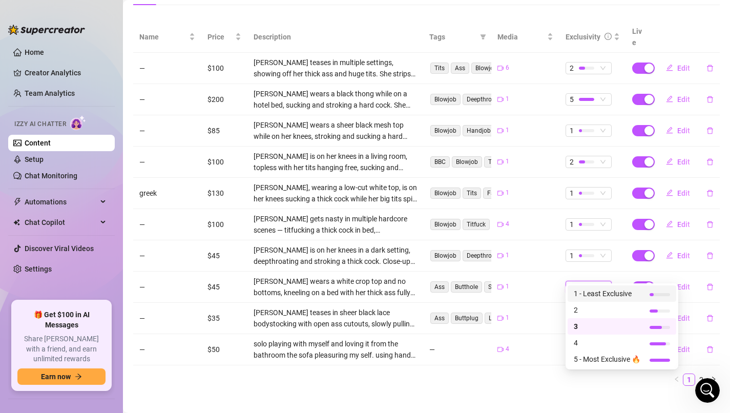
click at [590, 289] on span "1 - Least Exclusive" at bounding box center [607, 293] width 67 height 11
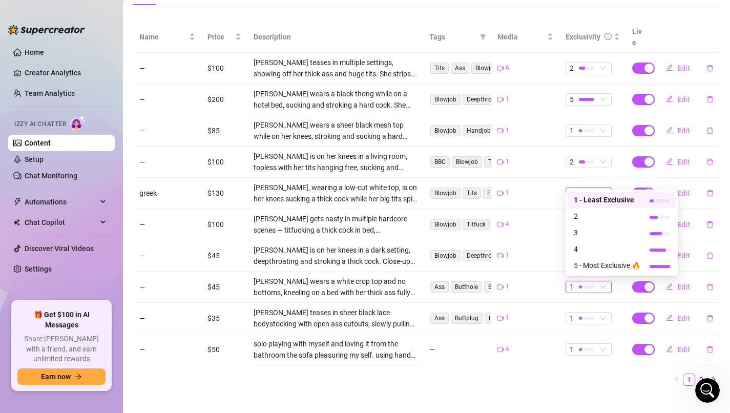
click at [604, 187] on span "1" at bounding box center [589, 192] width 38 height 11
click at [602, 233] on span "3" at bounding box center [607, 232] width 67 height 11
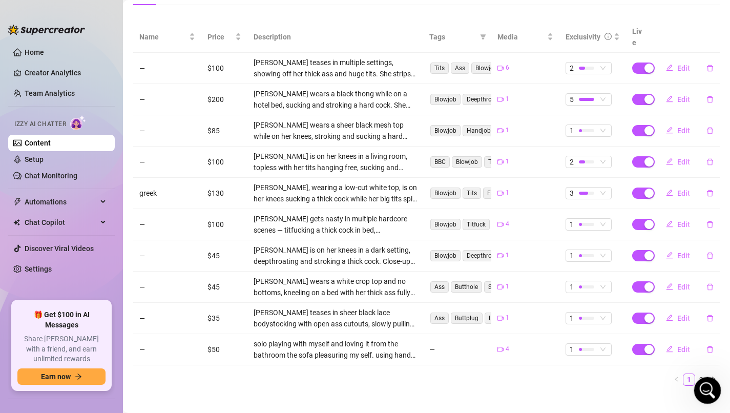
click at [707, 385] on icon "Open Intercom Messenger" at bounding box center [706, 389] width 17 height 17
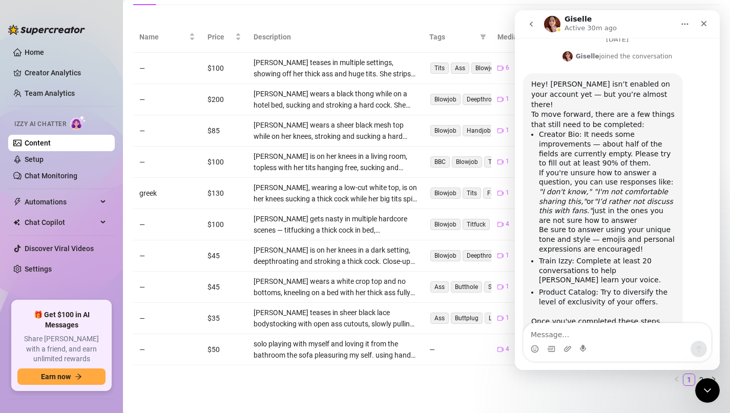
scroll to position [708, 0]
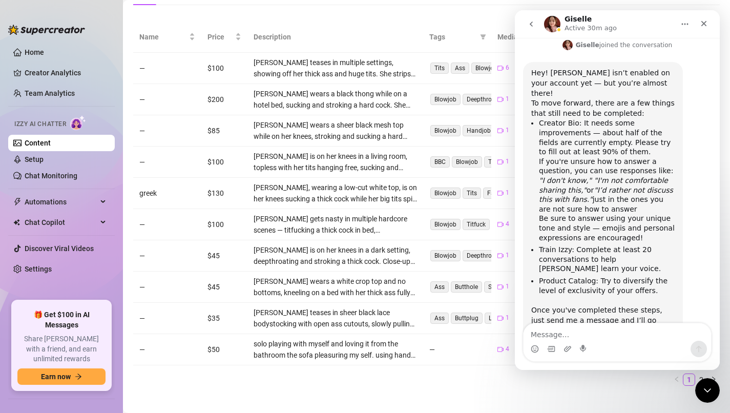
click at [620, 330] on textarea "Message…" at bounding box center [616, 331] width 187 height 17
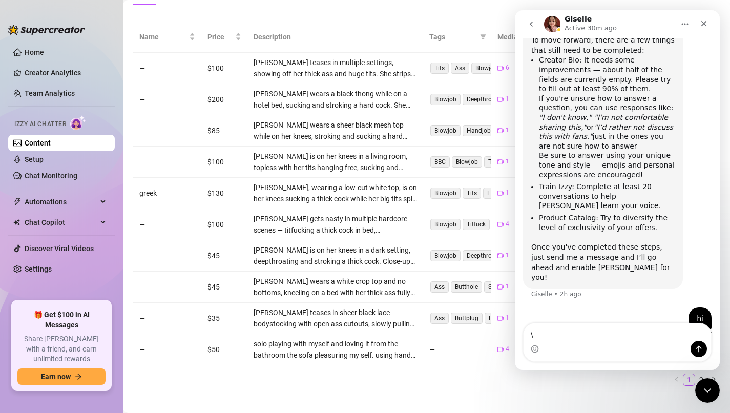
scroll to position [772, 0]
click at [272, 382] on div "Name Price Description Tags Media Exclusivity Live — $100 [PERSON_NAME] teases …" at bounding box center [426, 208] width 586 height 372
click at [44, 55] on link "Home" at bounding box center [34, 52] width 19 height 8
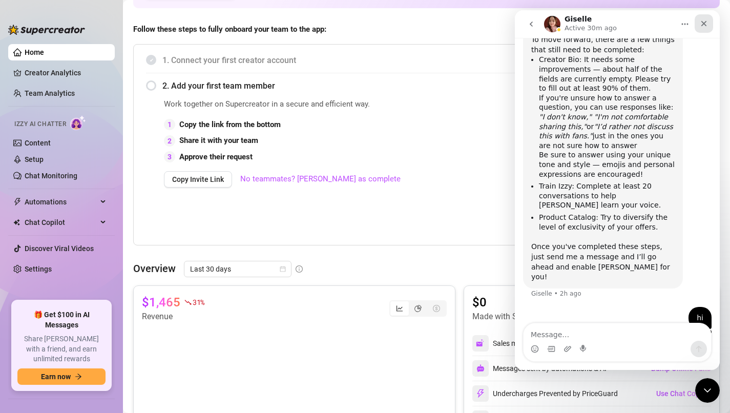
click at [708, 20] on div "Close" at bounding box center [704, 23] width 18 height 18
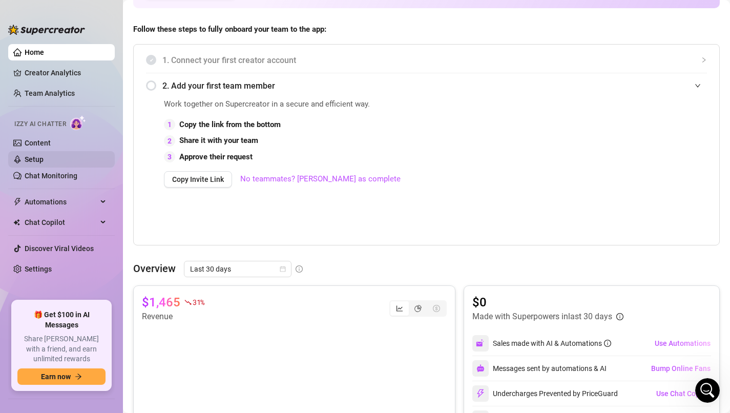
click at [44, 160] on link "Setup" at bounding box center [34, 159] width 19 height 8
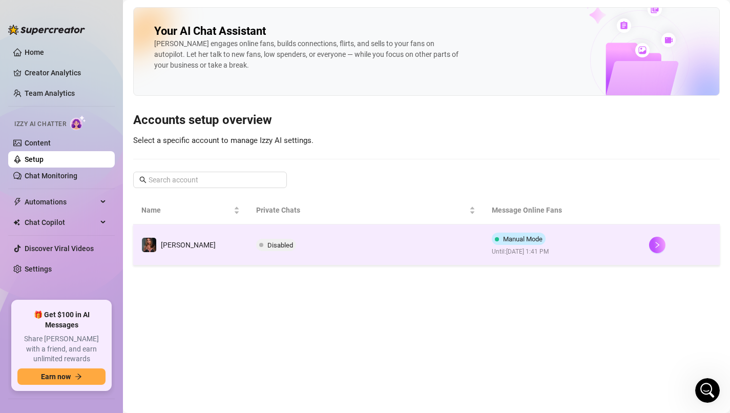
click at [267, 247] on span "Disabled" at bounding box center [280, 245] width 26 height 8
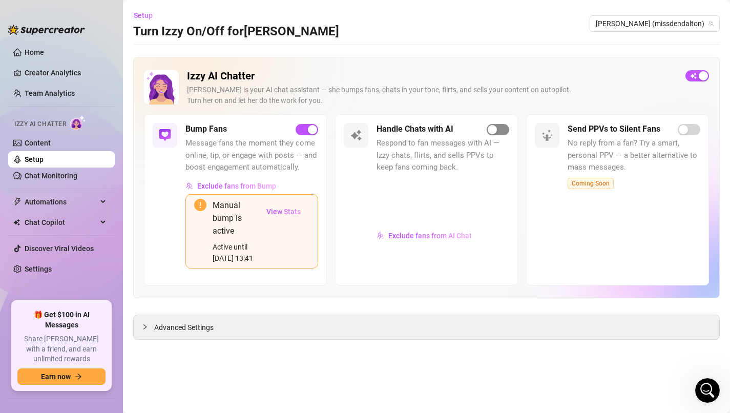
click at [491, 132] on div "button" at bounding box center [492, 129] width 9 height 9
click at [285, 213] on span "View Stats" at bounding box center [283, 211] width 34 height 8
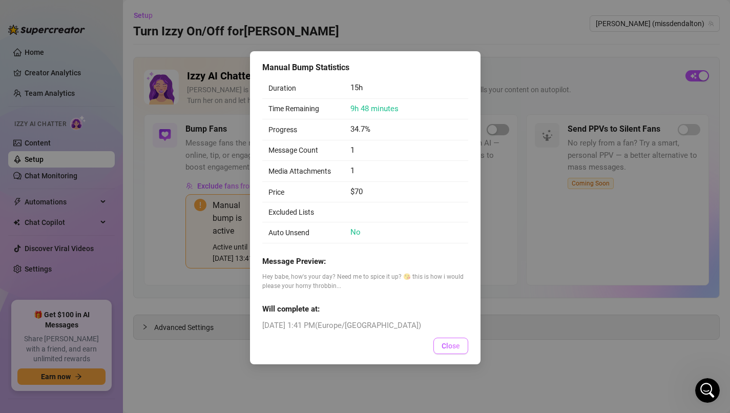
click at [458, 350] on span "Close" at bounding box center [451, 346] width 18 height 8
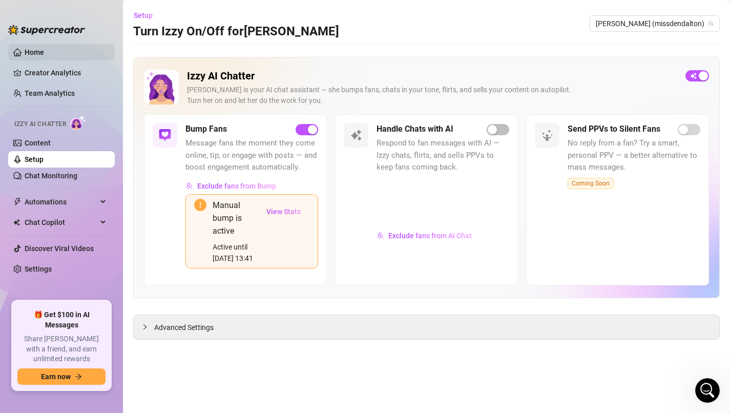
click at [44, 52] on link "Home" at bounding box center [34, 52] width 19 height 8
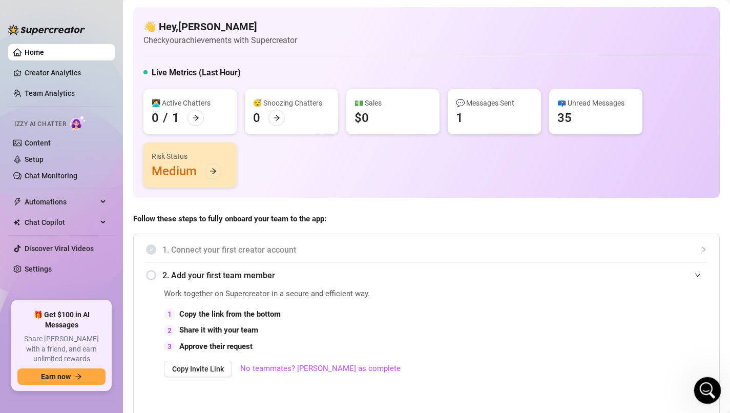
click at [715, 381] on div "Open Intercom Messenger" at bounding box center [706, 389] width 34 height 34
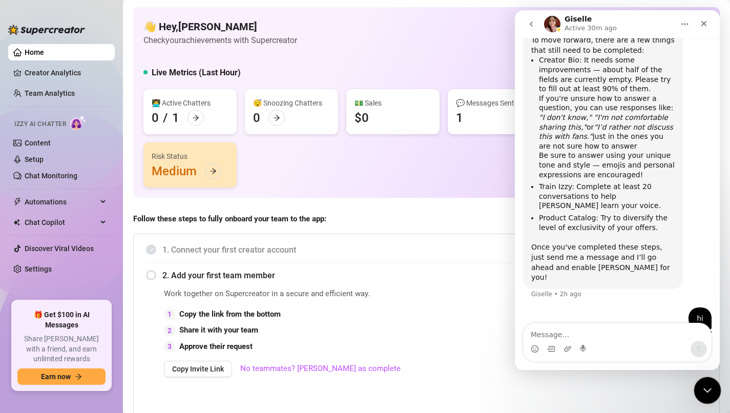
scroll to position [772, 0]
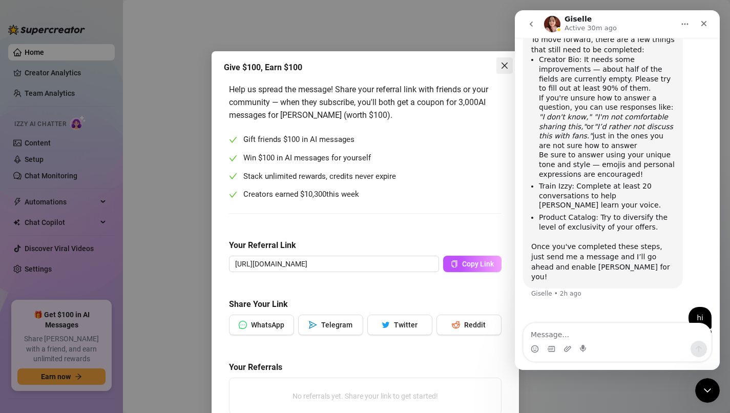
click at [510, 68] on span "Close" at bounding box center [504, 65] width 16 height 8
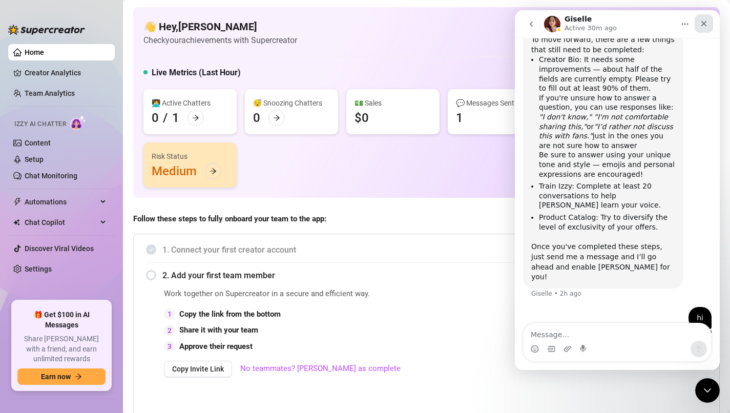
click at [703, 23] on icon "Close" at bounding box center [704, 24] width 6 height 6
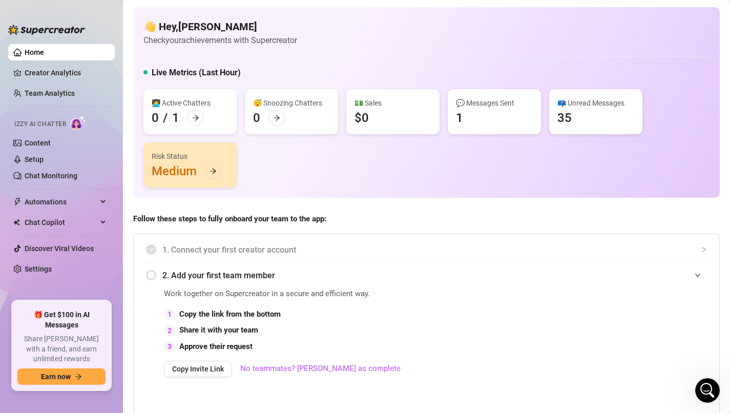
click at [691, 69] on div "Live Metrics (Last Hour)" at bounding box center [426, 75] width 566 height 16
click at [71, 222] on span "Chat Copilot" at bounding box center [61, 222] width 73 height 16
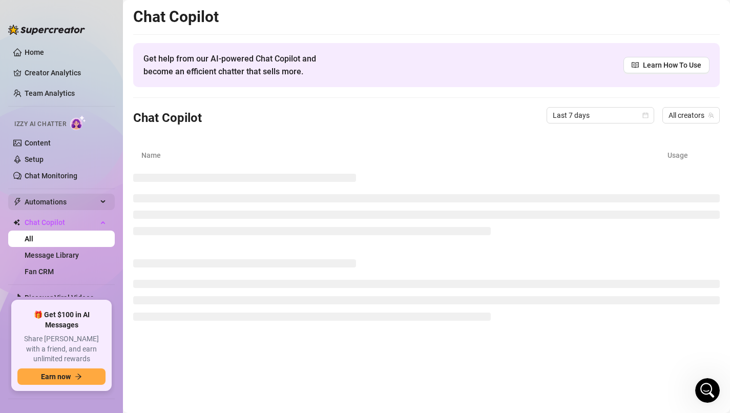
click at [83, 207] on span "Automations" at bounding box center [61, 202] width 73 height 16
